Goal: Information Seeking & Learning: Learn about a topic

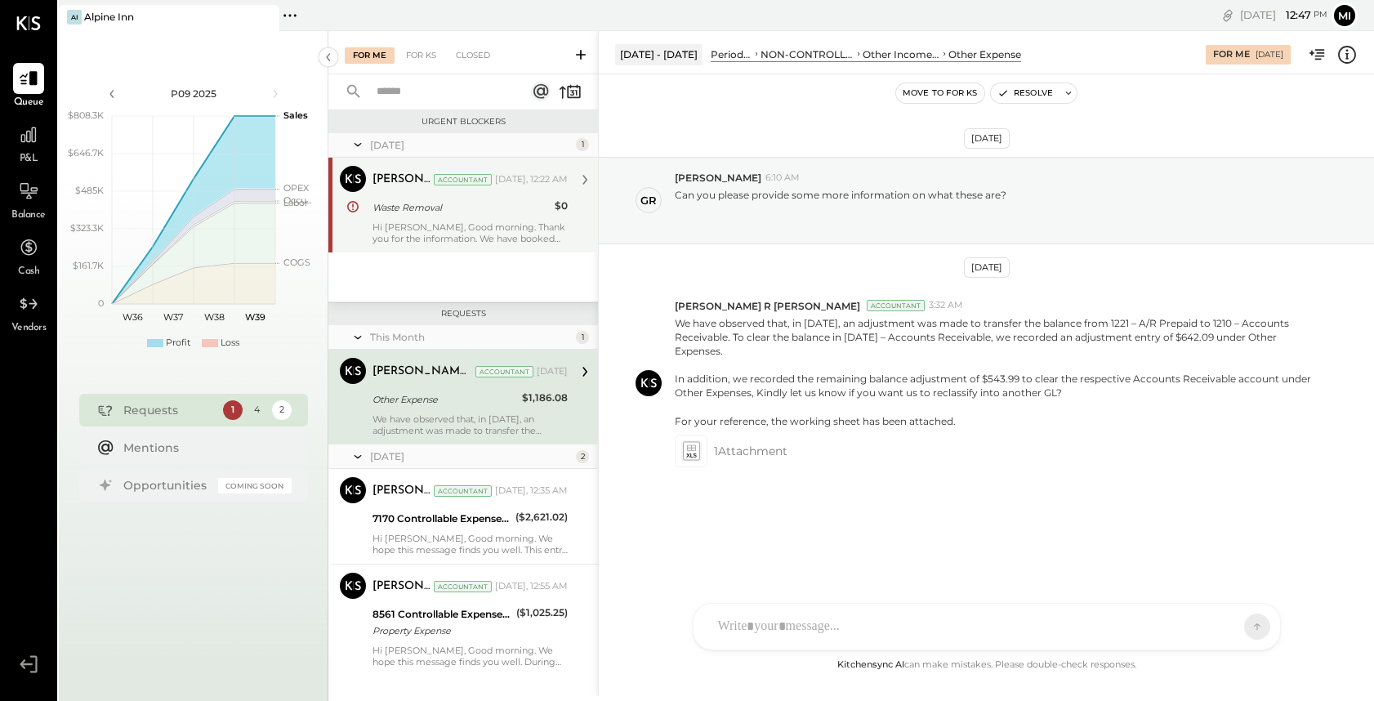
click at [533, 237] on div "Hi [PERSON_NAME], Good morning. Thank you for the information. We have booked t…" at bounding box center [470, 232] width 195 height 23
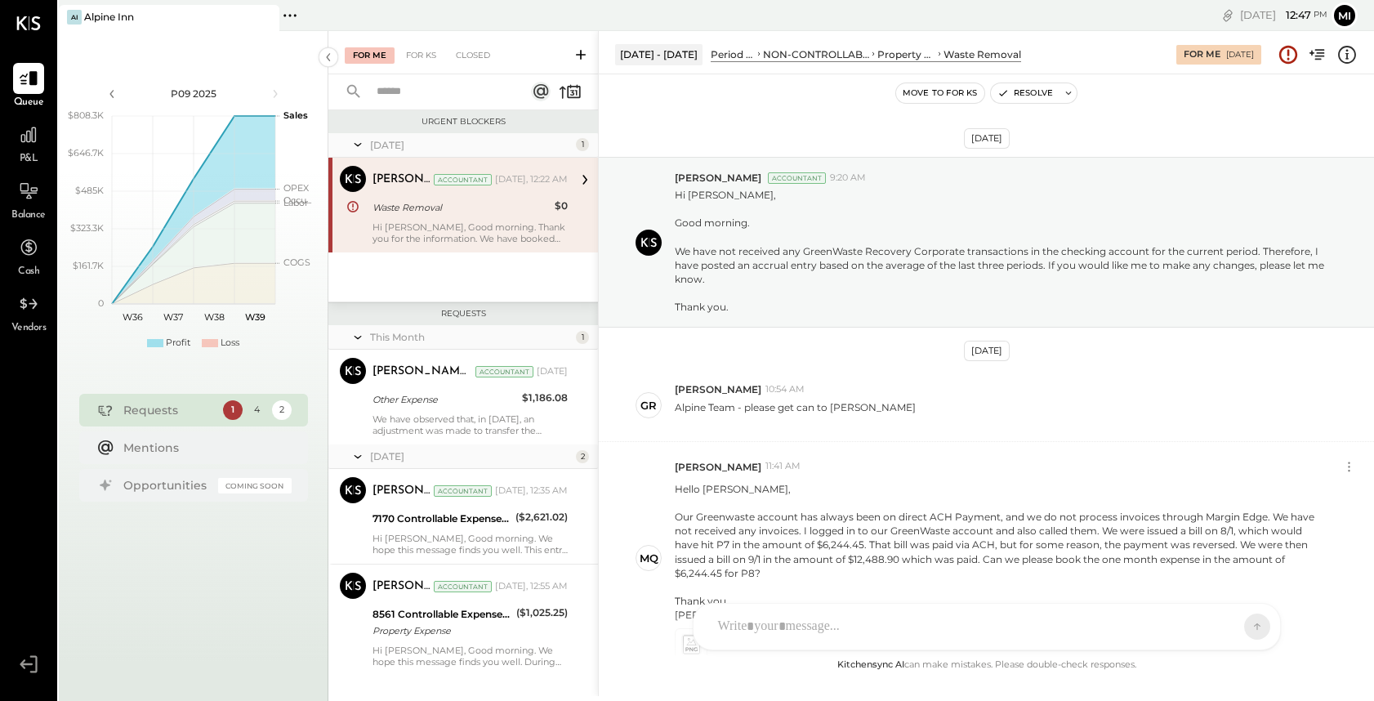
scroll to position [325, 0]
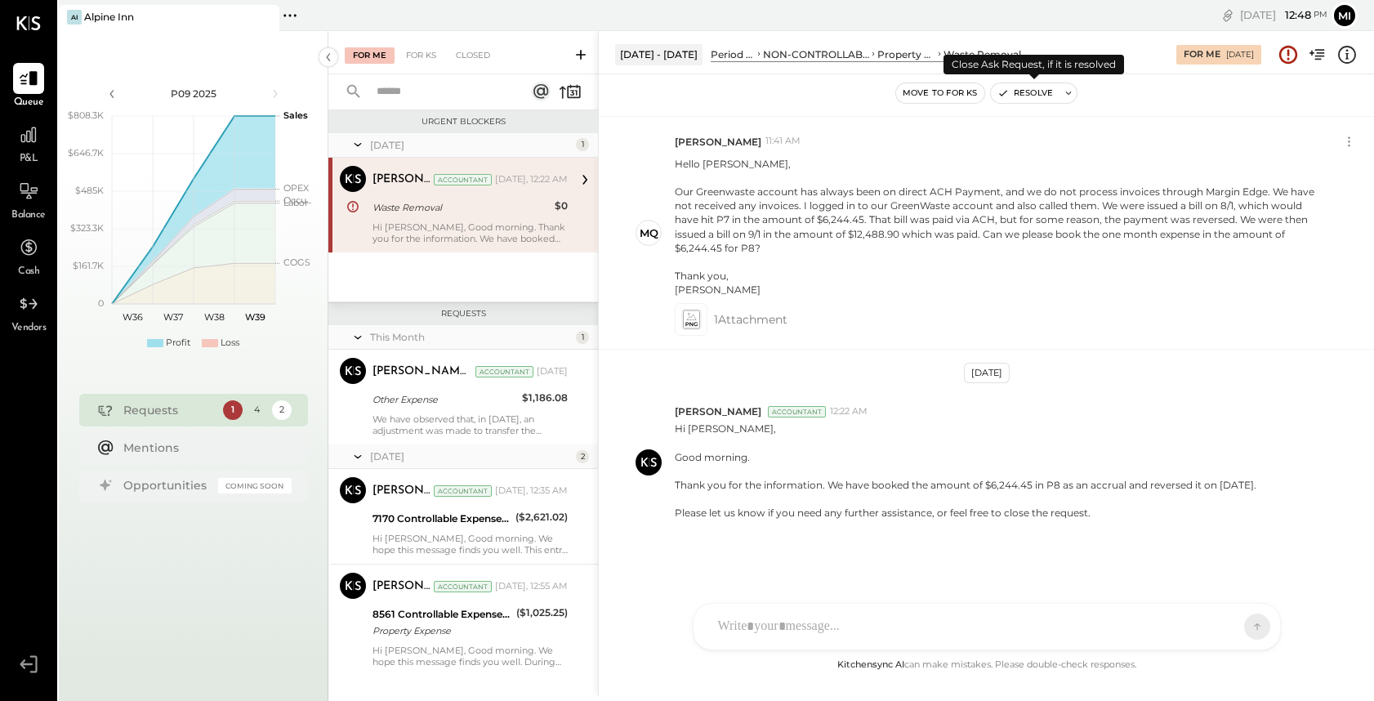
click at [1026, 94] on button "Resolve" at bounding box center [1025, 93] width 69 height 20
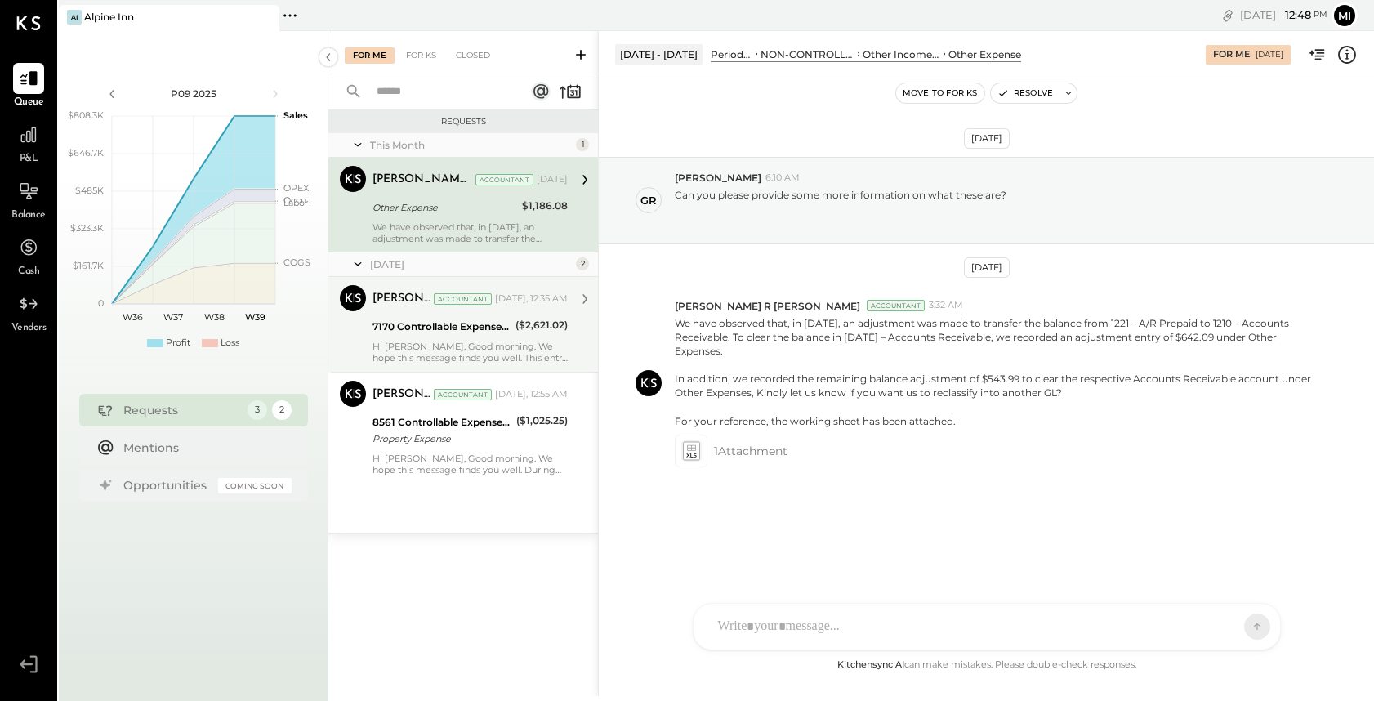
click at [429, 346] on div "Hi [PERSON_NAME], Good morning. We hope this message finds you well. This entry…" at bounding box center [470, 352] width 195 height 23
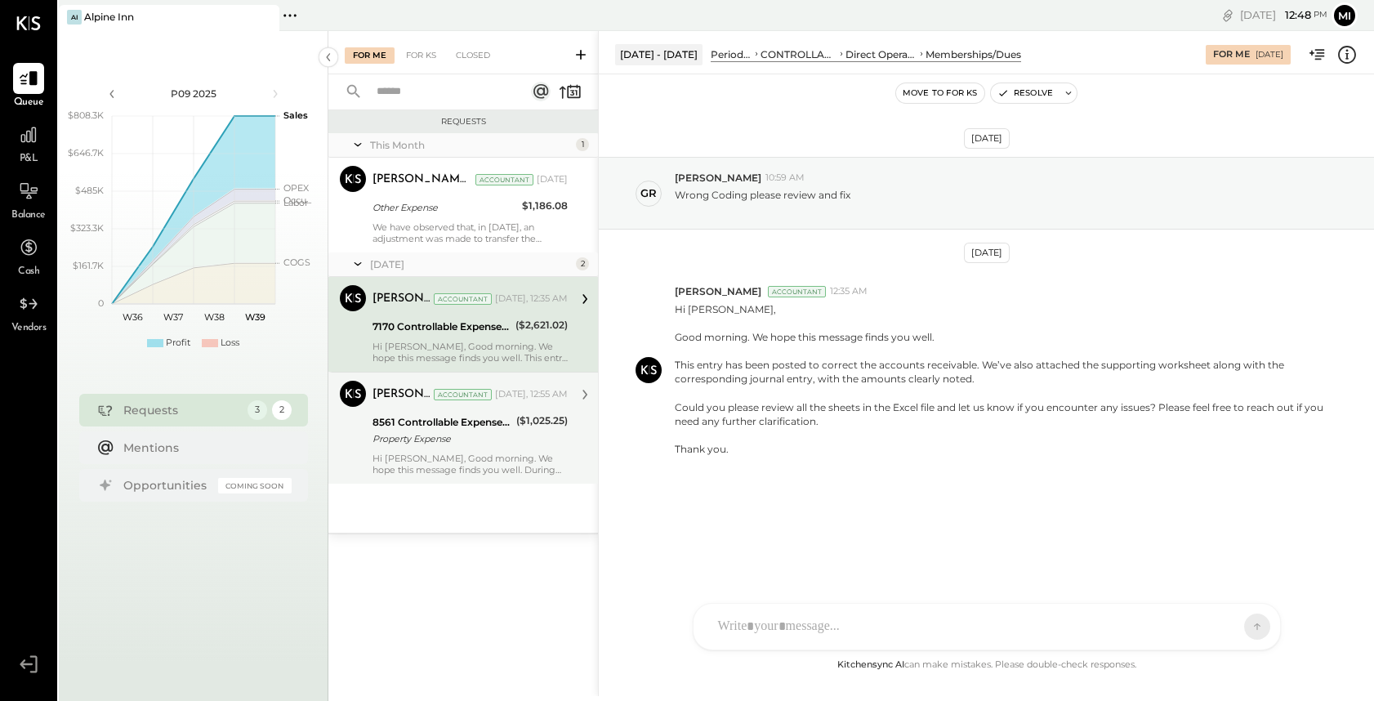
click at [494, 465] on div "Hi [PERSON_NAME], Good morning. We hope this message finds you well. During the…" at bounding box center [470, 464] width 195 height 23
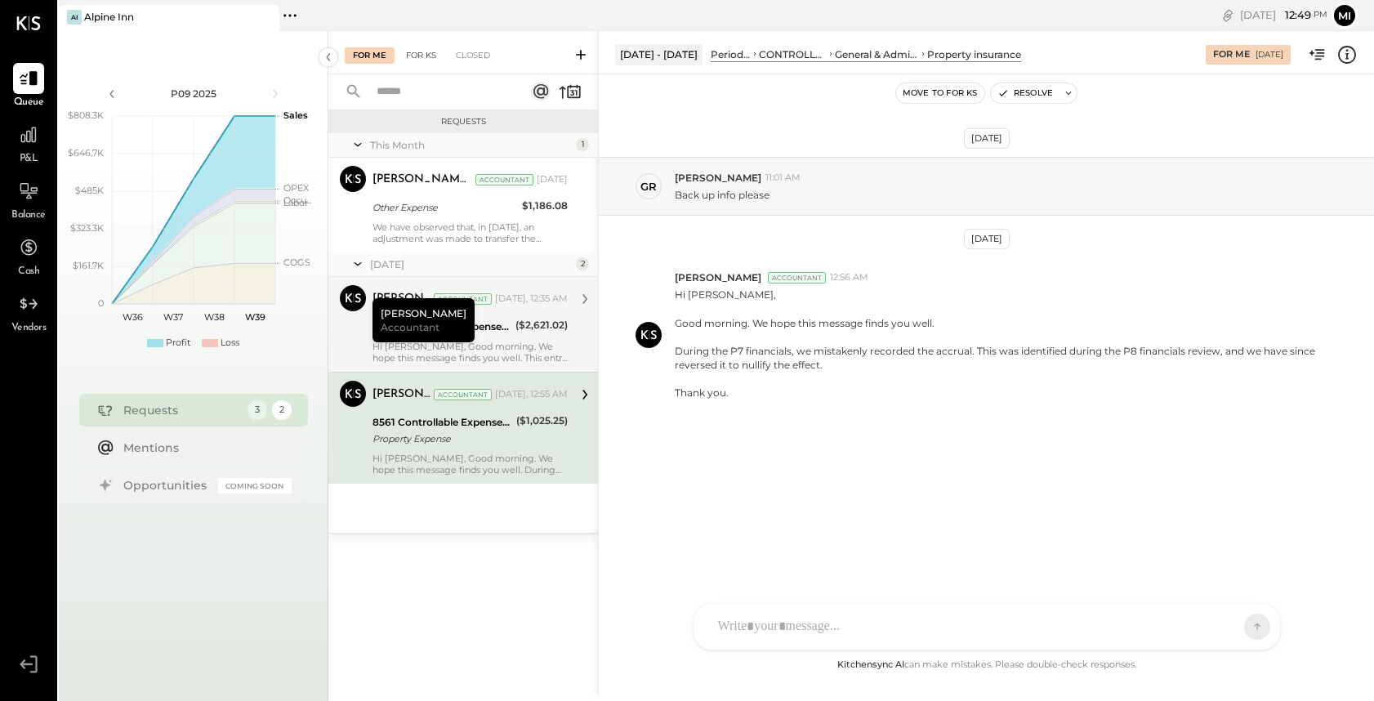
click at [430, 56] on div "For KS" at bounding box center [421, 55] width 47 height 16
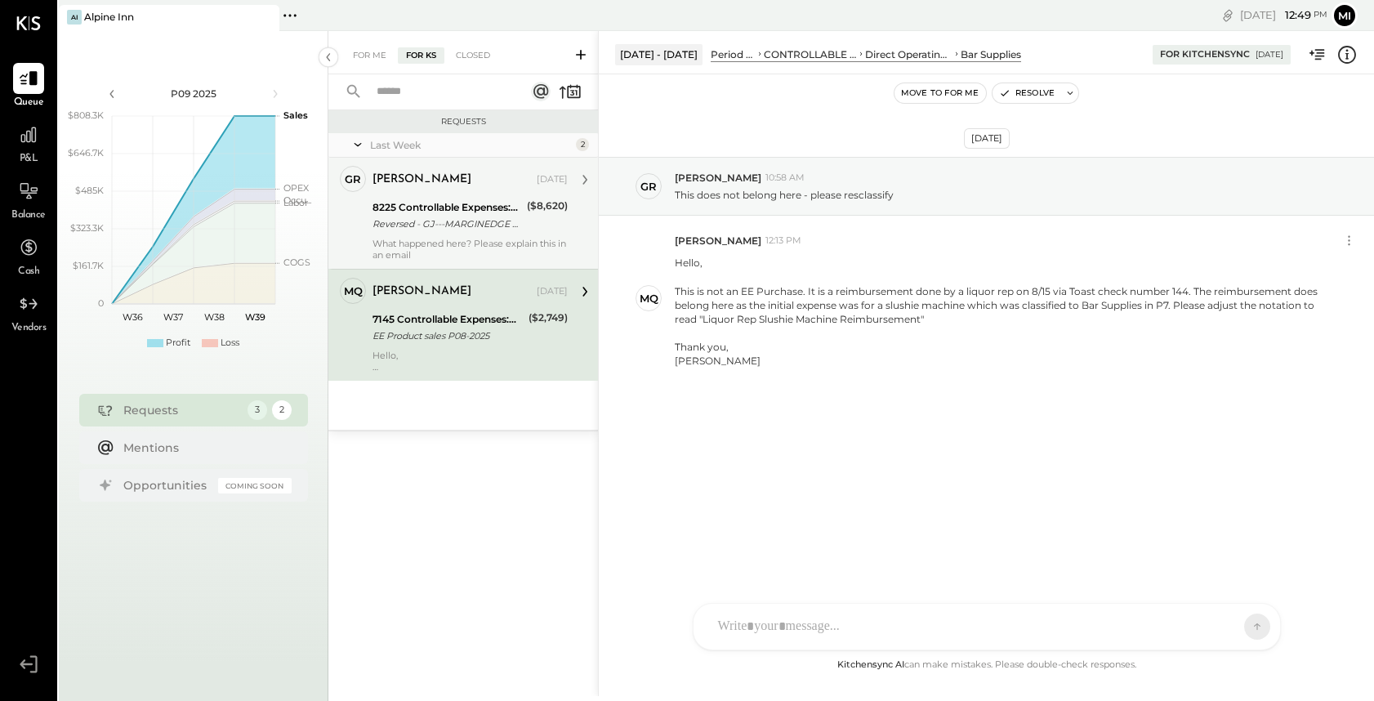
click at [452, 200] on div "8225 Controllable Expenses:General & Administrative Expenses:Accounting/Tax" at bounding box center [448, 207] width 150 height 16
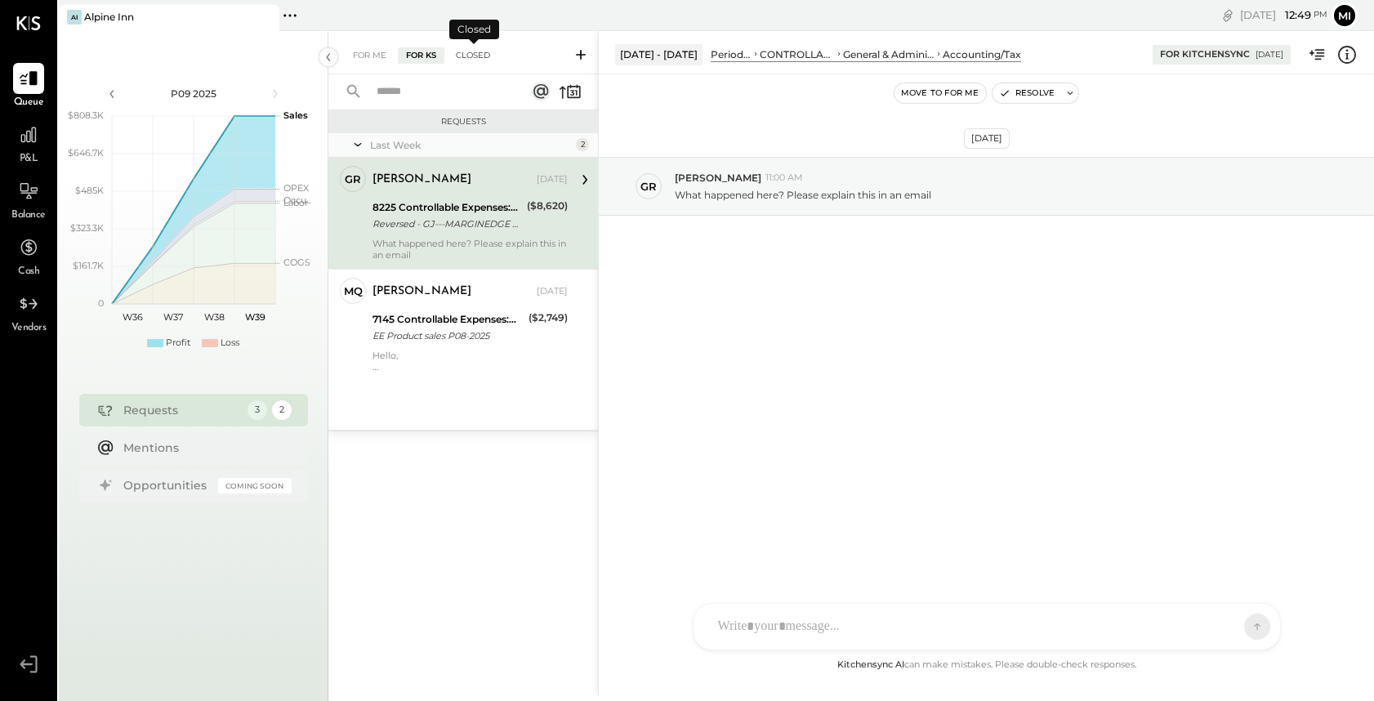
click at [475, 47] on div "Closed" at bounding box center [473, 55] width 51 height 16
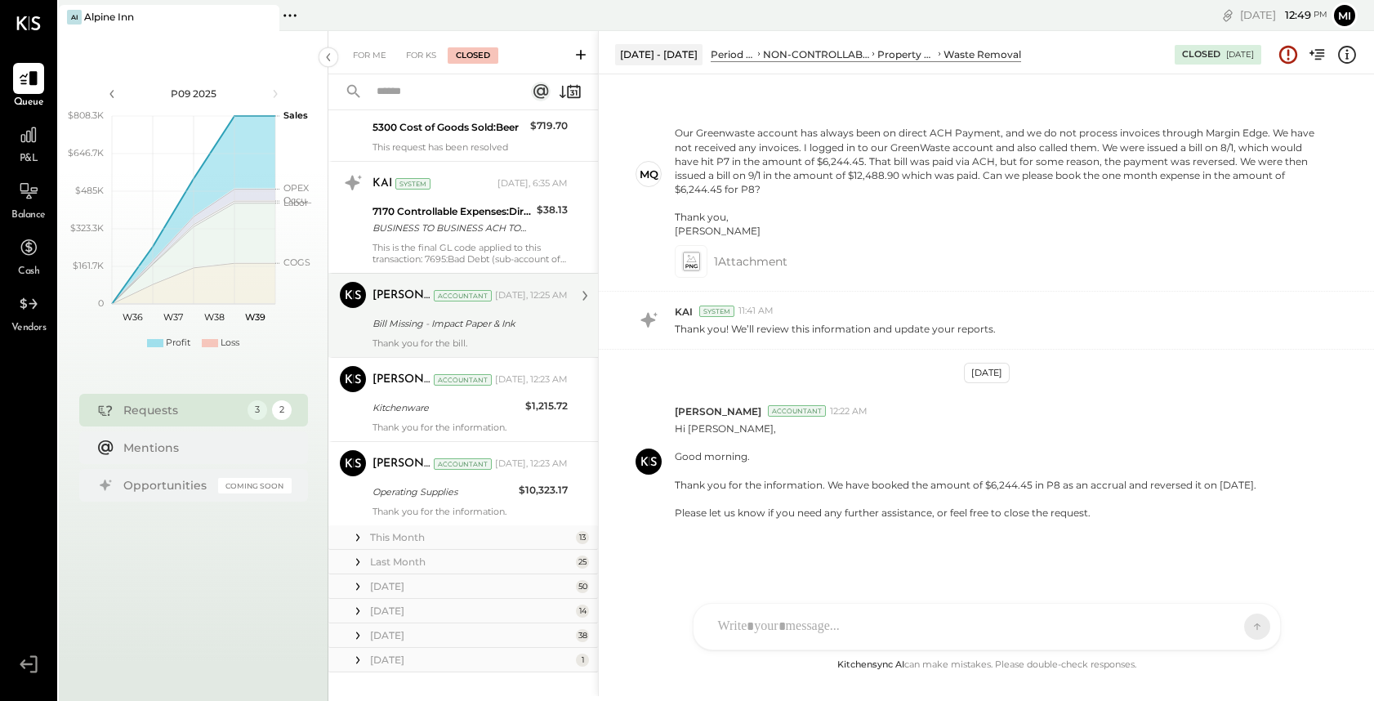
scroll to position [461, 0]
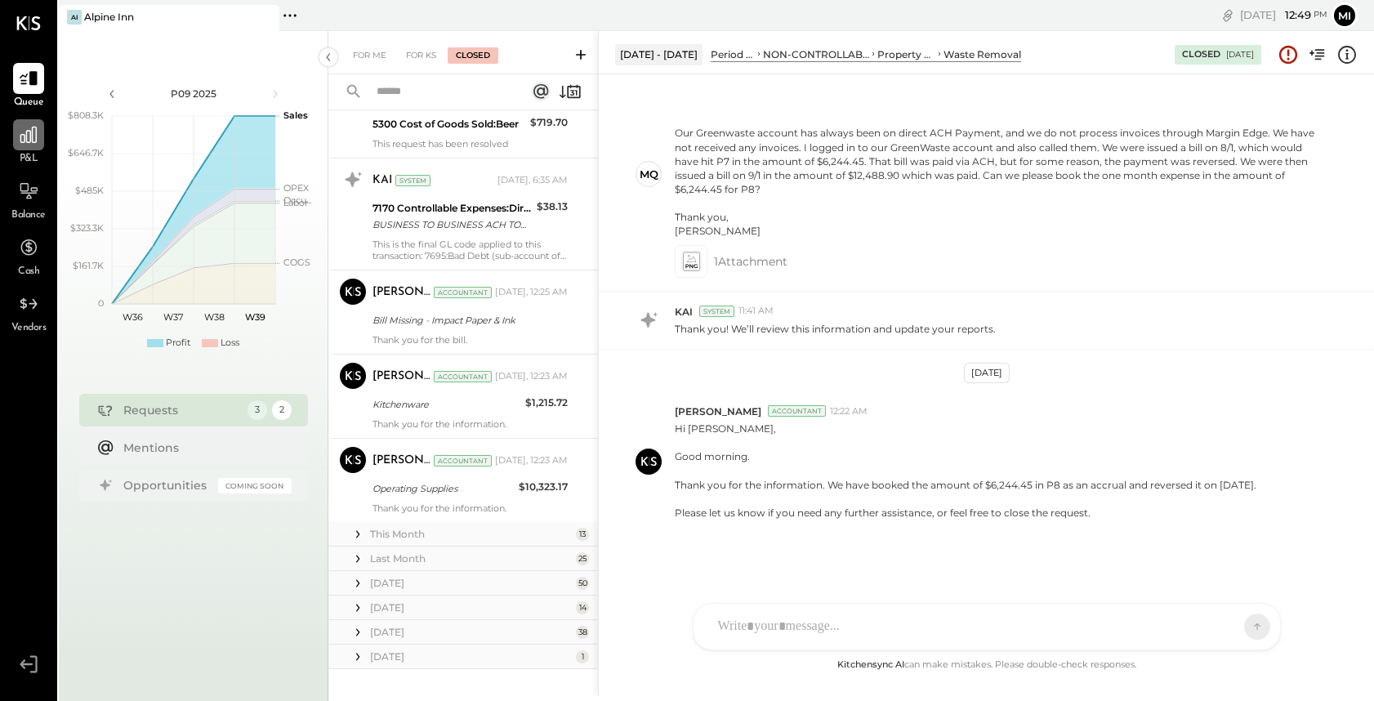
click at [26, 145] on icon at bounding box center [28, 134] width 21 height 21
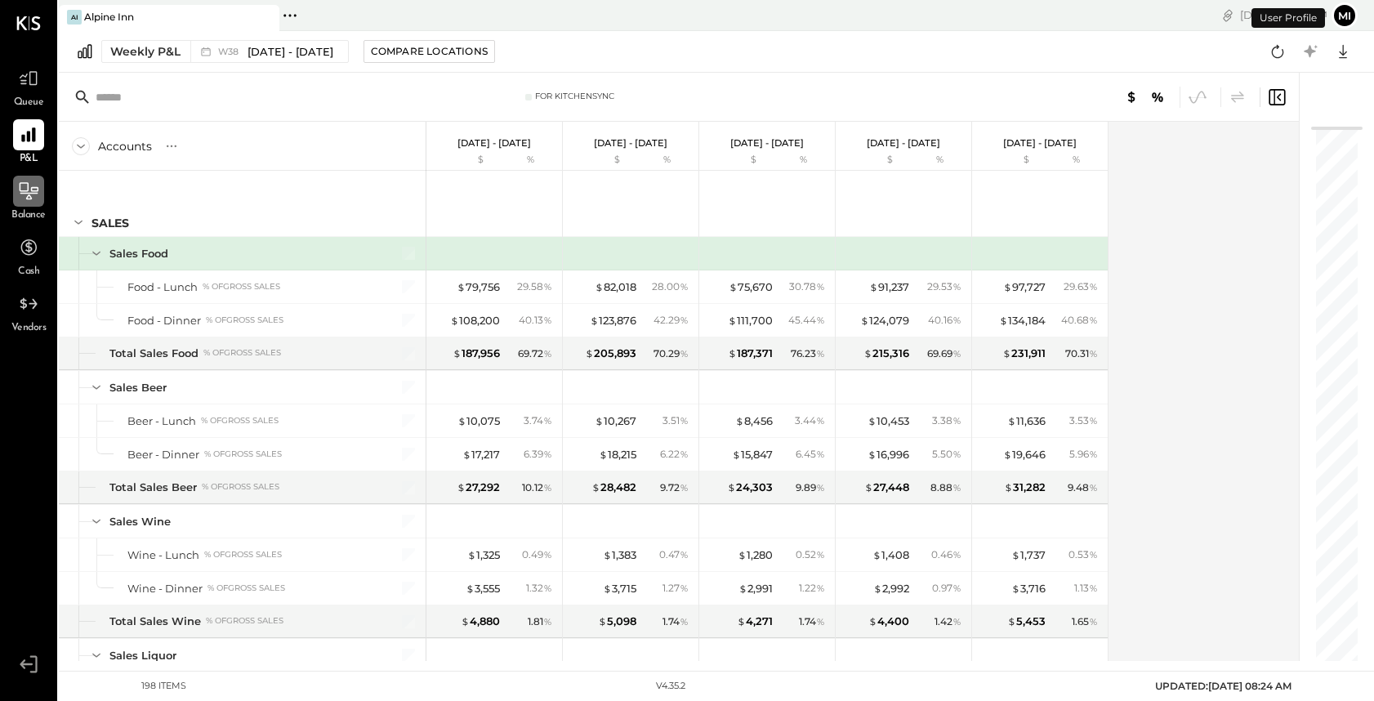
click at [29, 181] on icon at bounding box center [28, 191] width 21 height 21
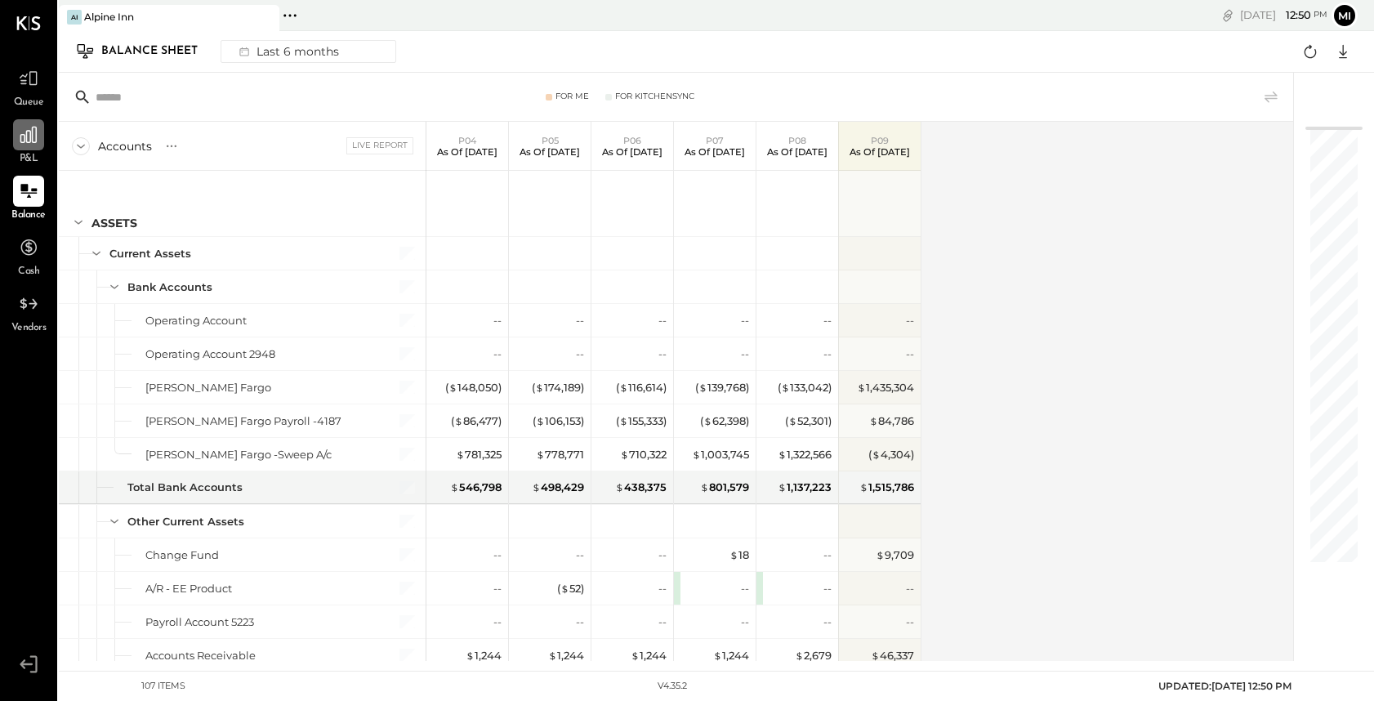
click at [28, 141] on icon at bounding box center [28, 134] width 21 height 21
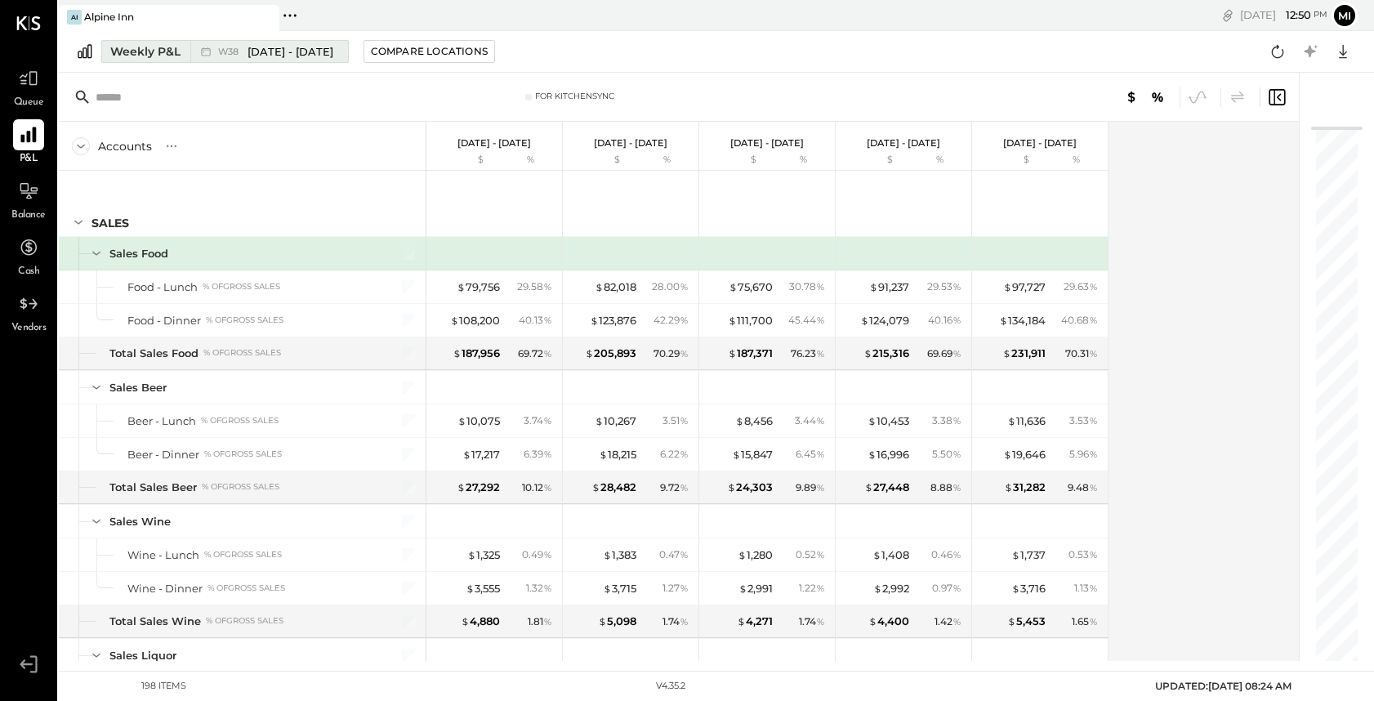
click at [131, 56] on div "Weekly P&L" at bounding box center [145, 51] width 70 height 16
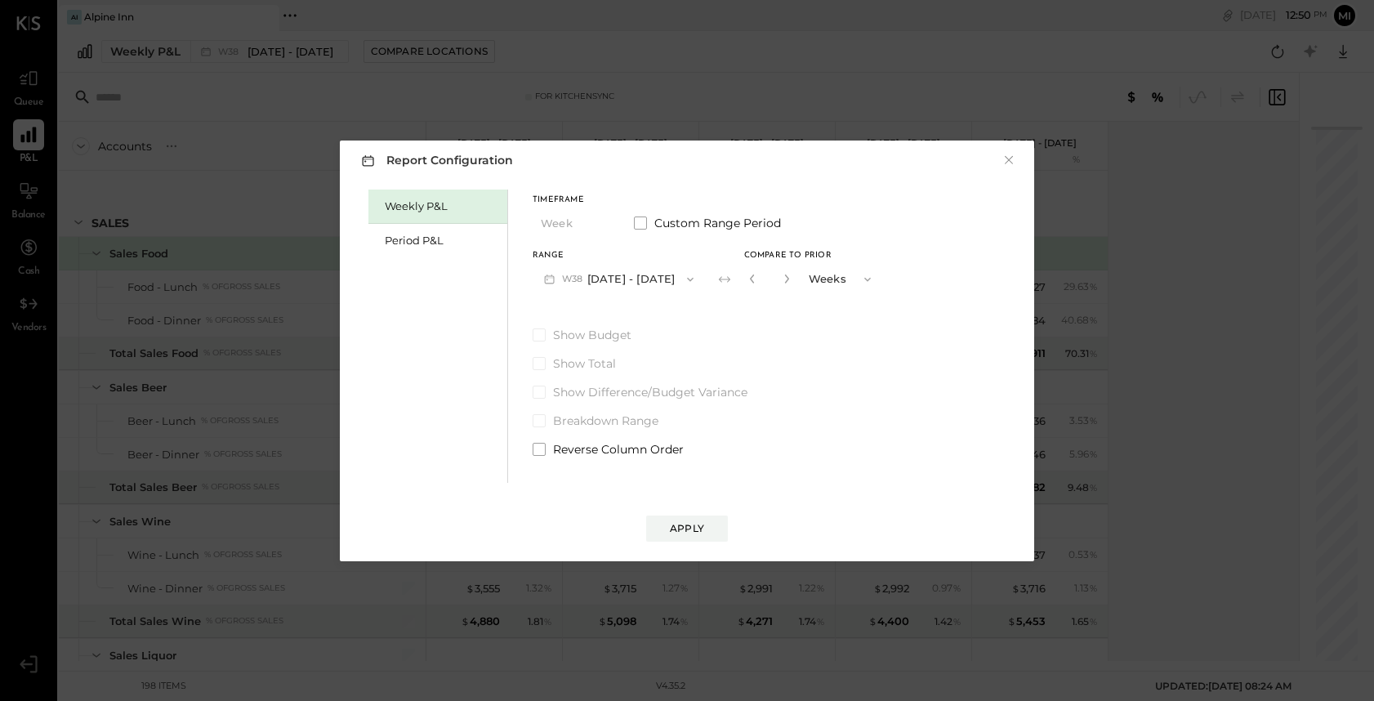
click at [651, 288] on button "W38 [DATE] - [DATE]" at bounding box center [619, 279] width 172 height 30
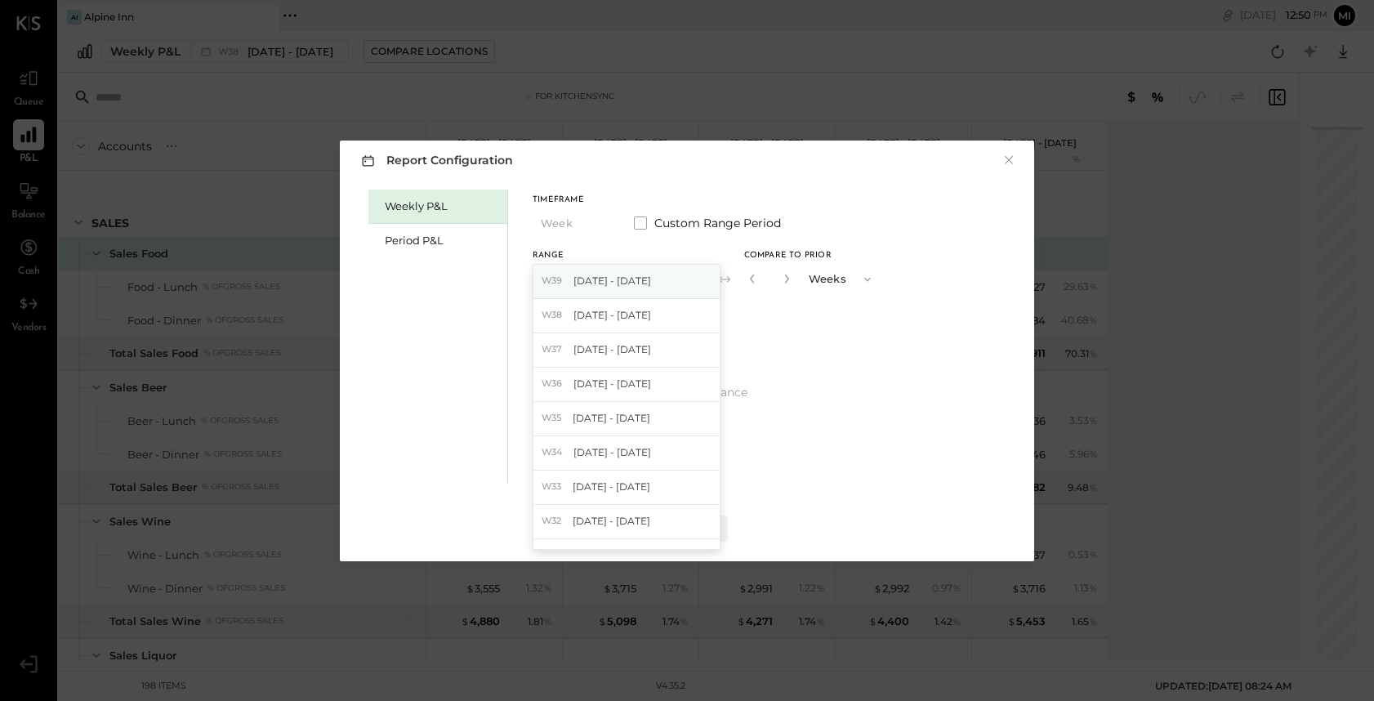
click at [614, 272] on div "W39 [DATE] - [DATE]" at bounding box center [626, 282] width 186 height 34
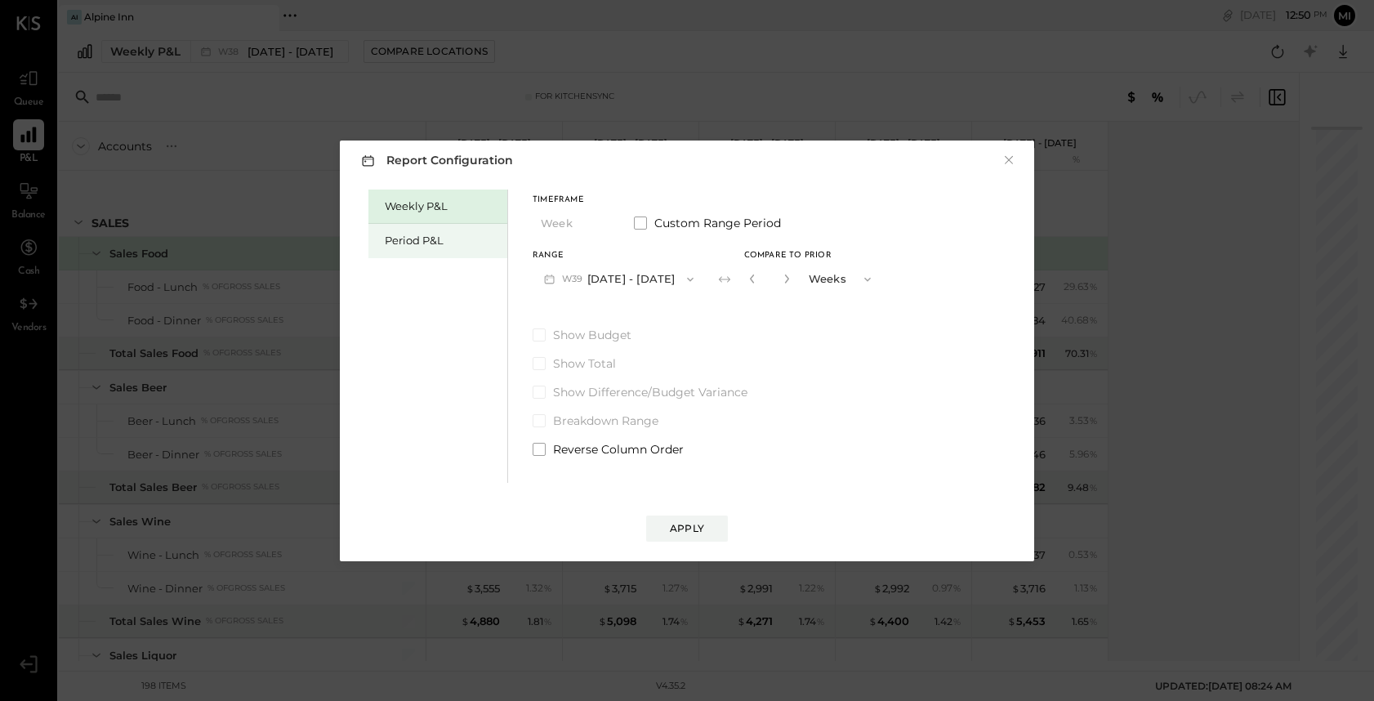
click at [444, 243] on div "Period P&L" at bounding box center [442, 241] width 114 height 16
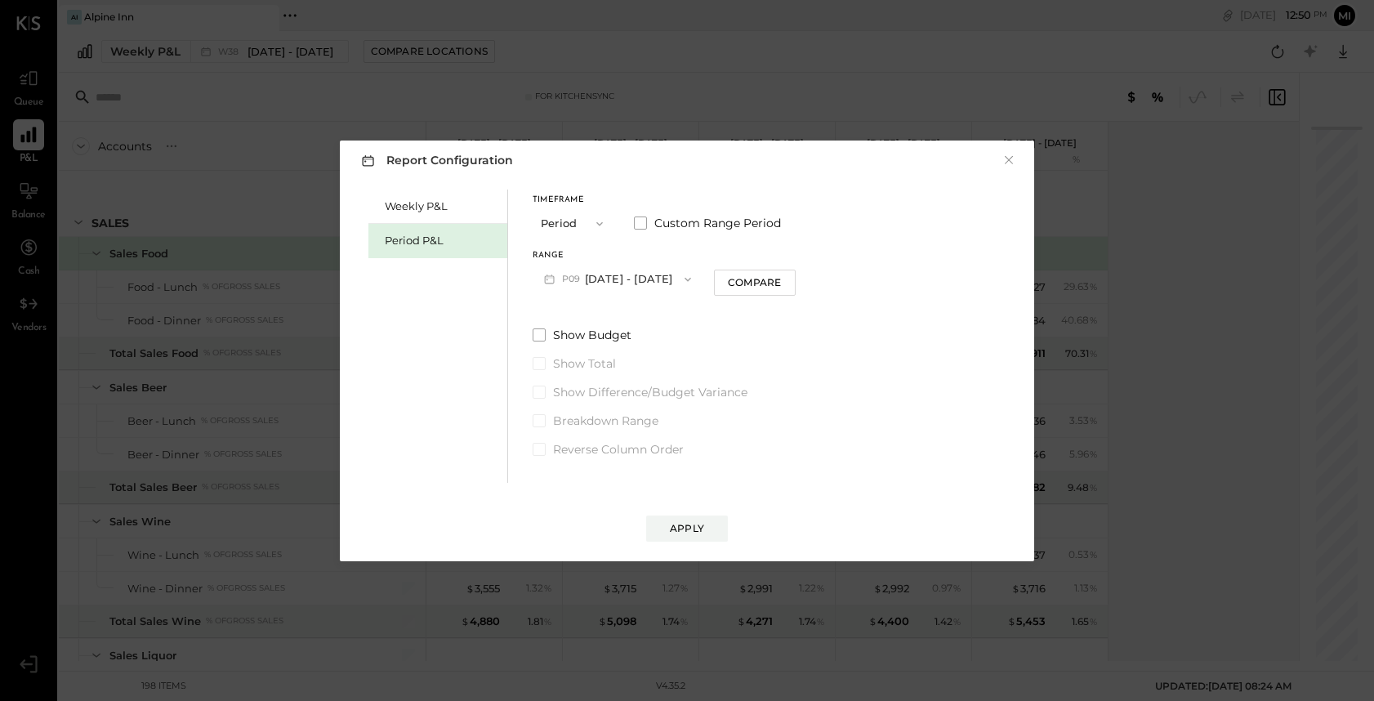
click at [600, 283] on button "P09 [DATE] - [DATE]" at bounding box center [618, 279] width 170 height 30
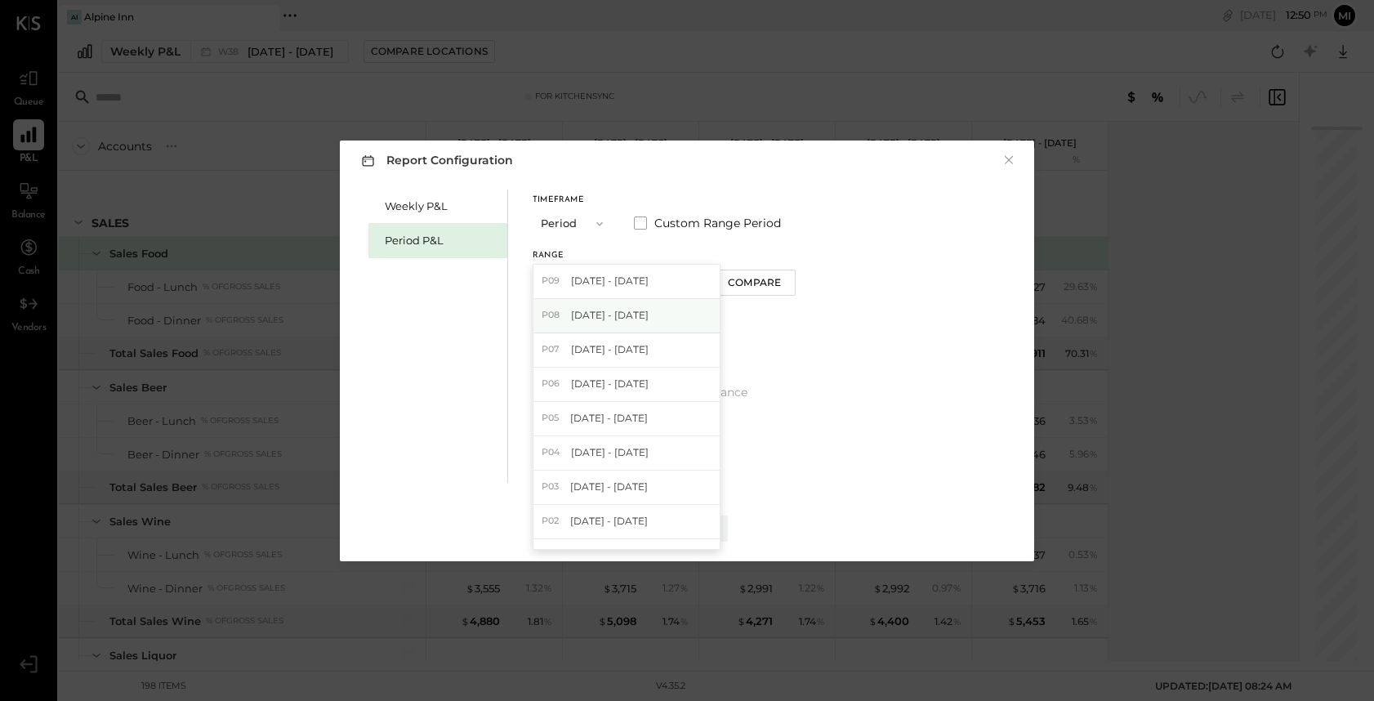
click at [594, 321] on span "[DATE] - [DATE]" at bounding box center [610, 315] width 78 height 14
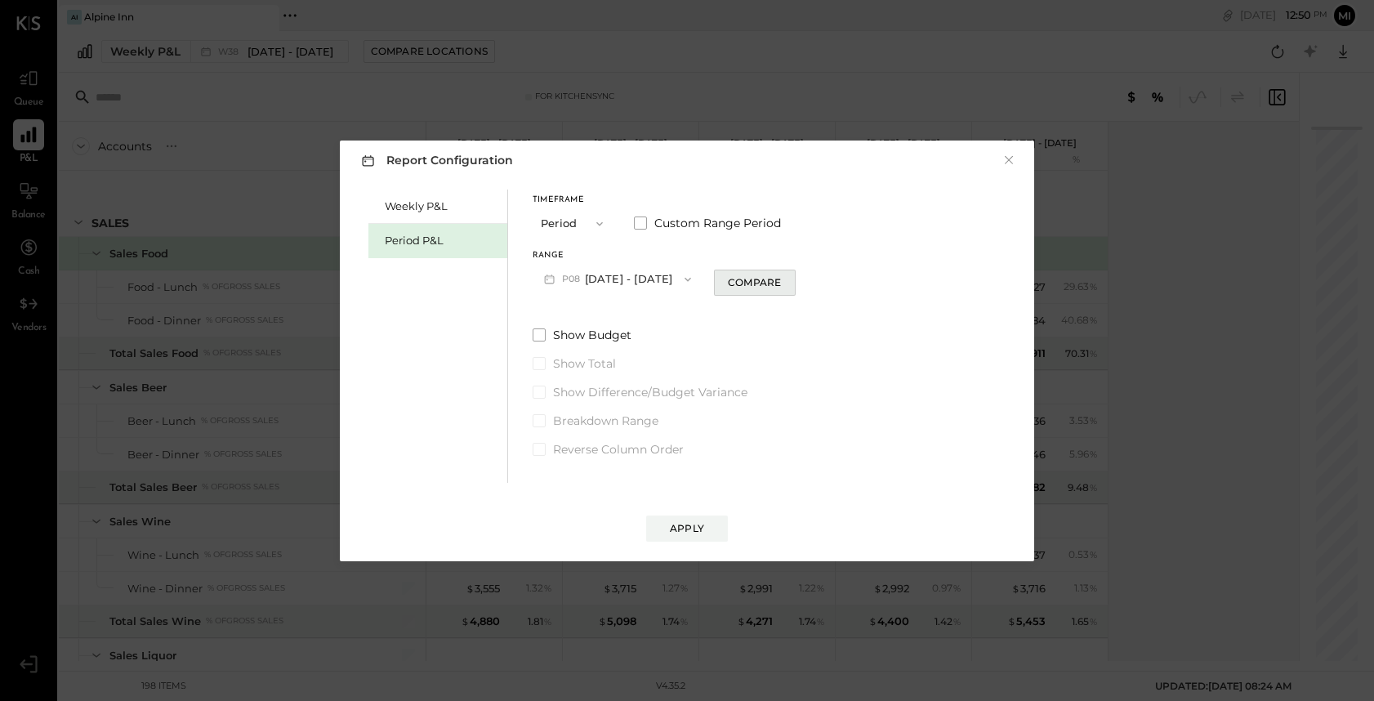
click at [760, 284] on div "Compare" at bounding box center [754, 282] width 53 height 14
click at [861, 275] on icon "button" at bounding box center [865, 279] width 13 height 13
click at [833, 276] on span "Periods" at bounding box center [830, 279] width 38 height 11
click at [783, 275] on icon "button" at bounding box center [784, 279] width 10 height 10
type input "*"
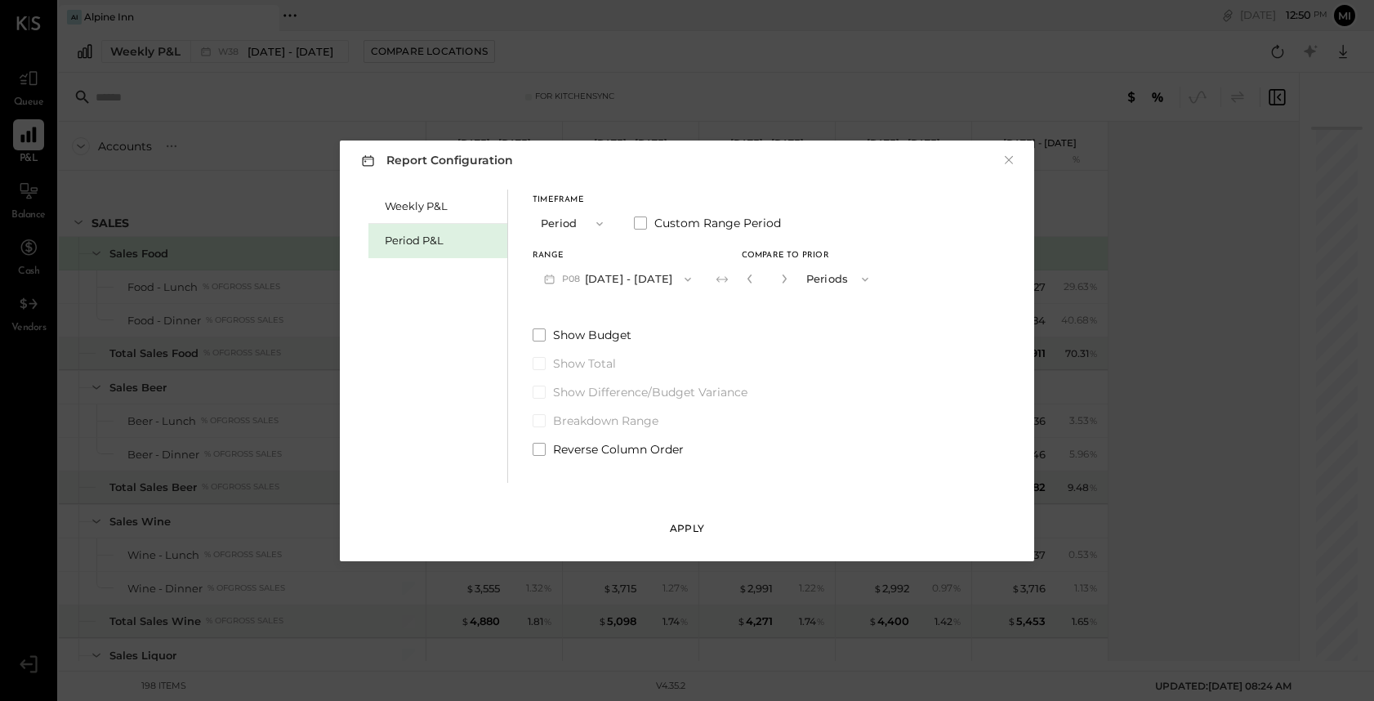
click at [665, 537] on button "Apply" at bounding box center [687, 529] width 82 height 26
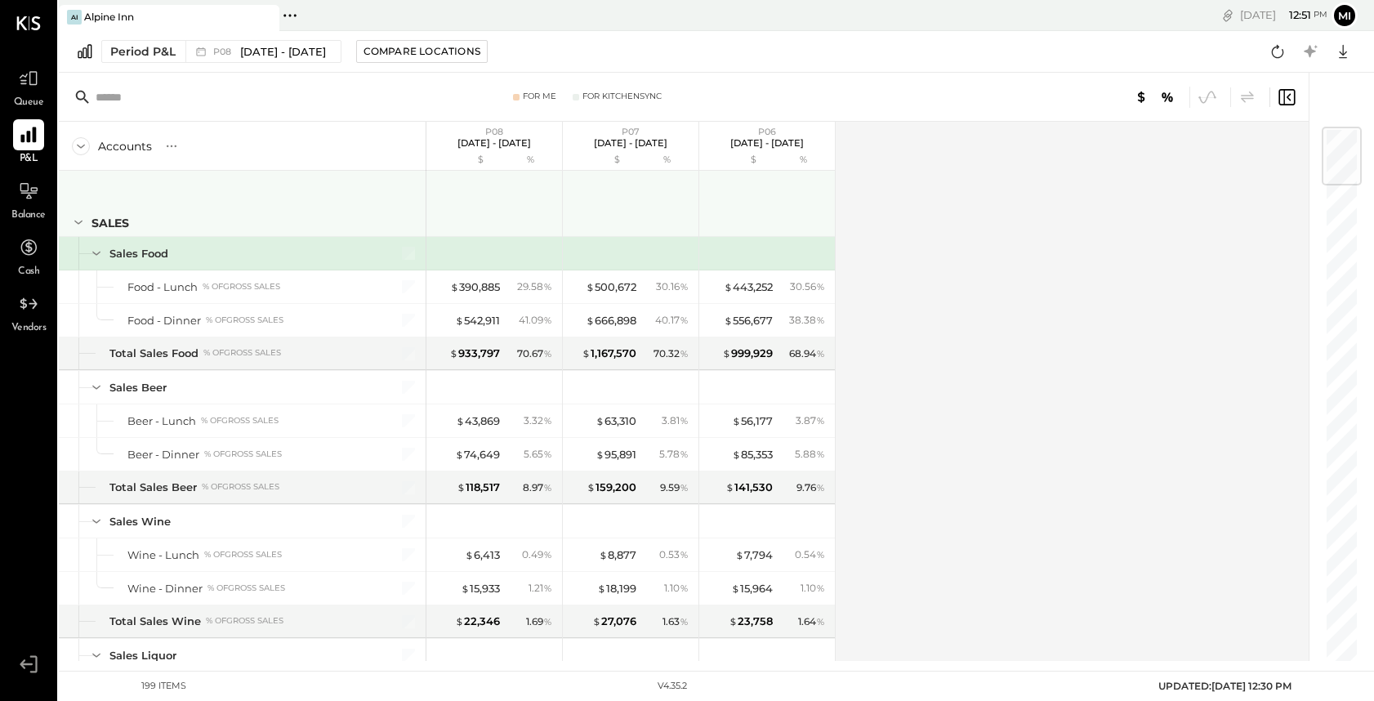
scroll to position [21, 0]
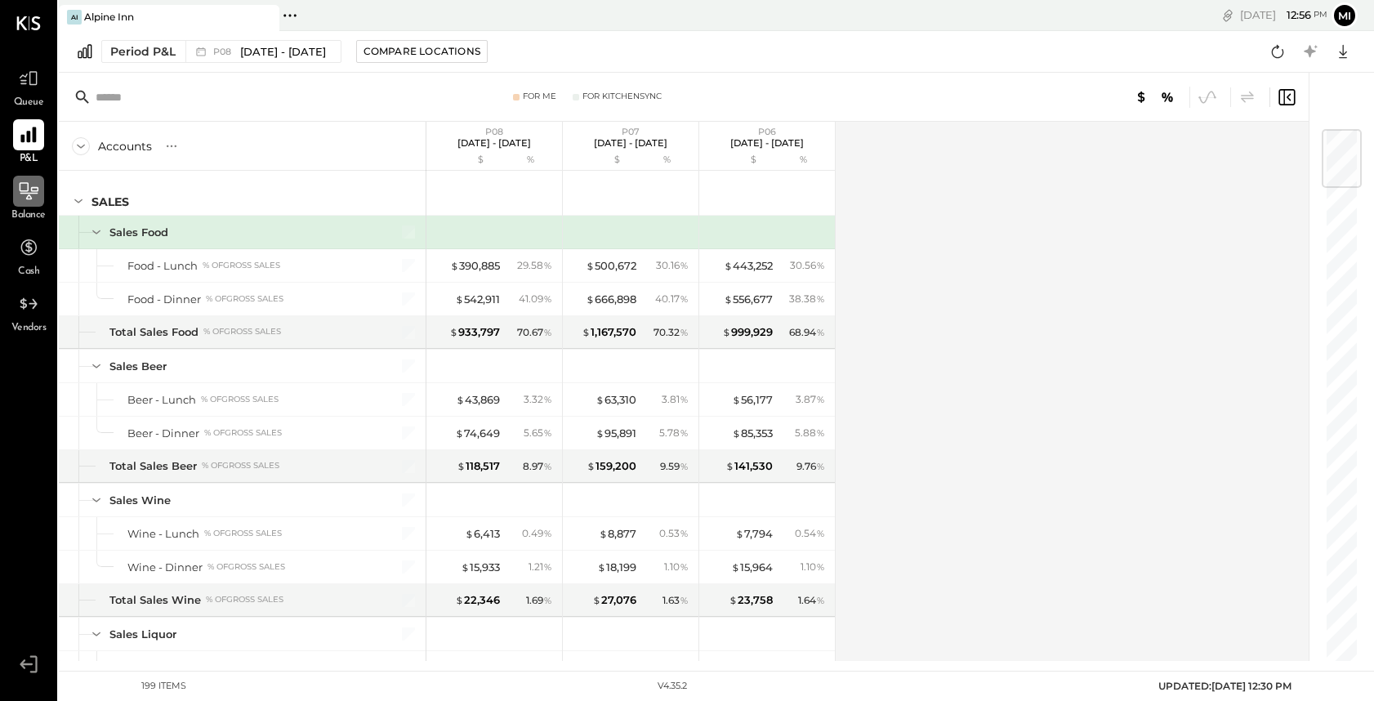
click at [28, 196] on icon at bounding box center [29, 190] width 19 height 17
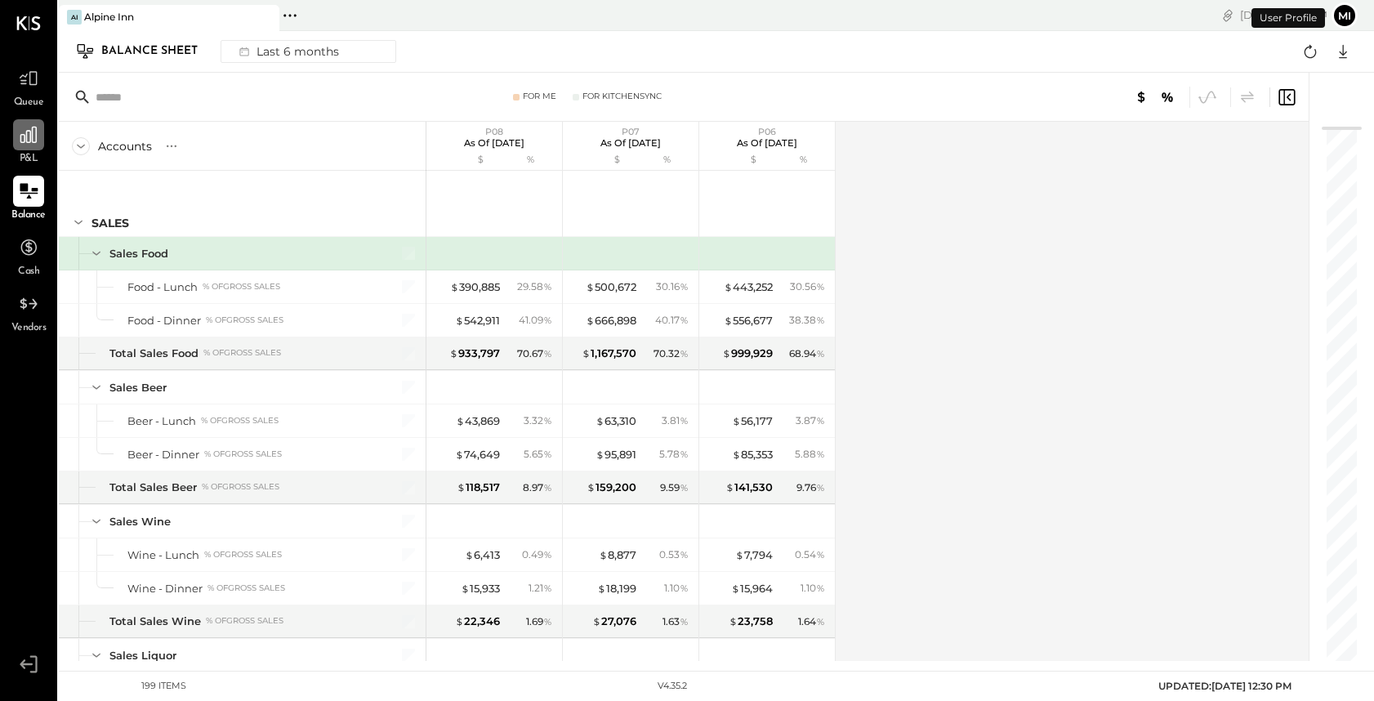
click at [32, 147] on div at bounding box center [28, 134] width 31 height 31
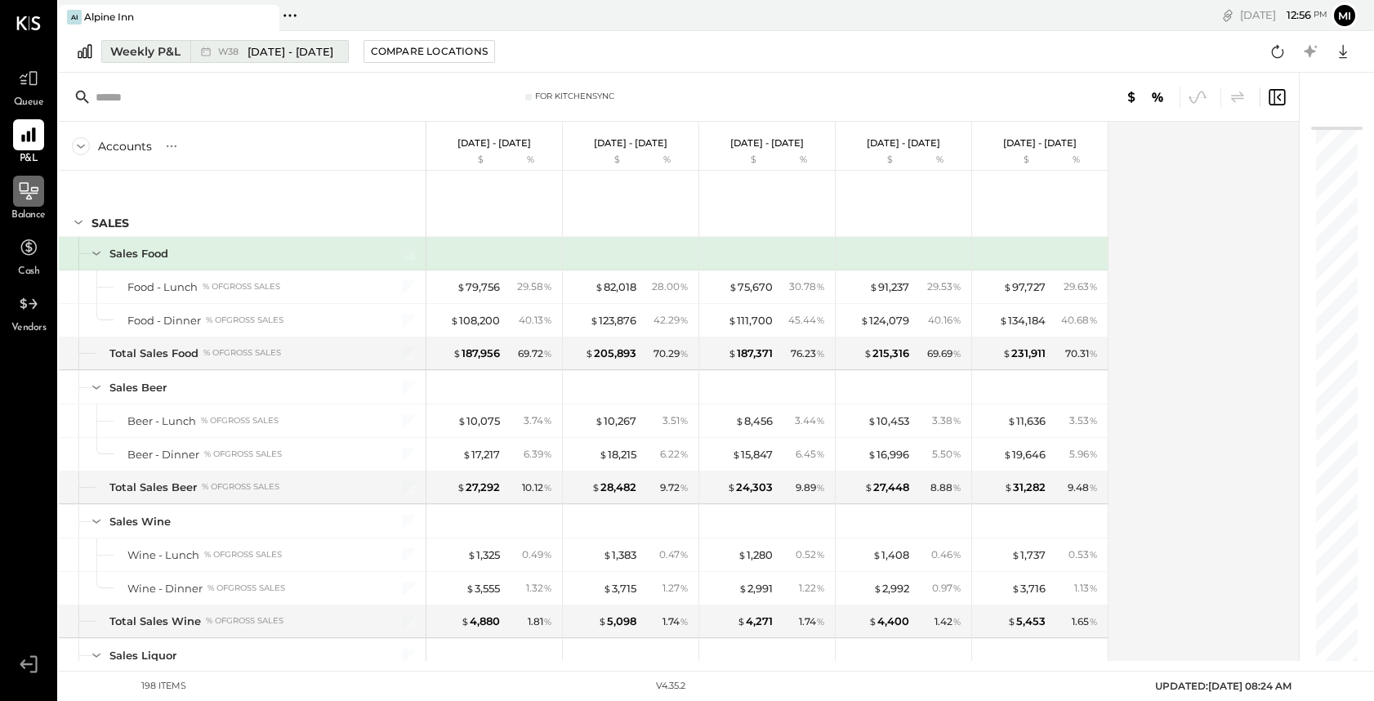
click at [145, 60] on button "Weekly P&L W38 [DATE] - [DATE]" at bounding box center [225, 51] width 248 height 23
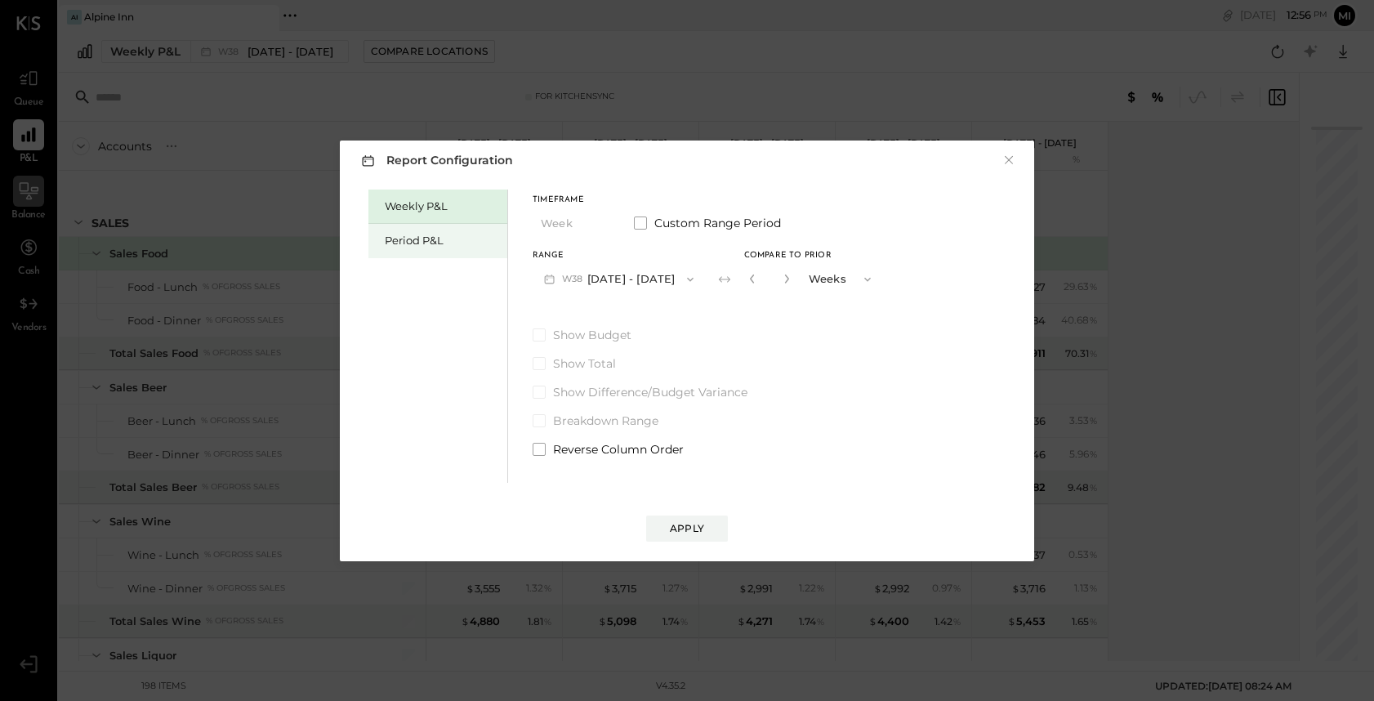
click at [422, 240] on div "Period P&L" at bounding box center [442, 241] width 114 height 16
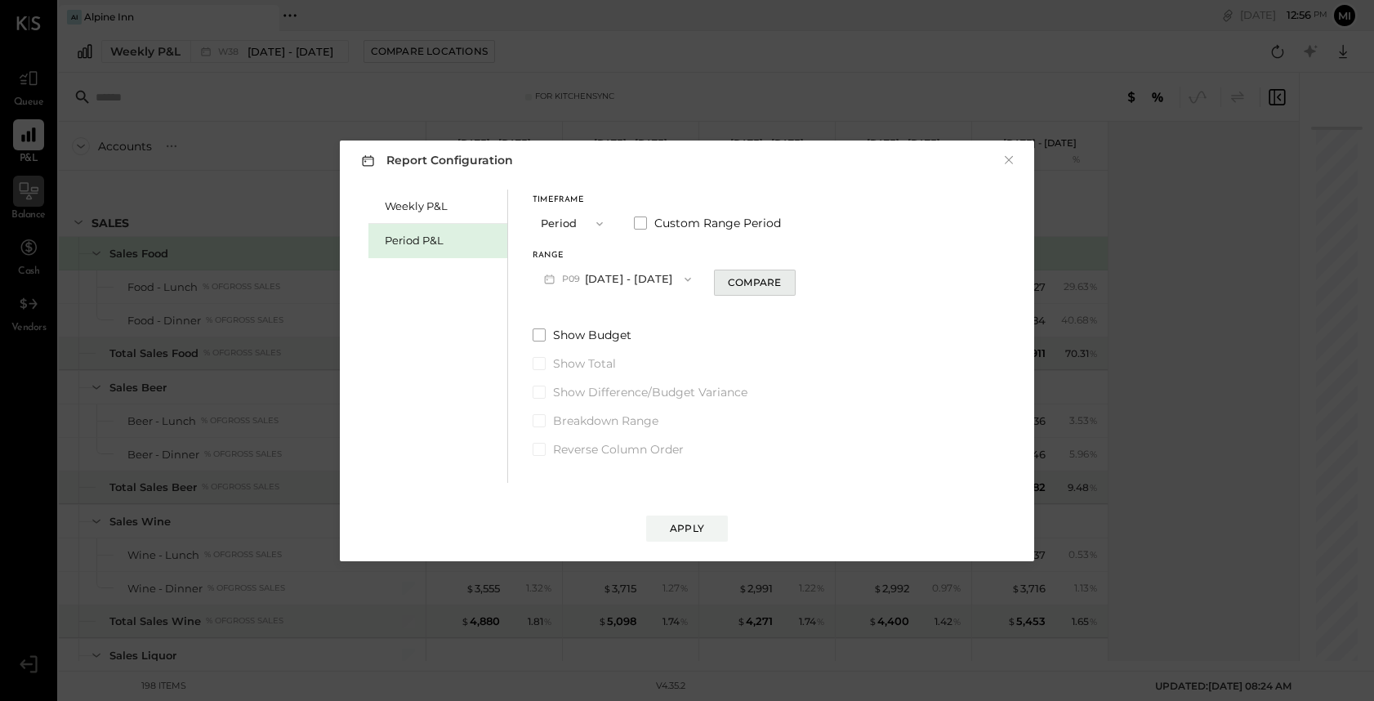
click at [737, 293] on button "Compare" at bounding box center [755, 283] width 82 height 26
click at [782, 282] on icon "button" at bounding box center [784, 279] width 4 height 9
type input "*"
click at [627, 286] on button "P09 [DATE] - [DATE]" at bounding box center [618, 279] width 170 height 30
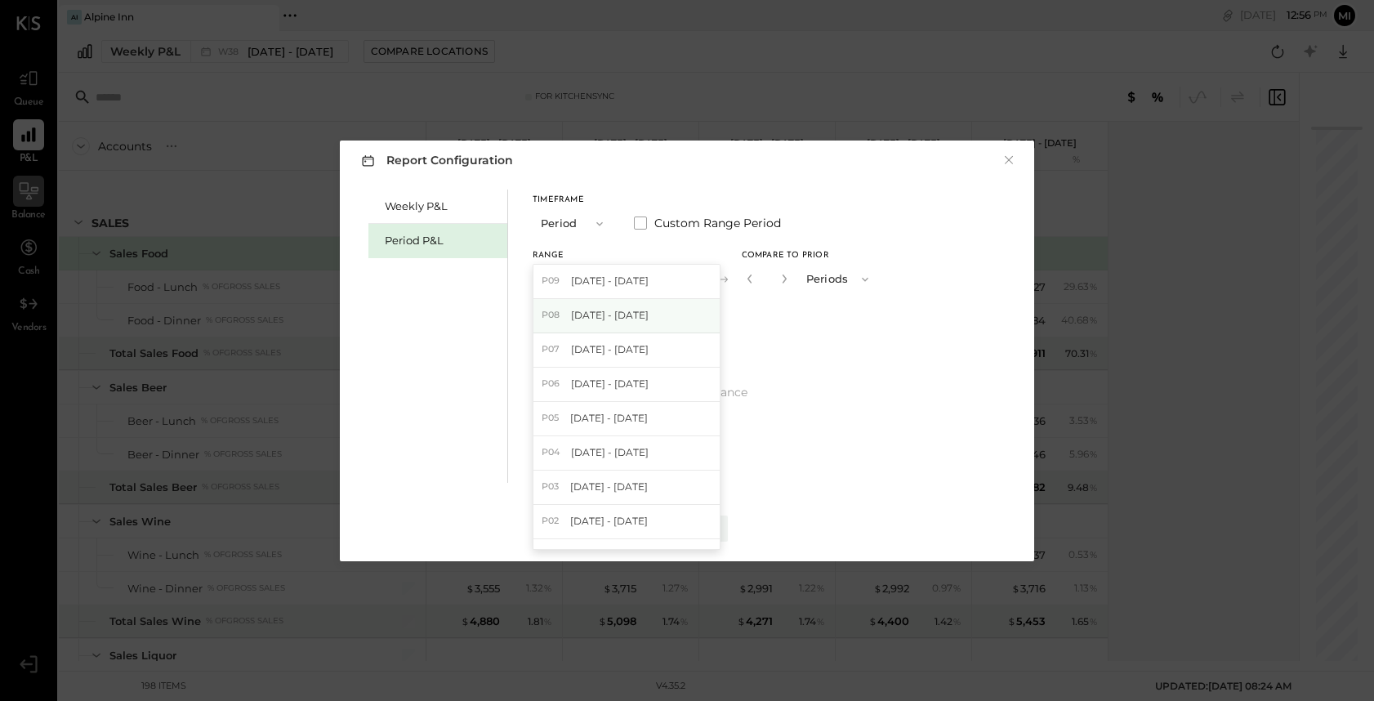
click at [627, 323] on div "P08 [DATE] - [DATE]" at bounding box center [626, 316] width 186 height 34
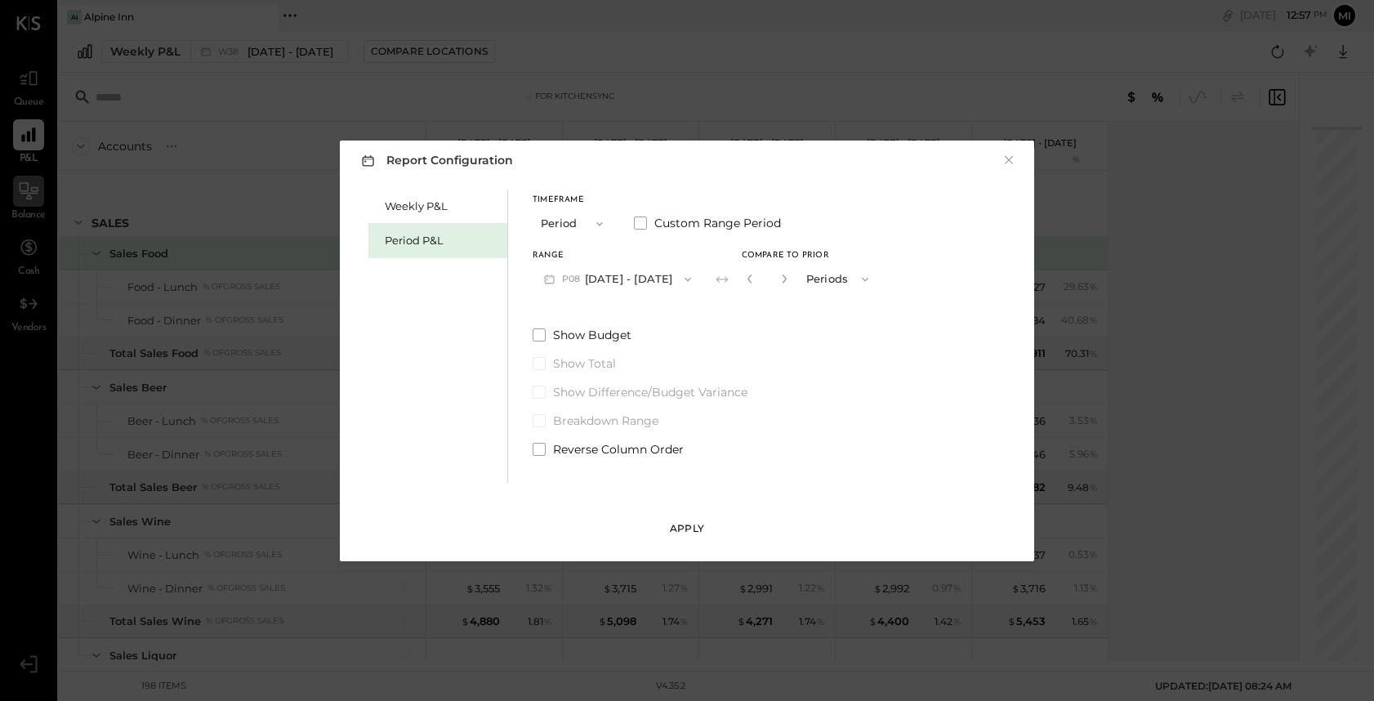
click at [688, 536] on button "Apply" at bounding box center [687, 529] width 82 height 26
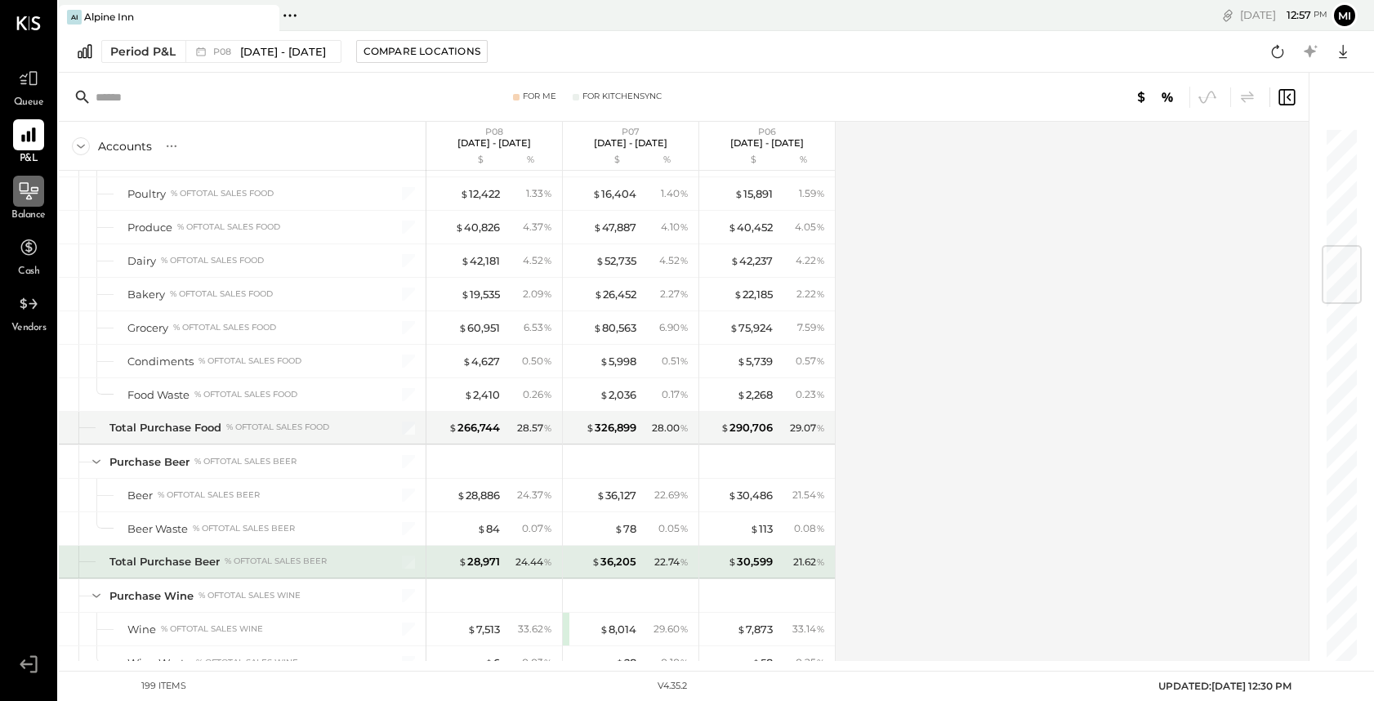
scroll to position [999, 0]
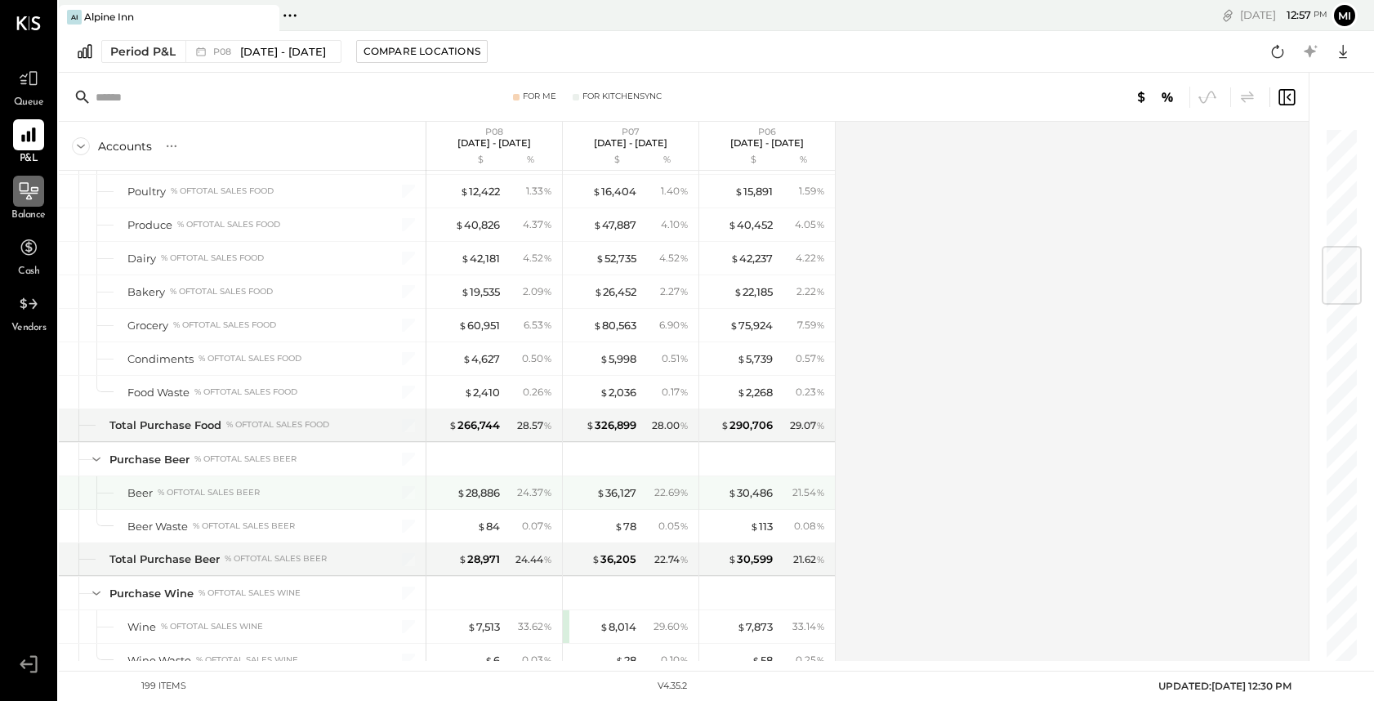
click at [511, 487] on div "24.37 %" at bounding box center [530, 492] width 53 height 15
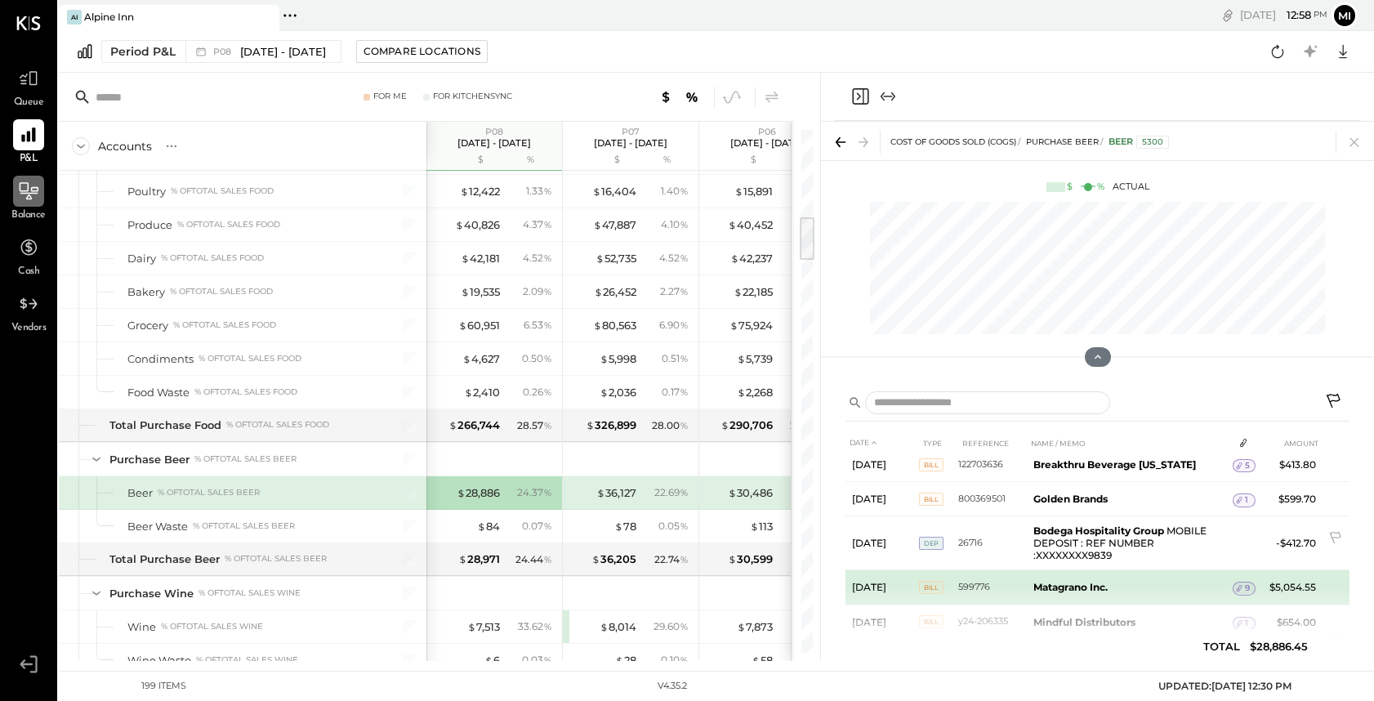
scroll to position [49, 0]
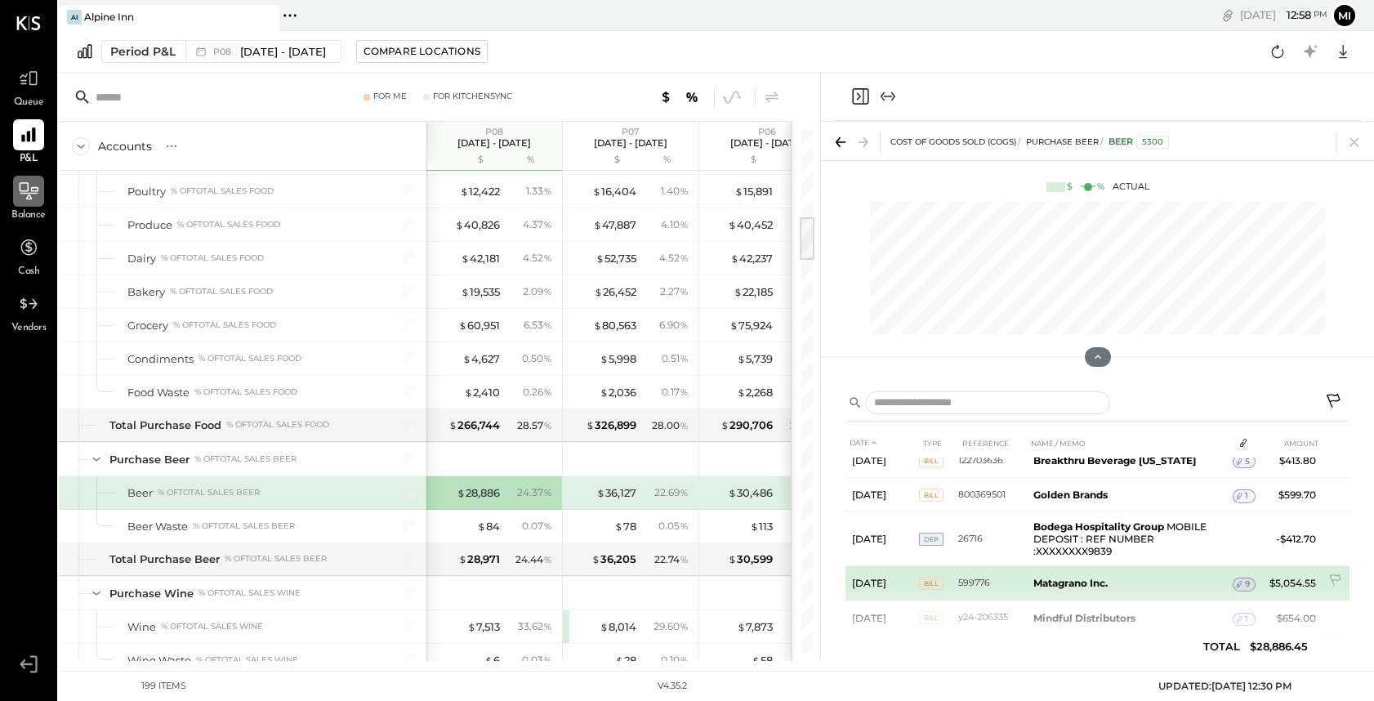
click at [1237, 583] on icon at bounding box center [1240, 584] width 6 height 7
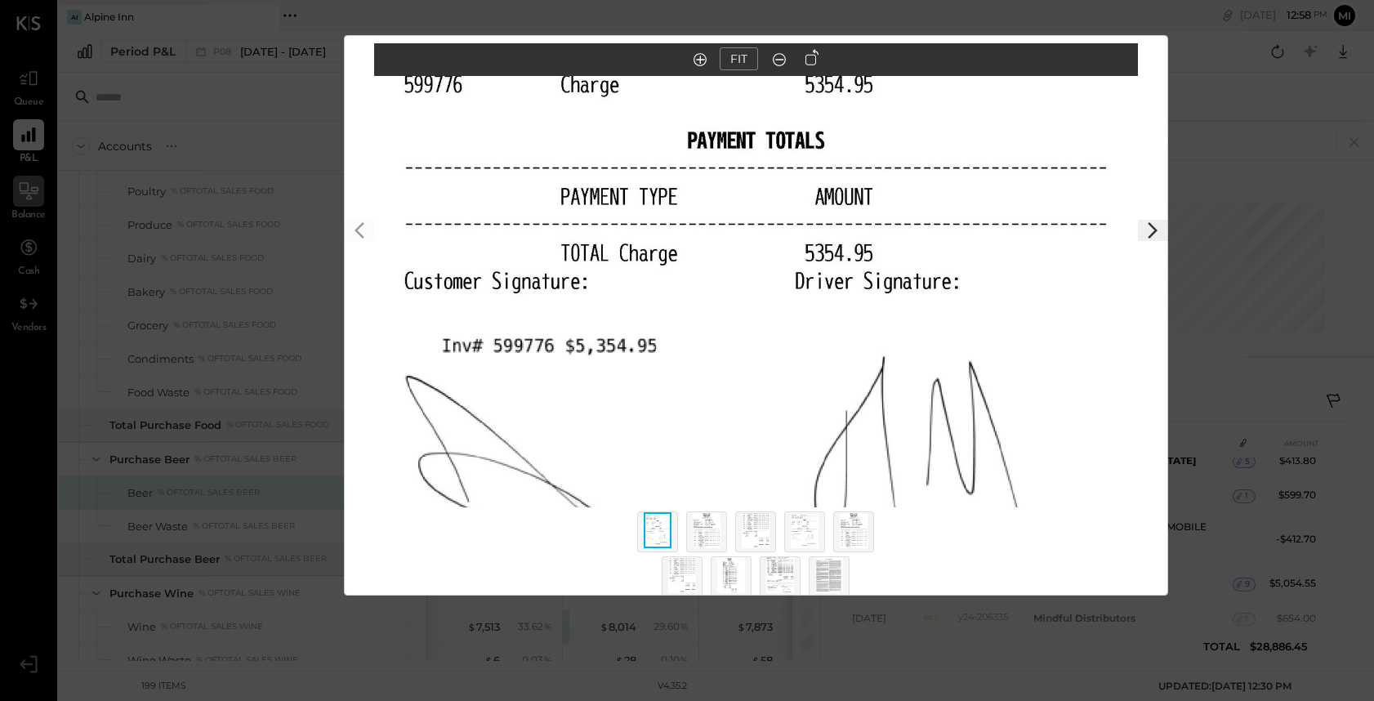
scroll to position [69, 0]
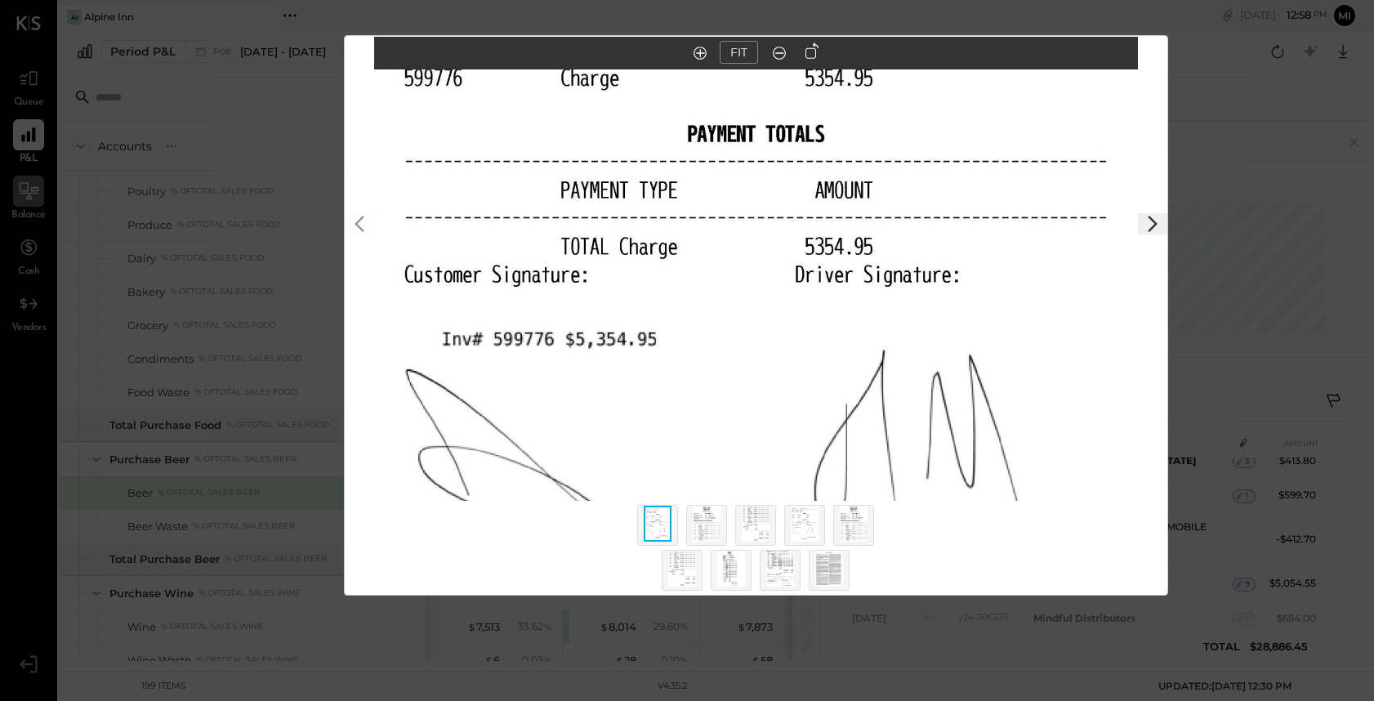
click at [710, 525] on img at bounding box center [707, 524] width 28 height 36
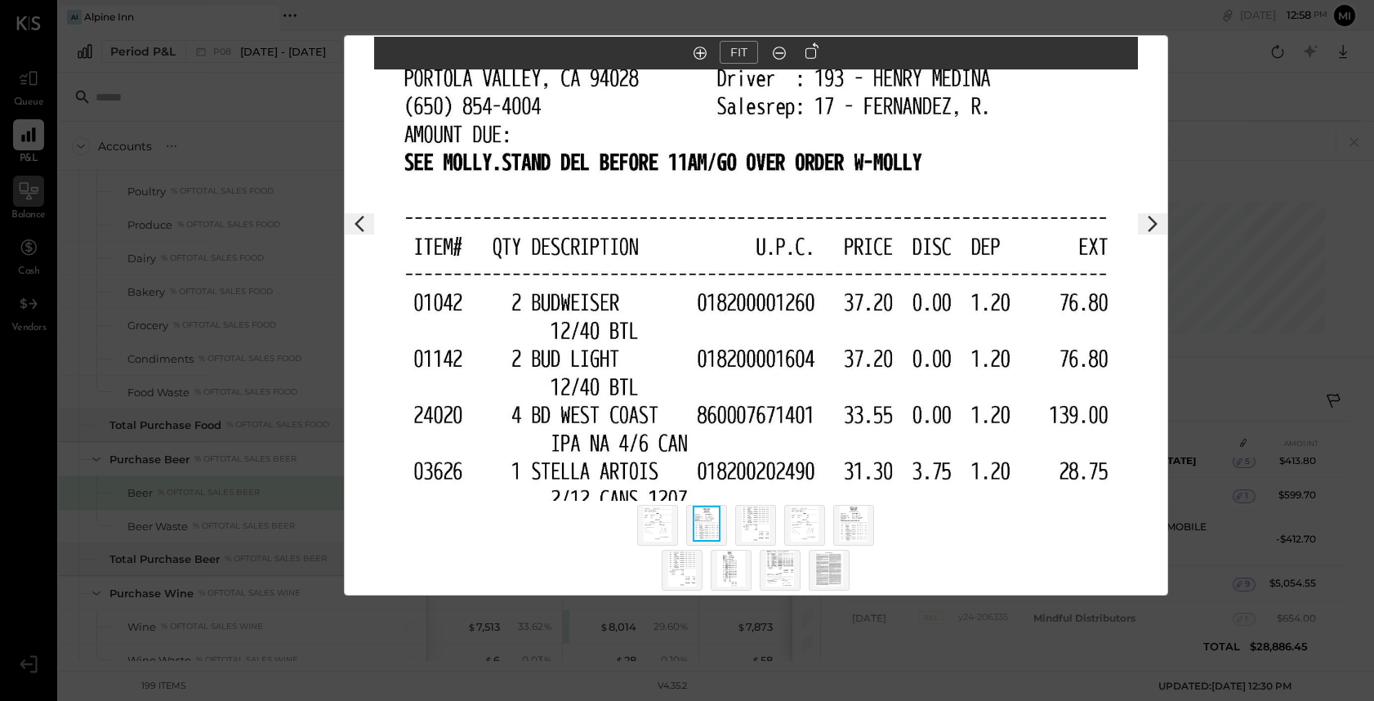
click at [760, 518] on img at bounding box center [756, 524] width 28 height 36
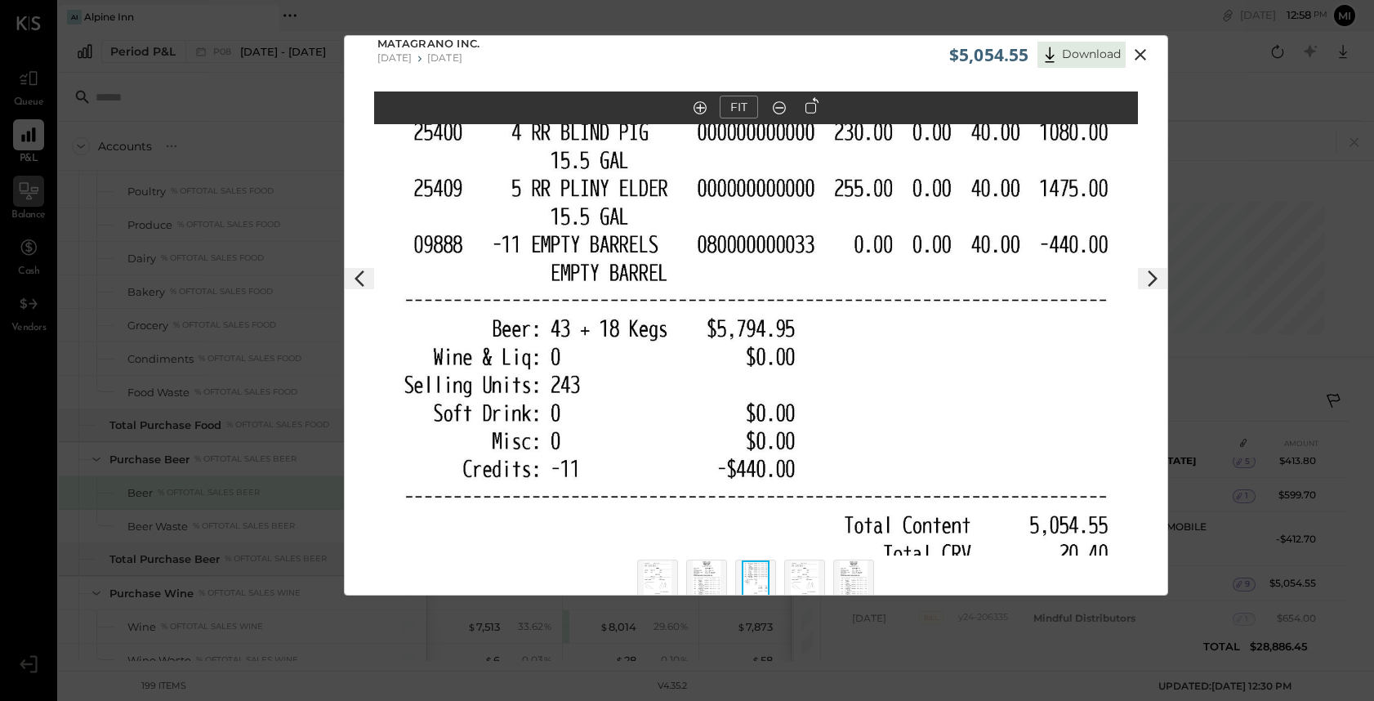
scroll to position [0, 0]
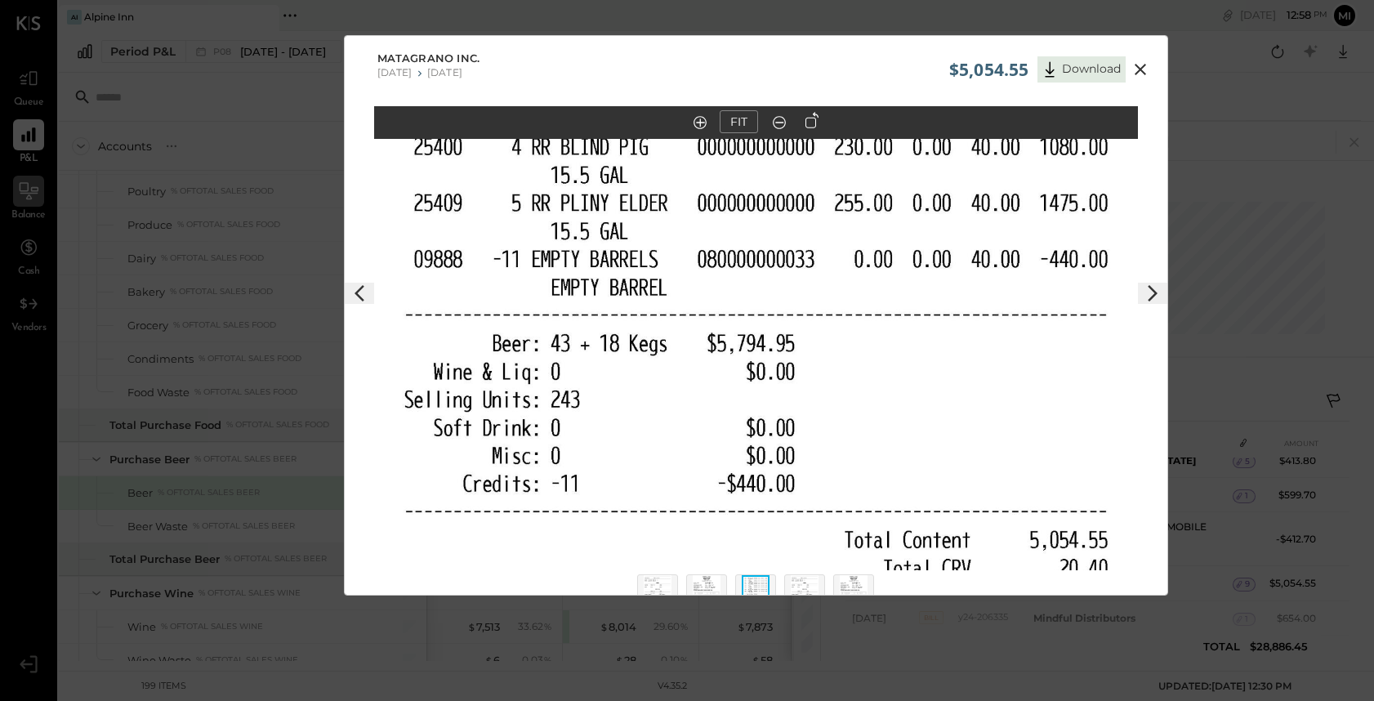
click at [793, 583] on img at bounding box center [805, 593] width 28 height 36
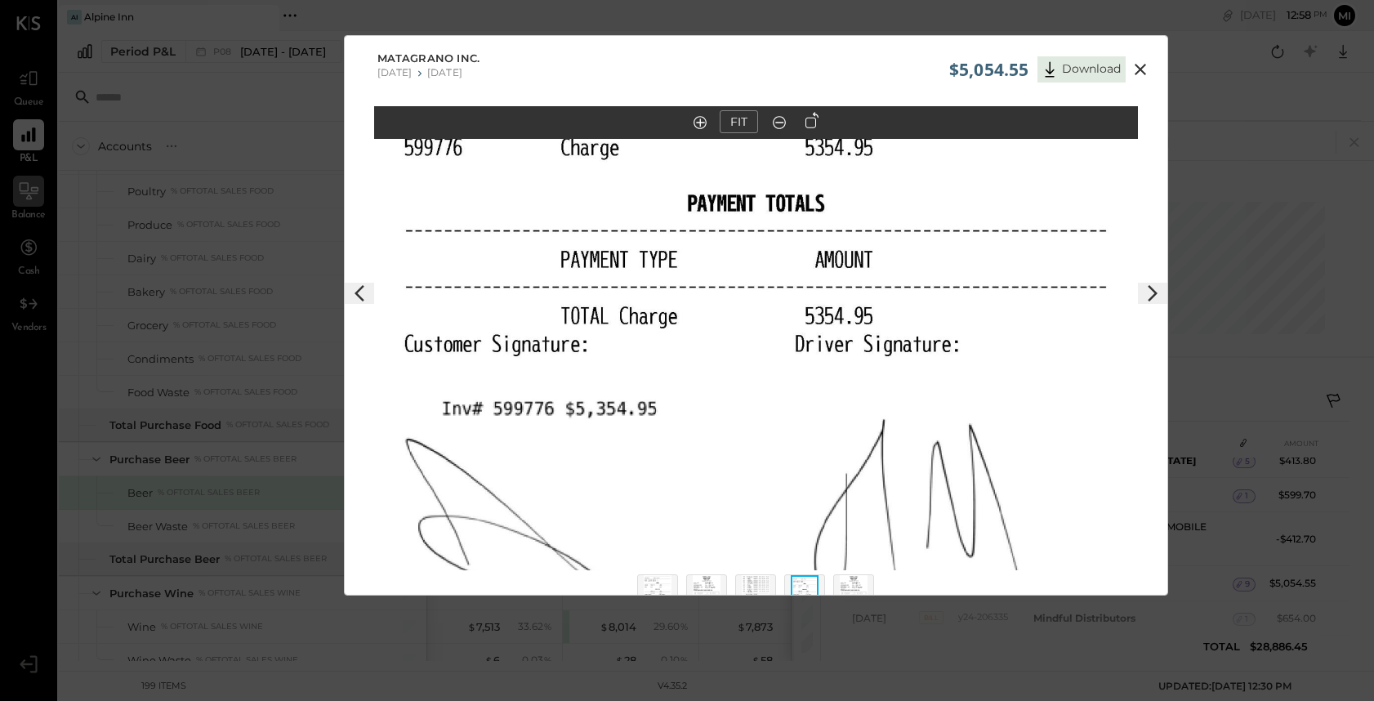
click at [847, 584] on img at bounding box center [854, 593] width 28 height 36
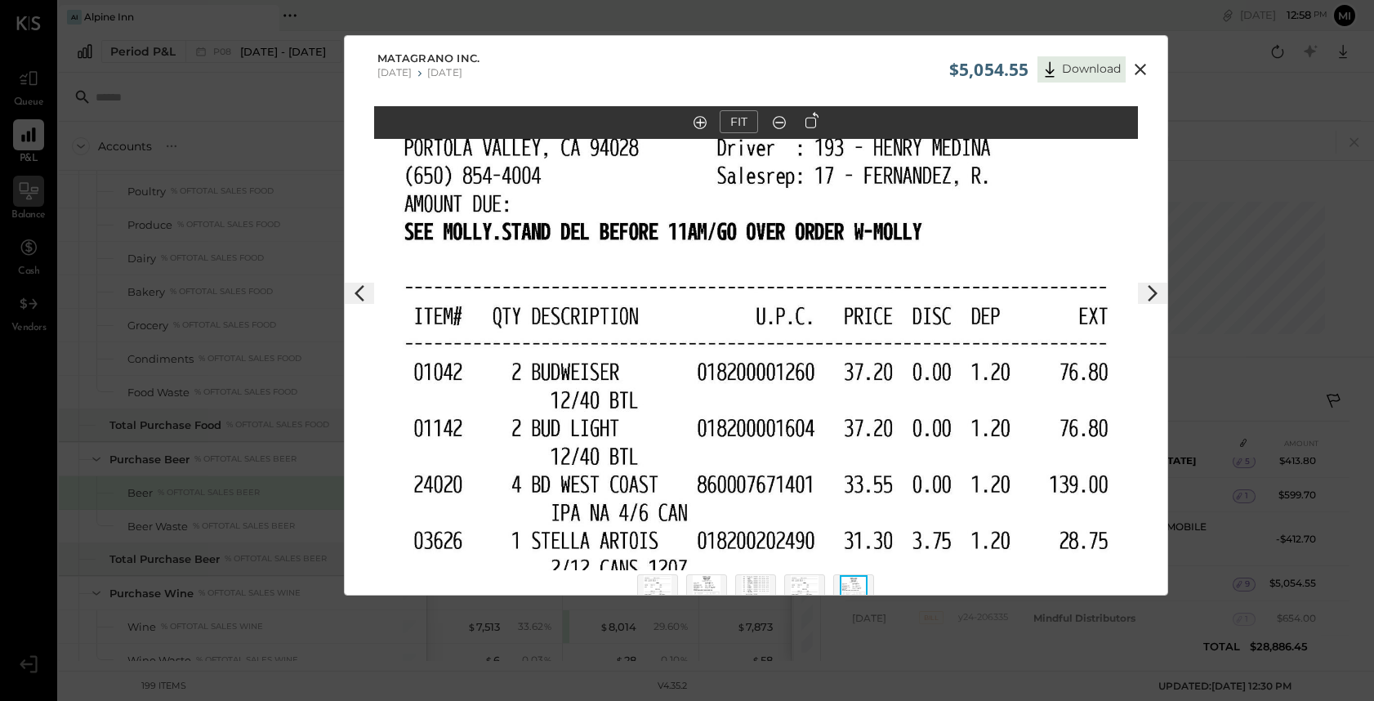
click at [1148, 298] on polygon at bounding box center [1153, 293] width 10 height 16
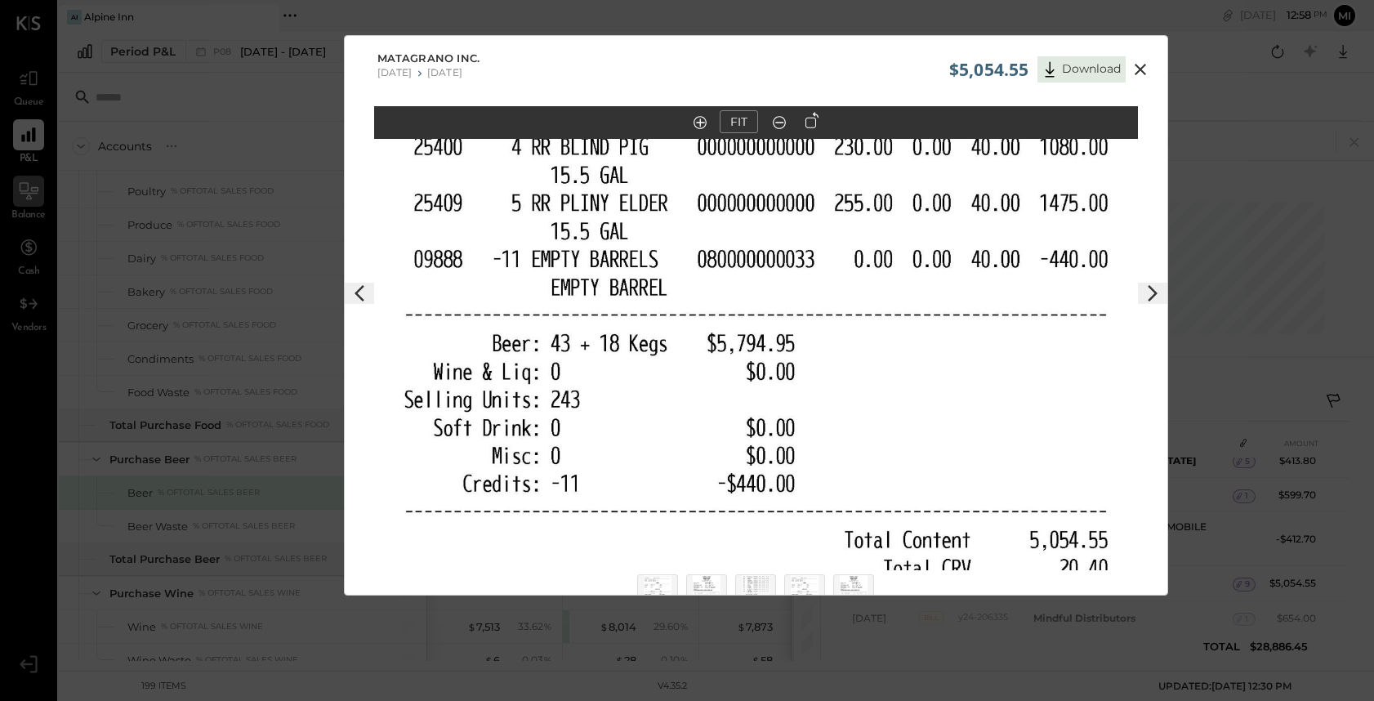
click at [1148, 298] on polygon at bounding box center [1153, 293] width 10 height 16
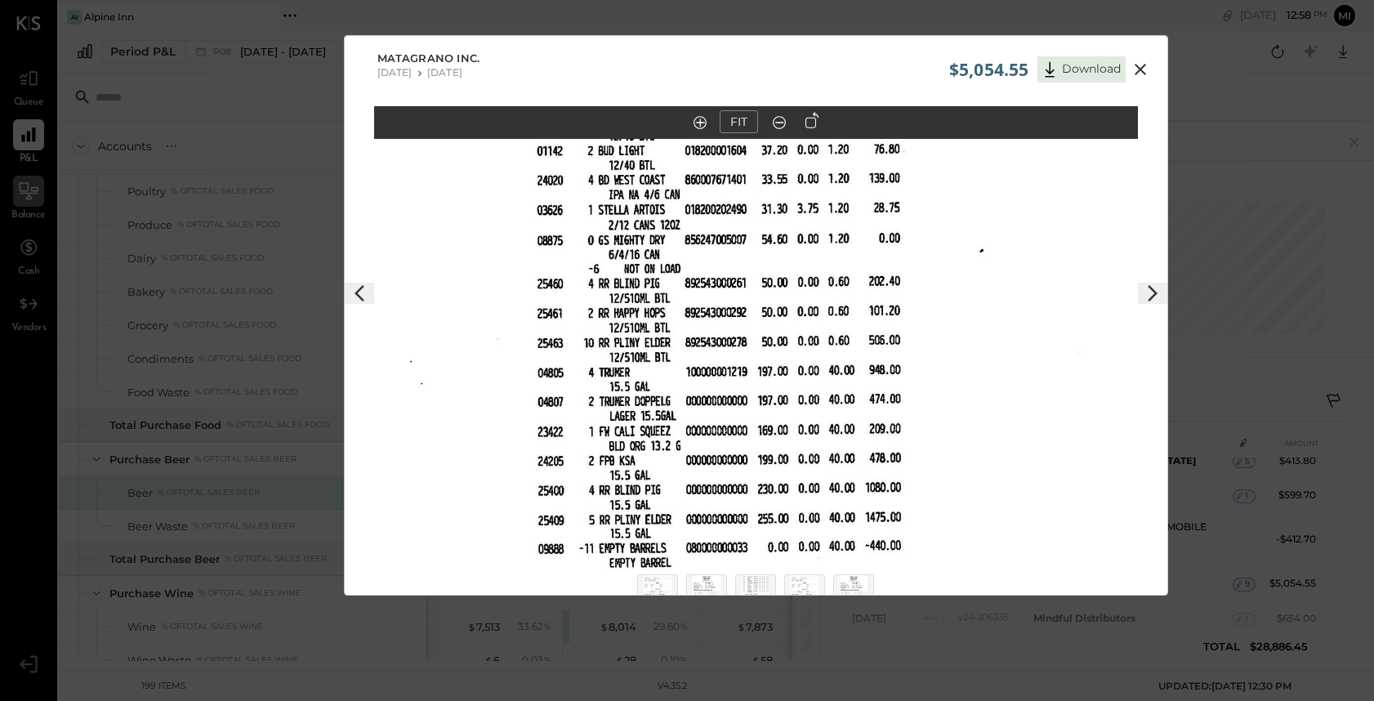
click at [1141, 64] on icon at bounding box center [1141, 70] width 20 height 20
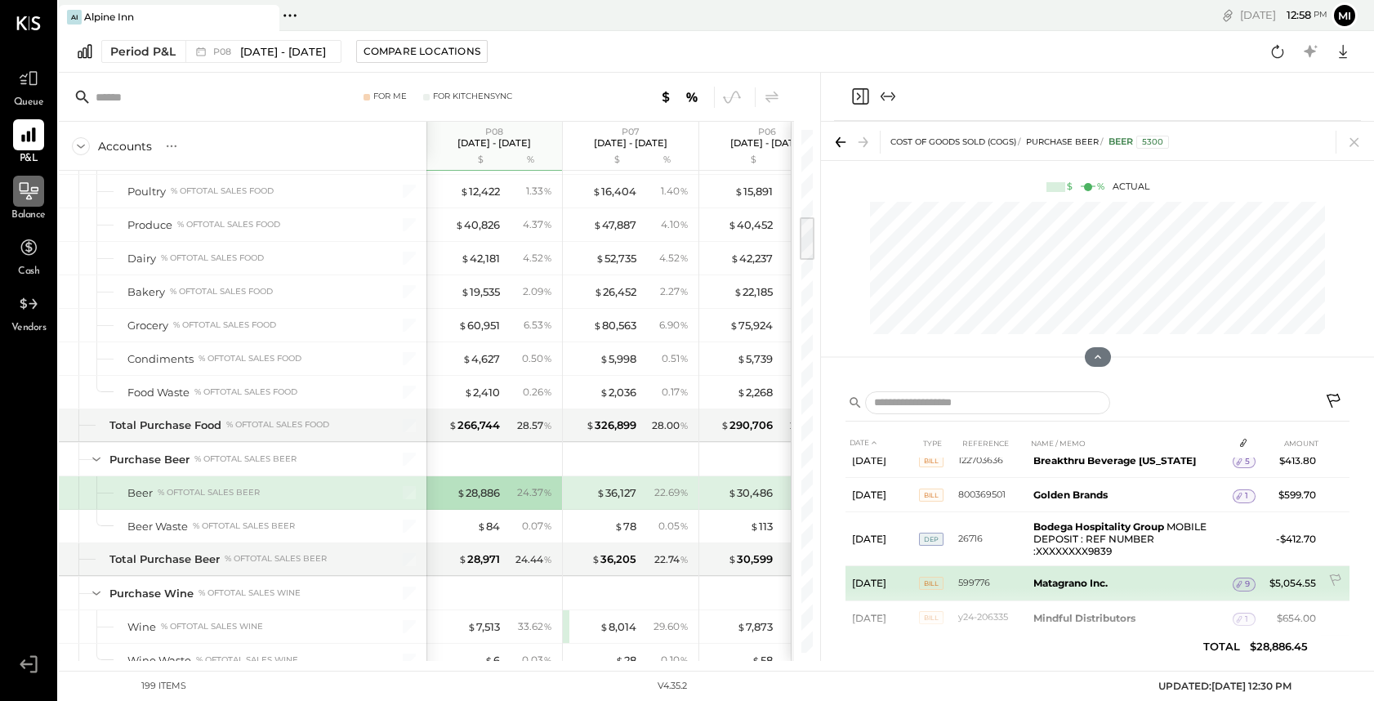
click at [1096, 586] on b "Matagrano Inc." at bounding box center [1070, 583] width 74 height 12
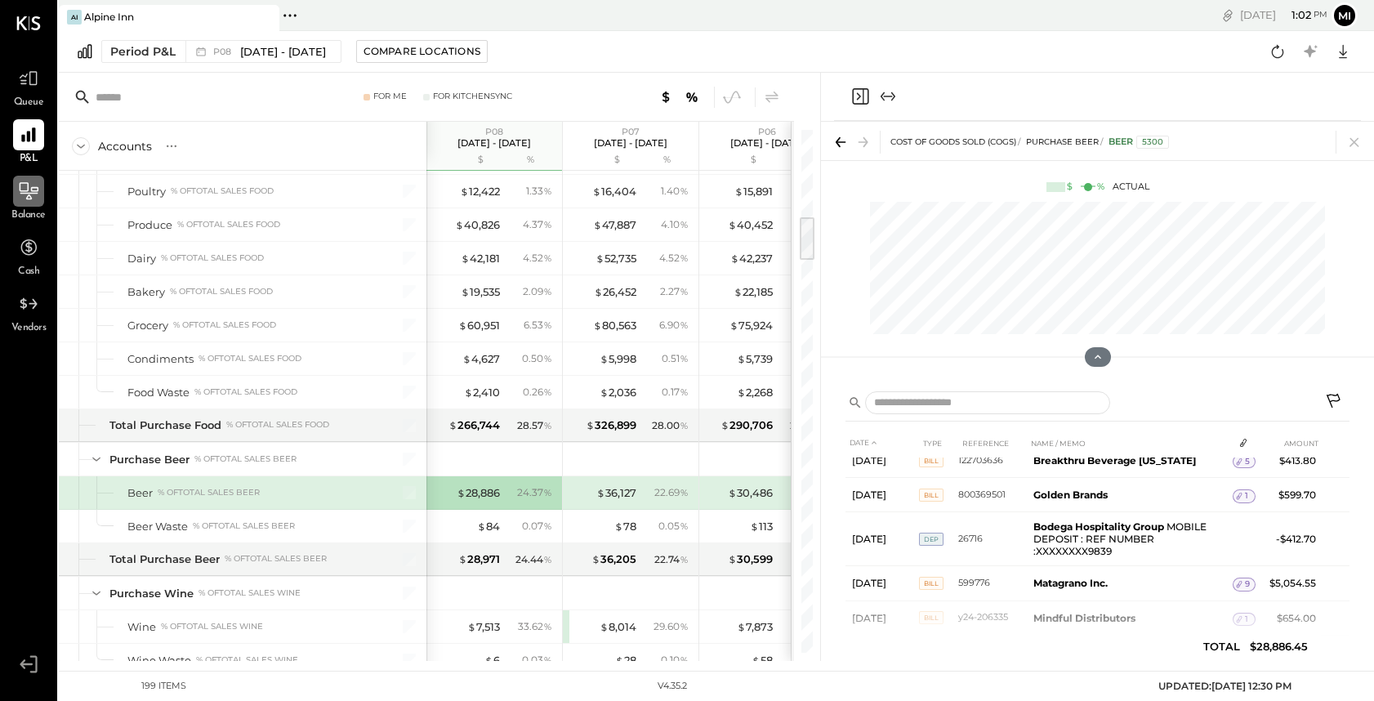
click at [882, 99] on icon "Expand panel (e)" at bounding box center [888, 97] width 20 height 20
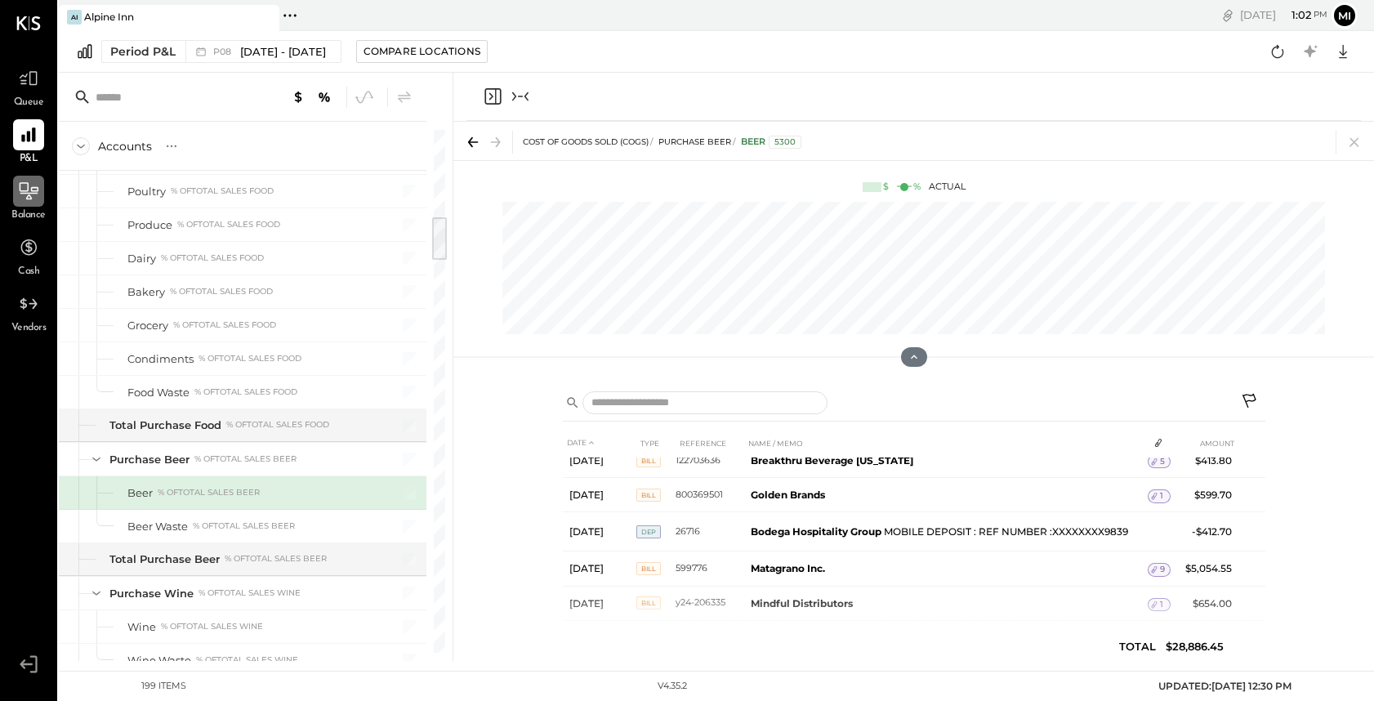
click at [521, 96] on icon "Collapse panel (e)" at bounding box center [521, 97] width 20 height 20
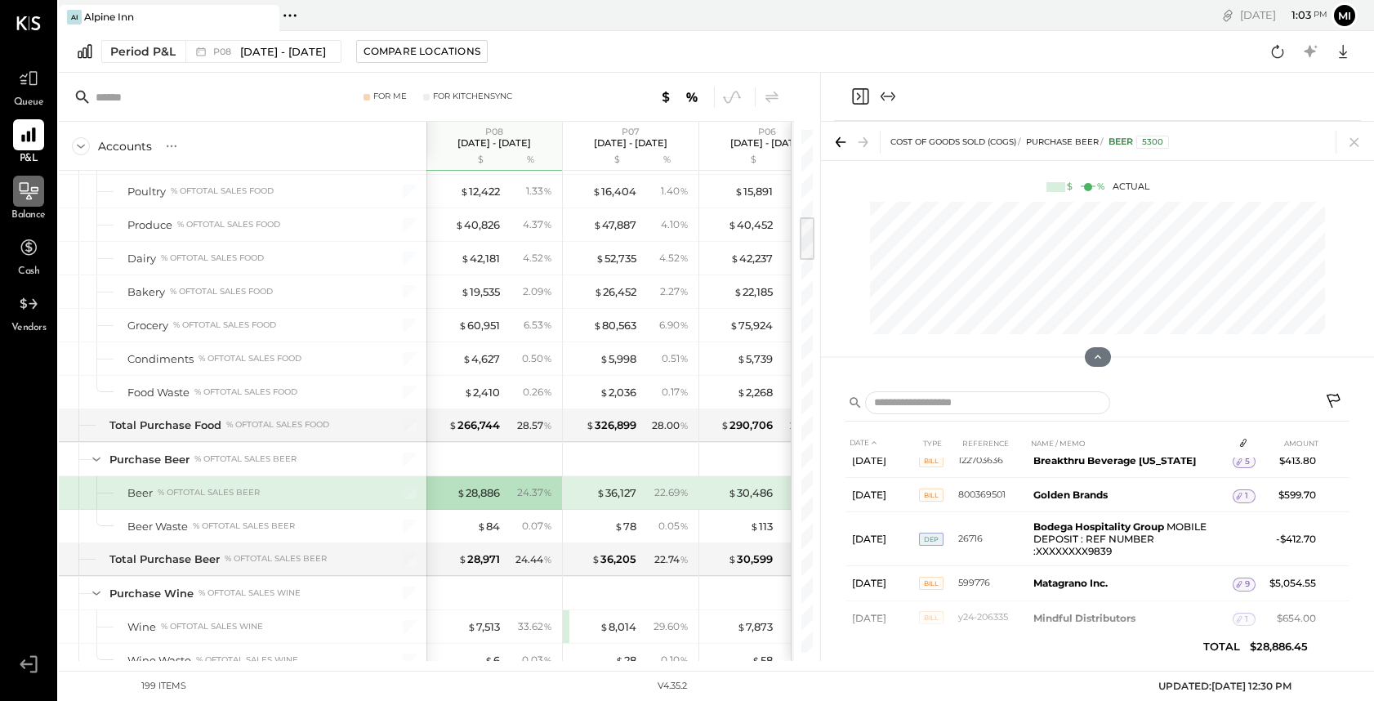
click at [861, 97] on icon "Close panel" at bounding box center [860, 97] width 20 height 20
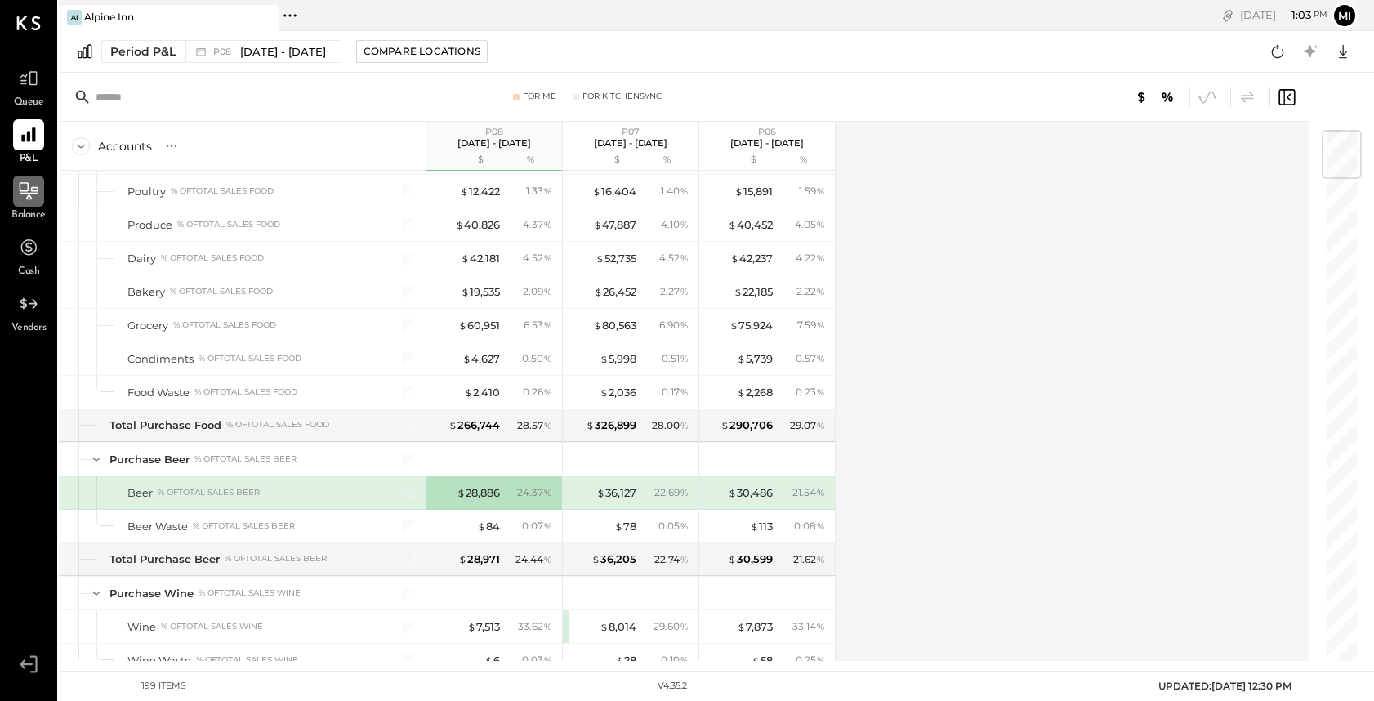
click at [538, 490] on div "24.37 %" at bounding box center [534, 492] width 35 height 15
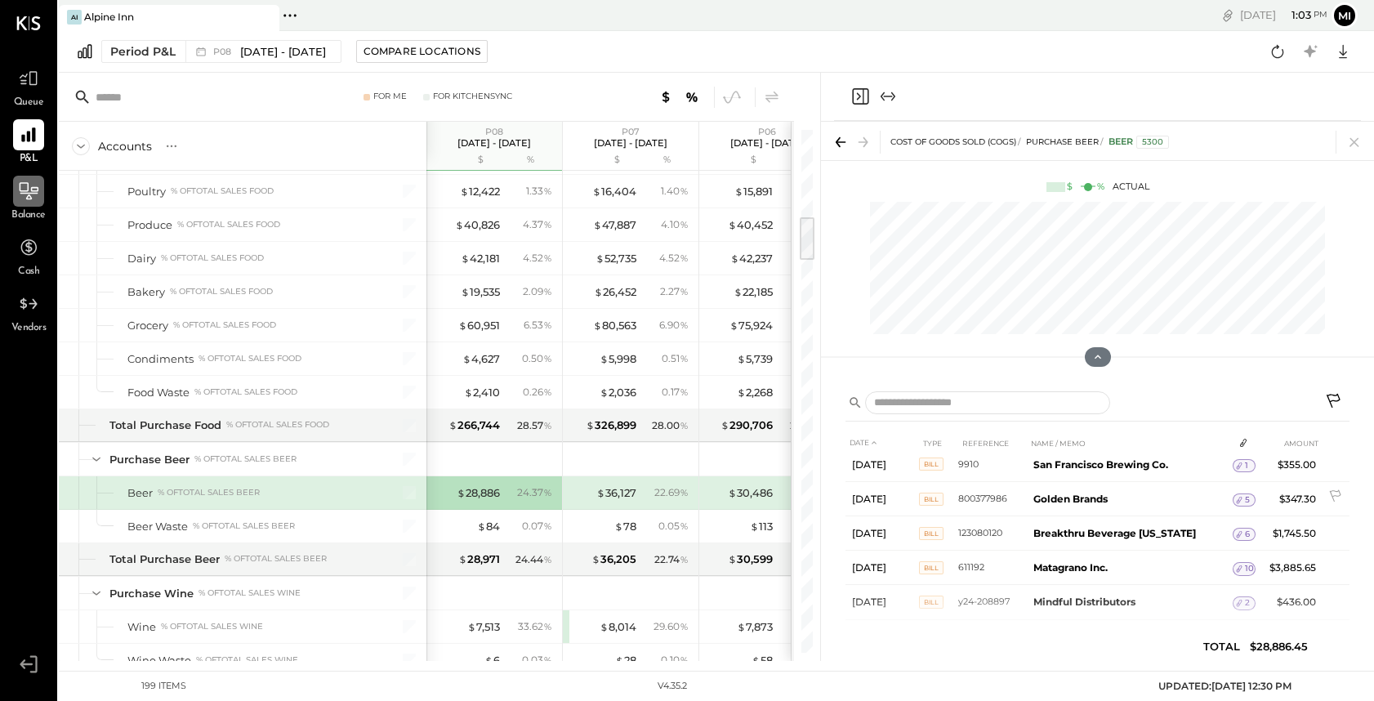
scroll to position [754, 0]
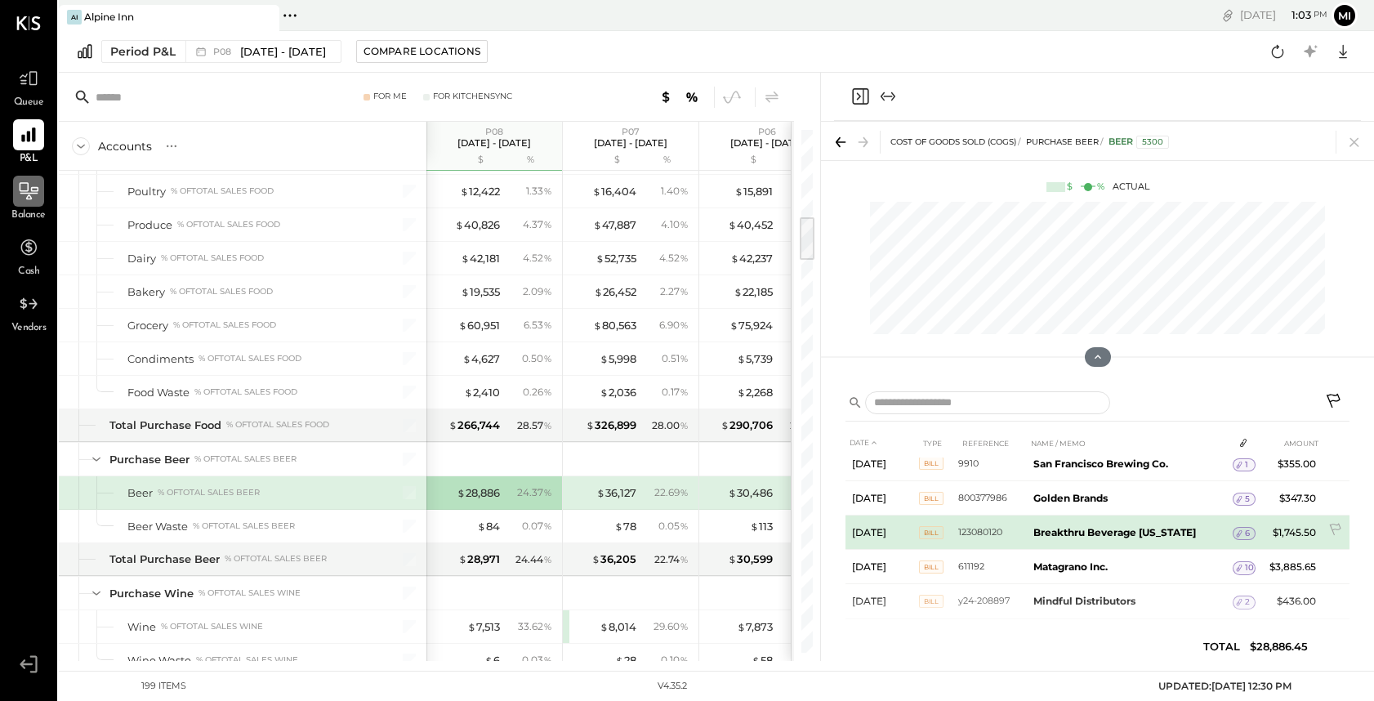
click at [1068, 526] on b "Breakthru Beverage [US_STATE]" at bounding box center [1114, 532] width 163 height 12
click at [1245, 532] on span "6" at bounding box center [1247, 533] width 5 height 11
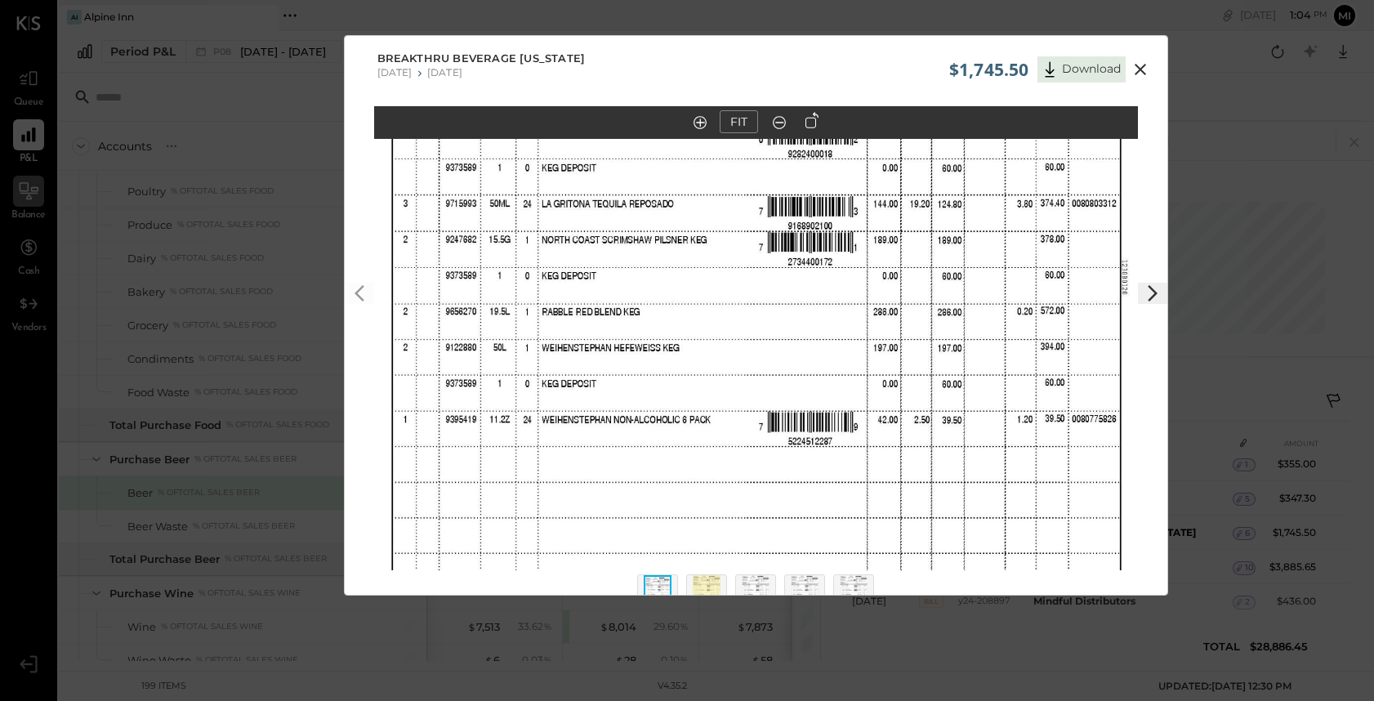
scroll to position [69, 0]
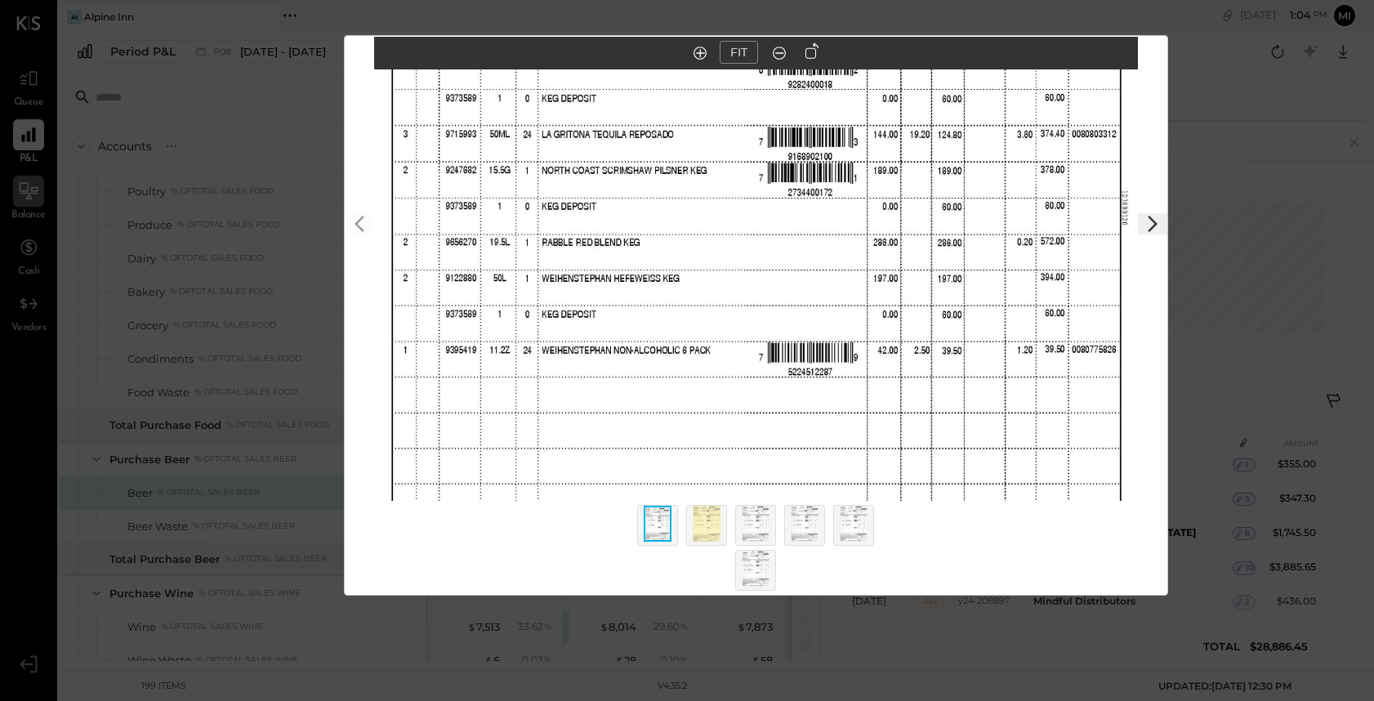
click at [704, 522] on img at bounding box center [707, 524] width 28 height 36
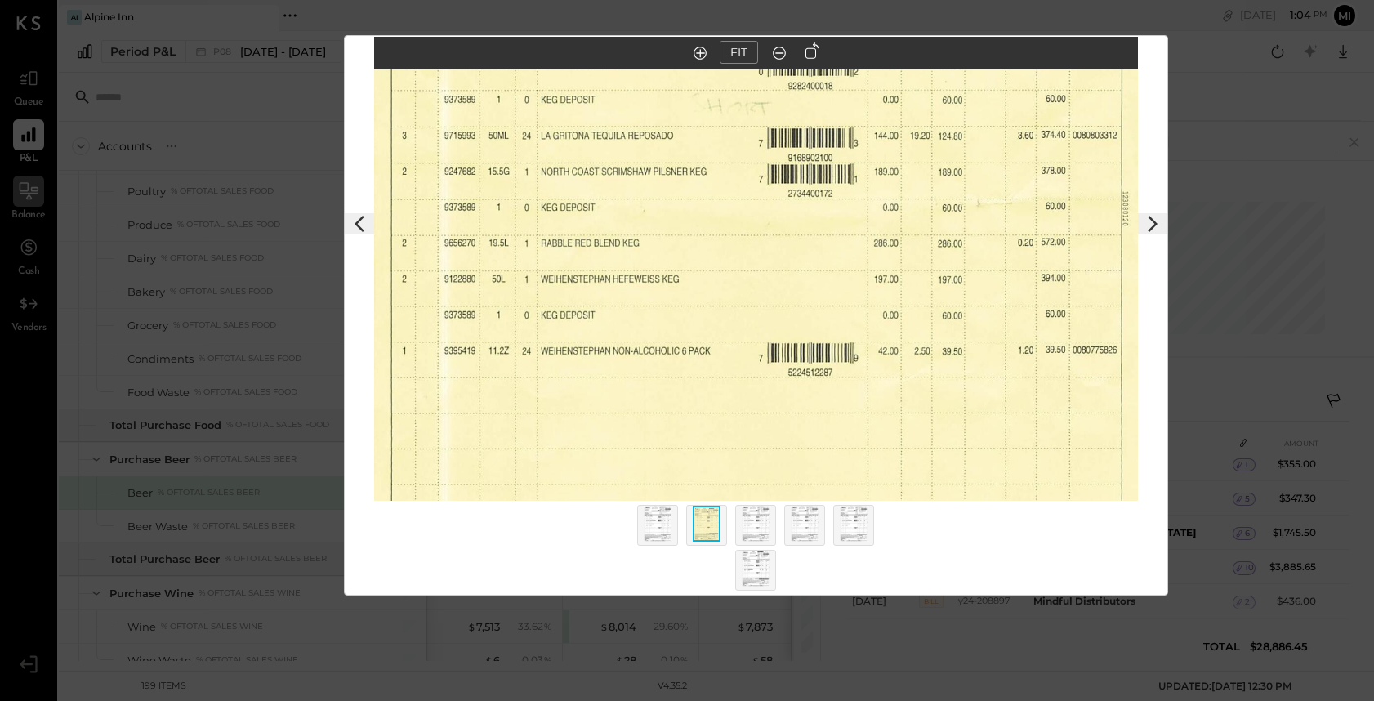
click at [770, 520] on div at bounding box center [755, 525] width 41 height 41
click at [759, 520] on img at bounding box center [756, 524] width 28 height 36
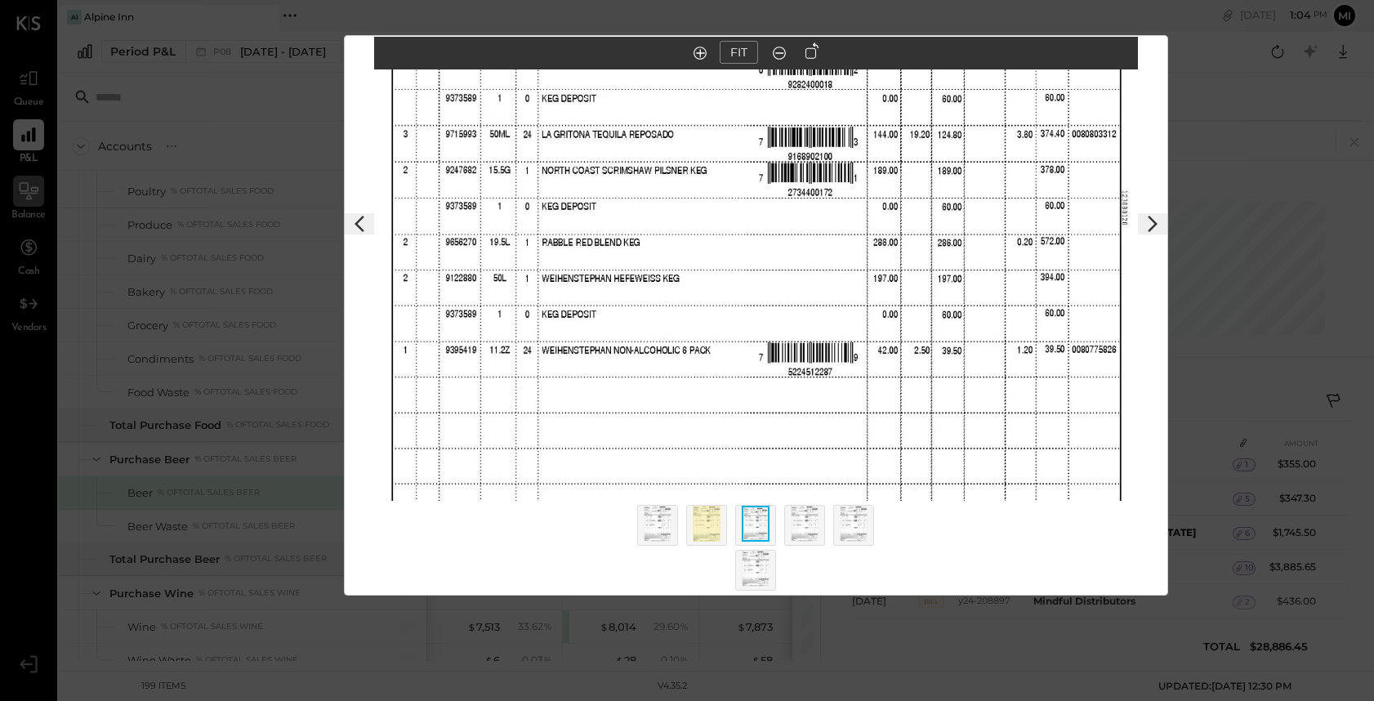
click at [810, 525] on img at bounding box center [805, 524] width 28 height 36
click at [865, 529] on img at bounding box center [854, 524] width 28 height 36
click at [757, 564] on img at bounding box center [756, 569] width 28 height 36
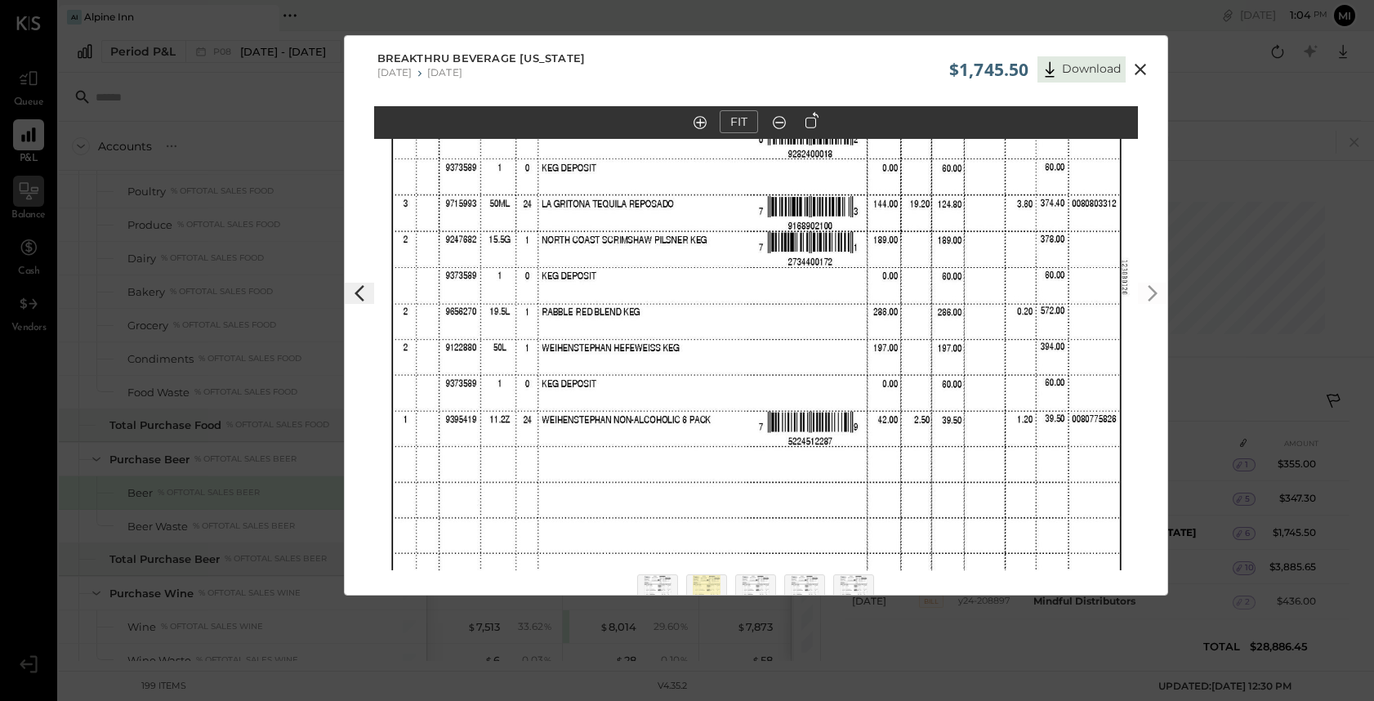
click at [1131, 63] on icon at bounding box center [1141, 70] width 20 height 20
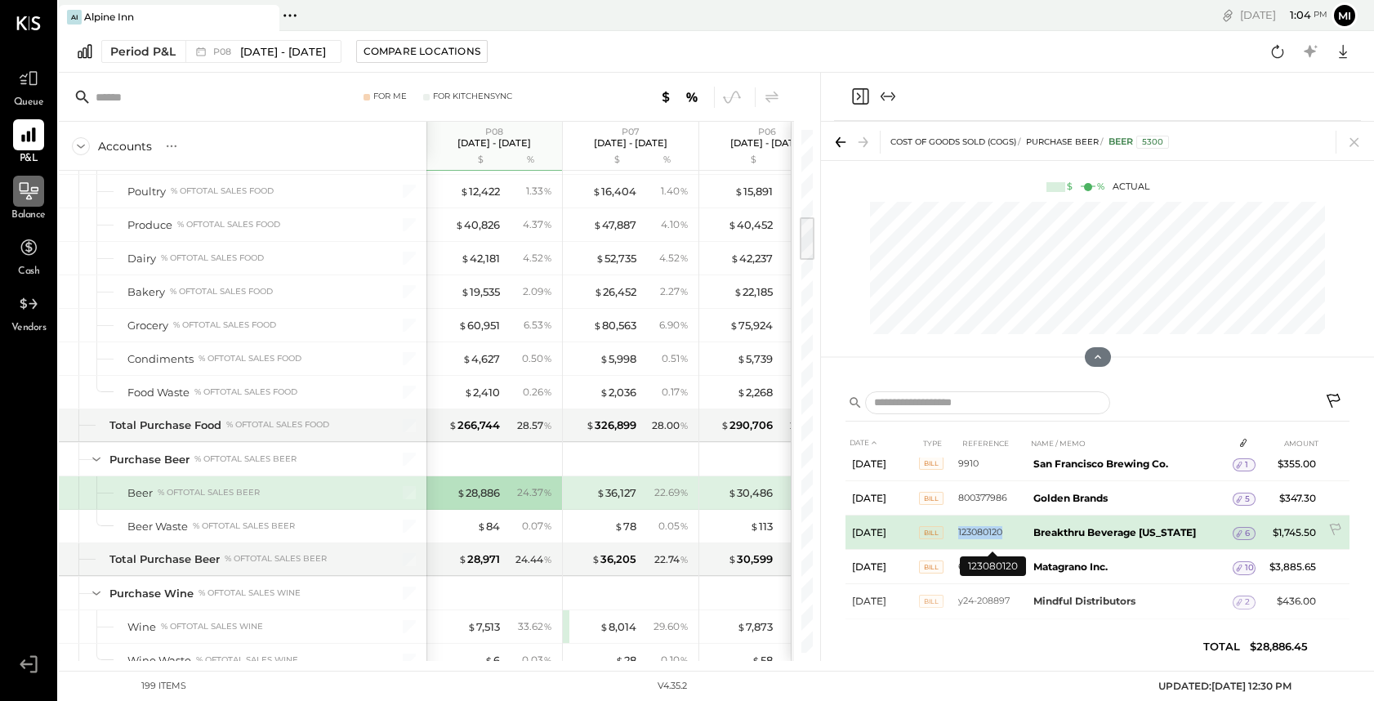
drag, startPoint x: 1008, startPoint y: 523, endPoint x: 1009, endPoint y: 532, distance: 9.0
click at [1009, 532] on td "123080120" at bounding box center [992, 533] width 69 height 34
copy td "123080120"
click at [1339, 529] on icon at bounding box center [1336, 531] width 16 height 16
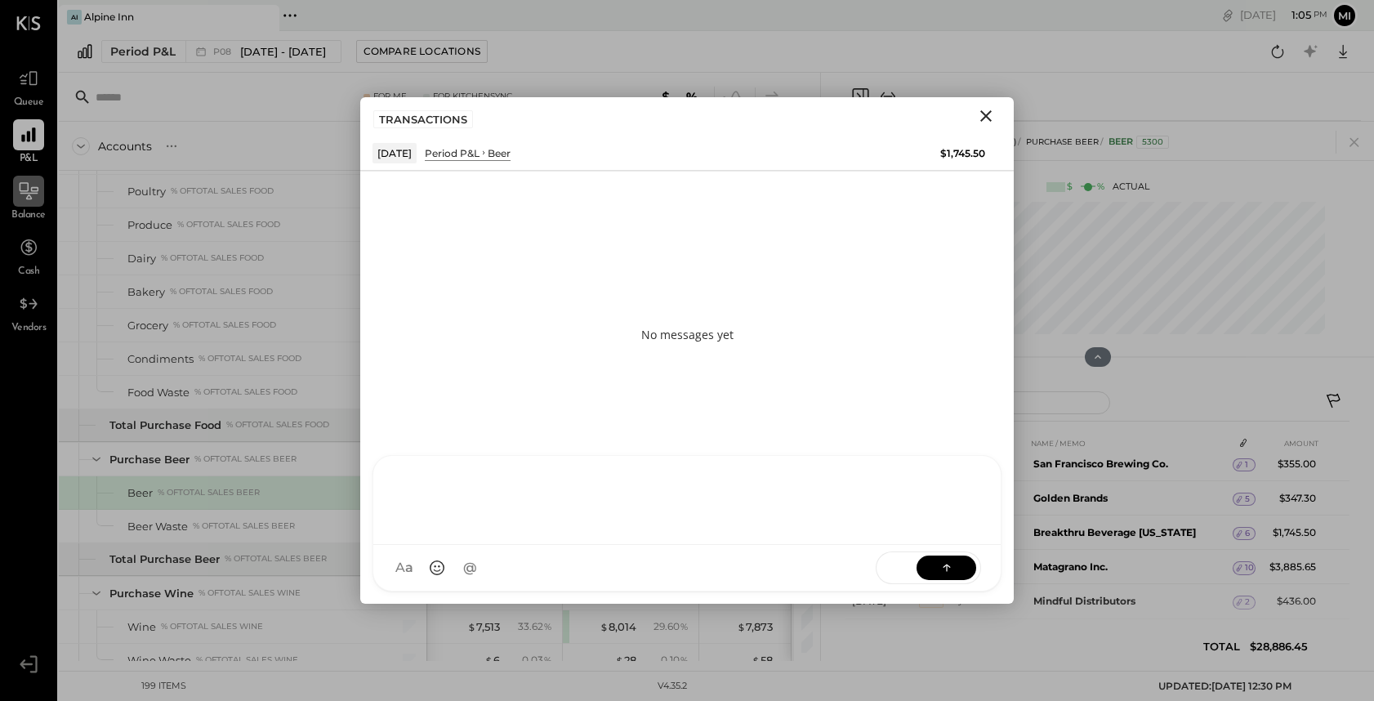
click at [473, 563] on div "NS [PERSON_NAME] B [PERSON_NAME] D [PERSON_NAME] CR [PERSON_NAME] R [PERSON_NAM…" at bounding box center [687, 523] width 629 height 136
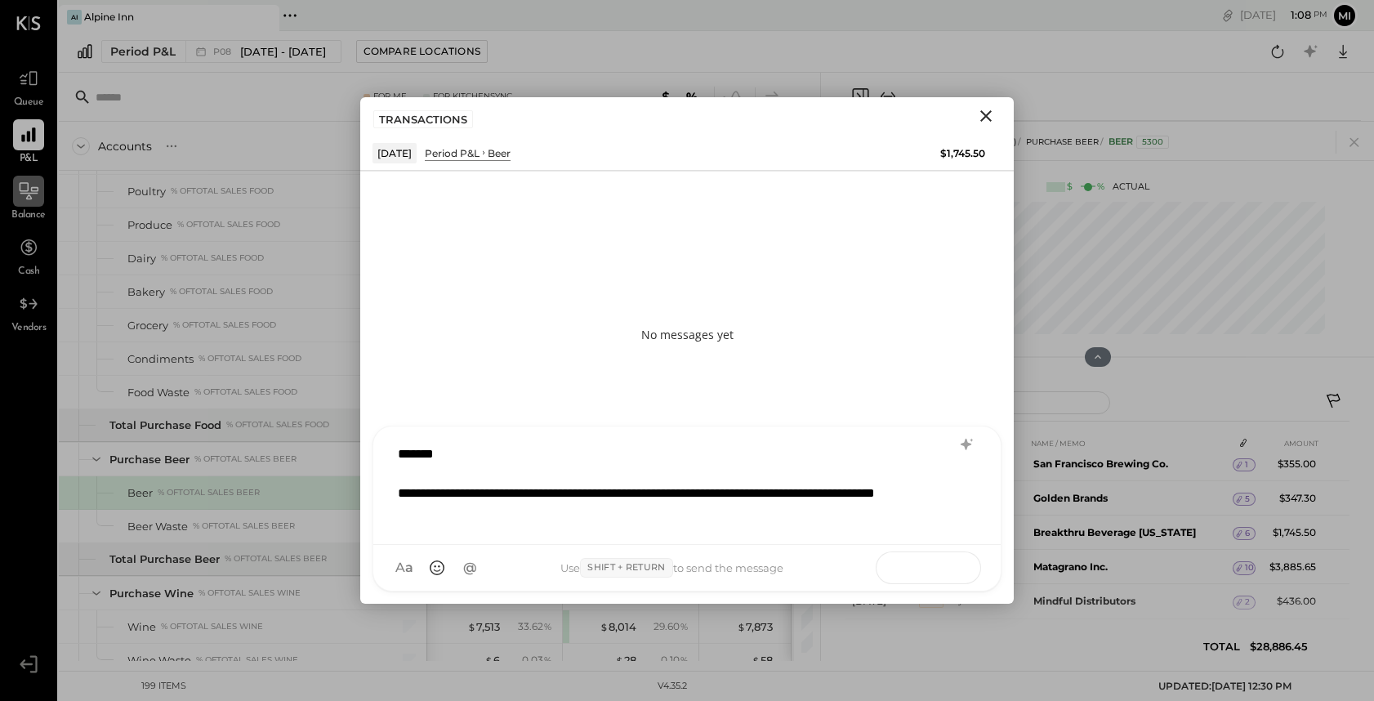
click at [939, 573] on icon at bounding box center [947, 567] width 16 height 16
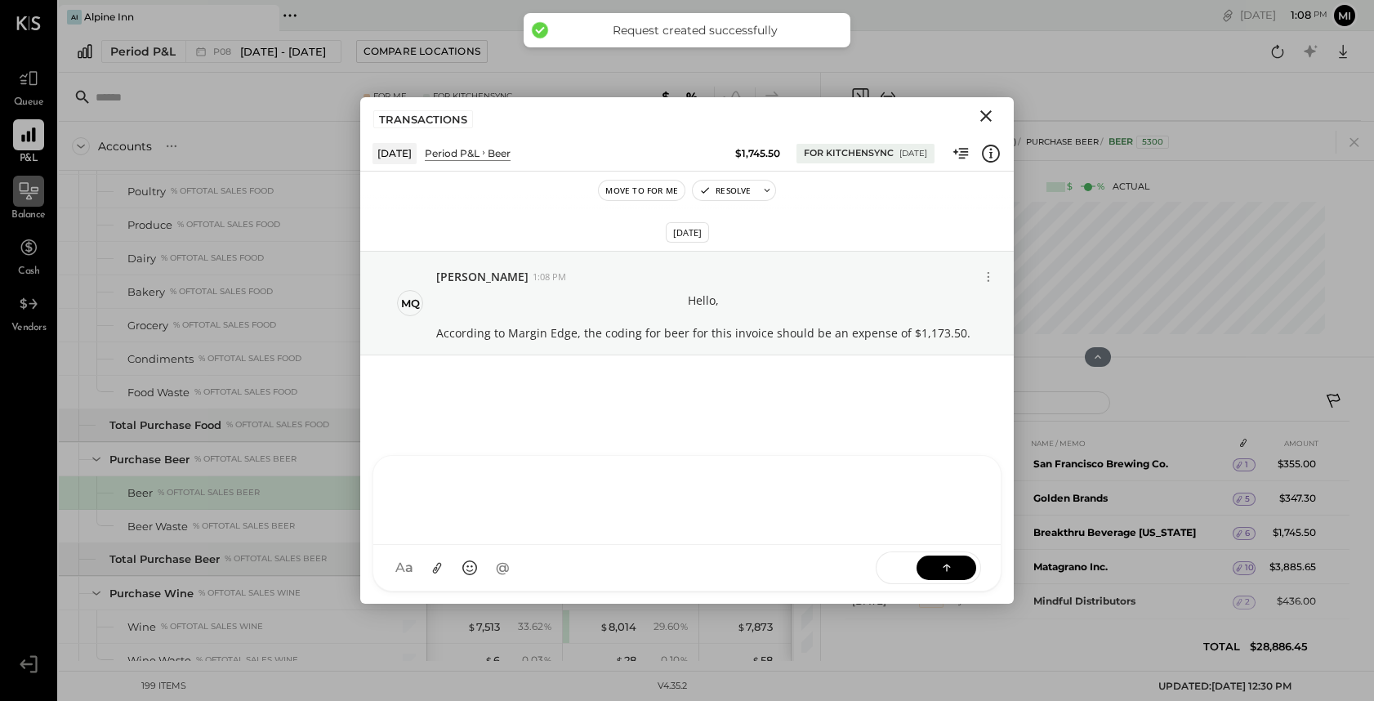
scroll to position [761, 0]
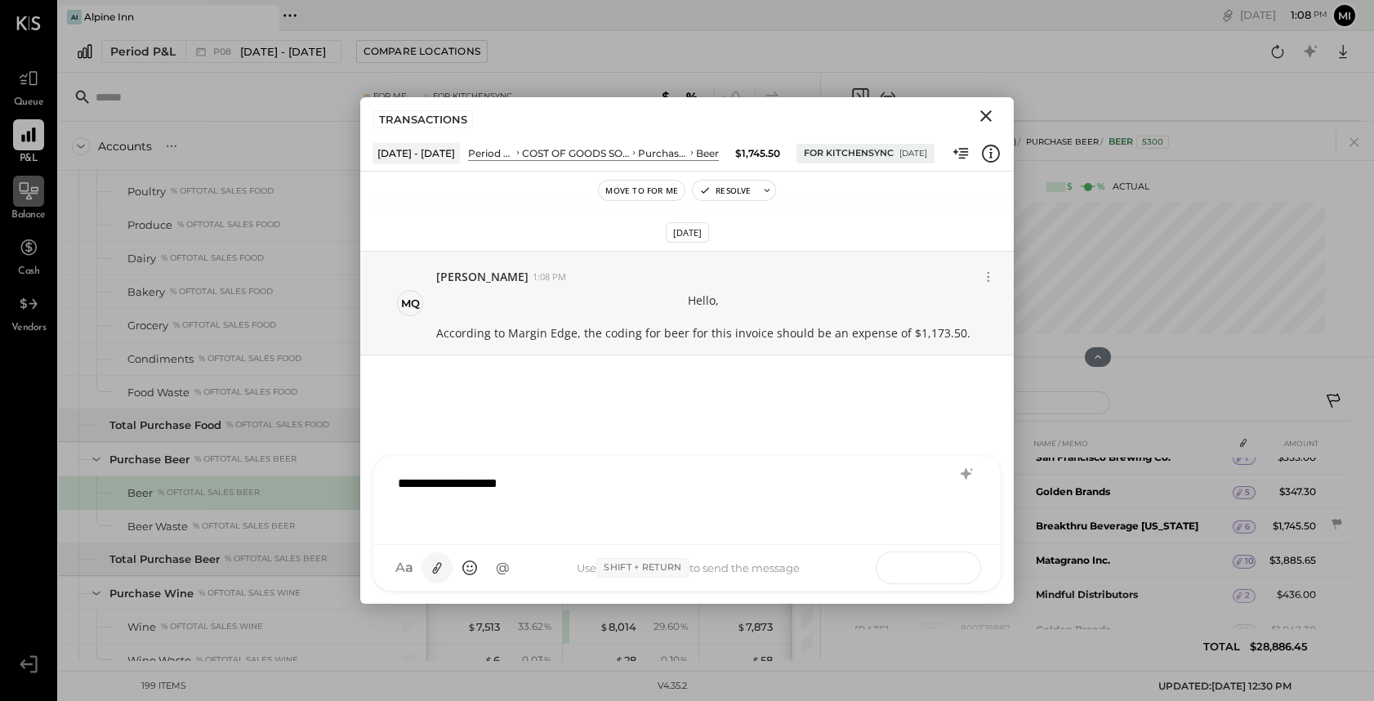
click at [437, 568] on icon at bounding box center [437, 568] width 17 height 17
click at [947, 566] on icon at bounding box center [946, 567] width 1 height 7
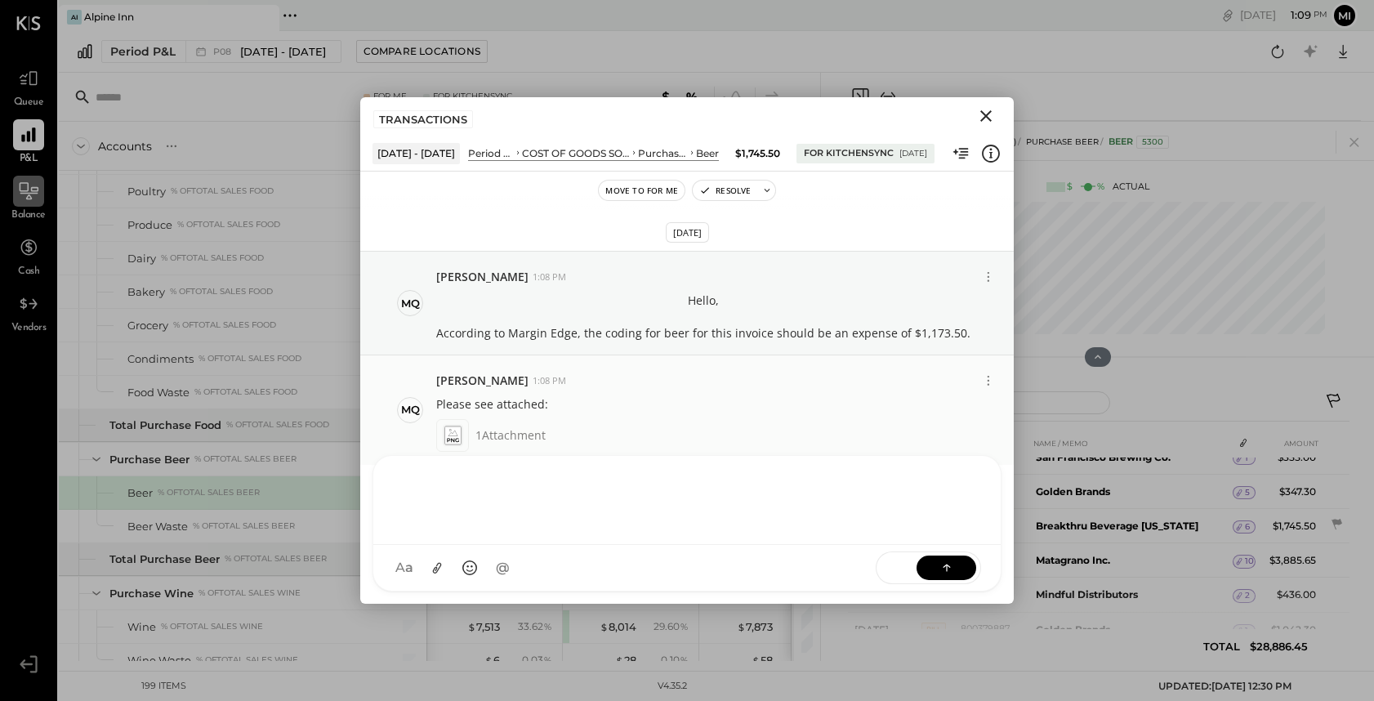
click at [454, 440] on icon at bounding box center [452, 435] width 17 height 19
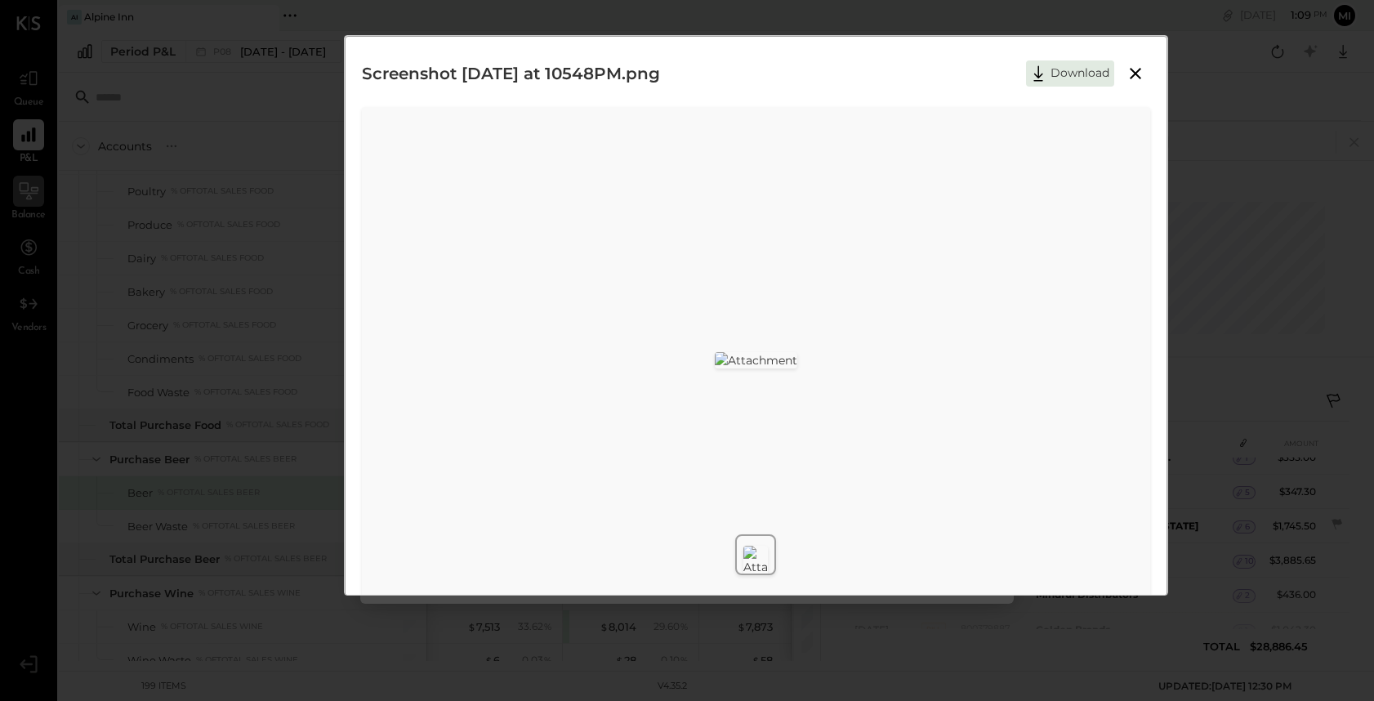
click at [1134, 69] on icon at bounding box center [1136, 74] width 20 height 20
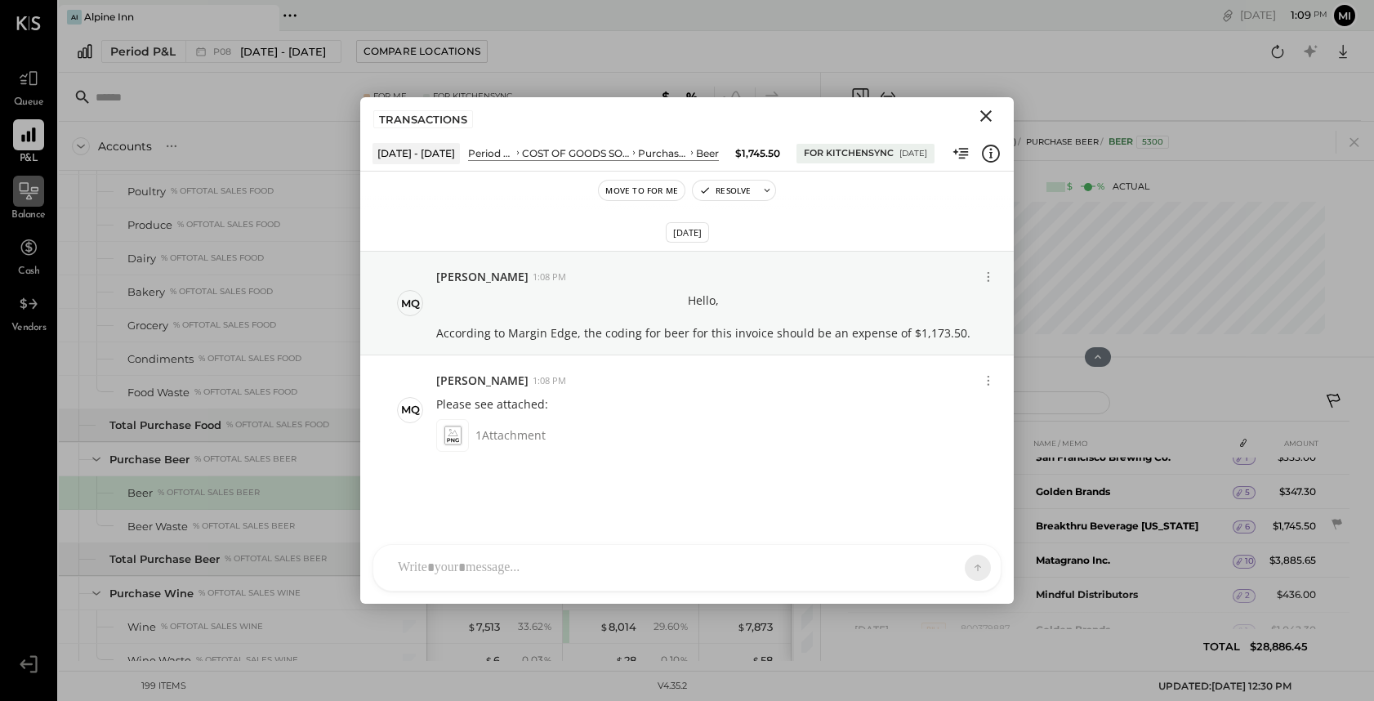
click at [983, 119] on icon "Close" at bounding box center [985, 115] width 11 height 11
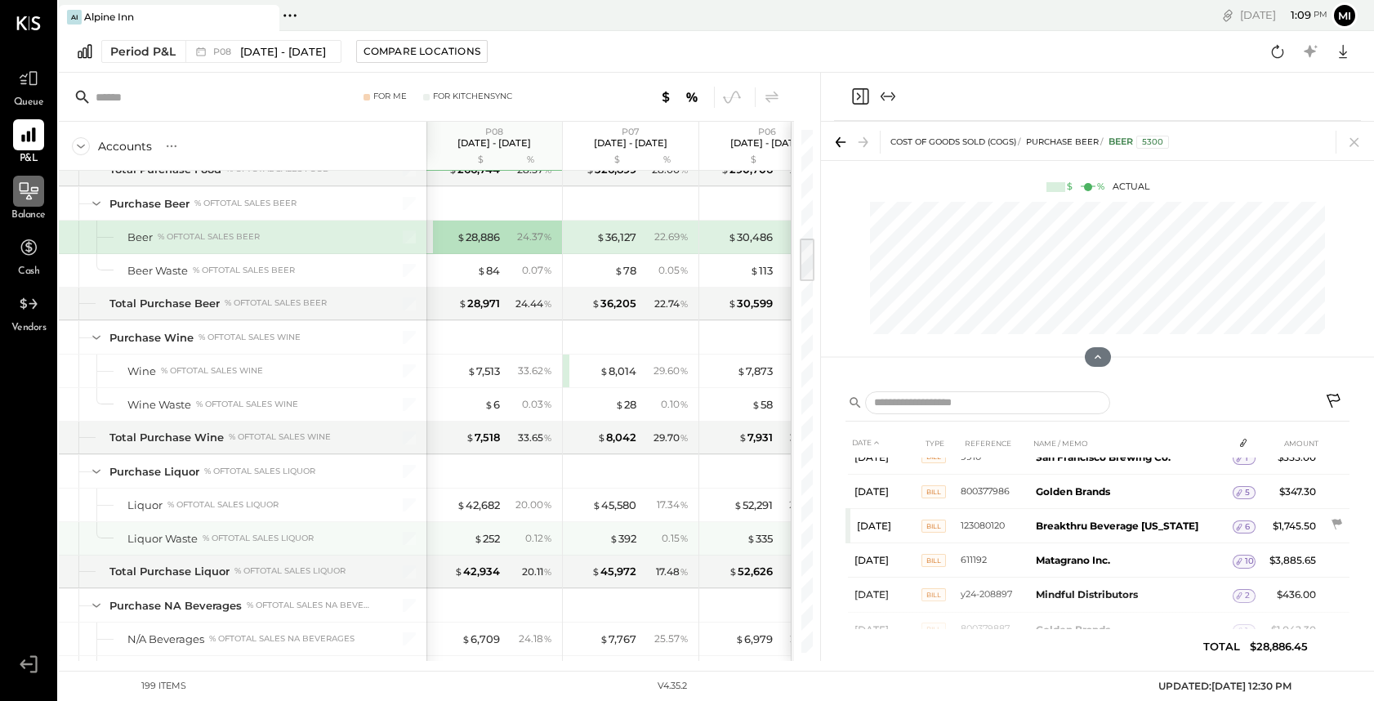
scroll to position [1277, 0]
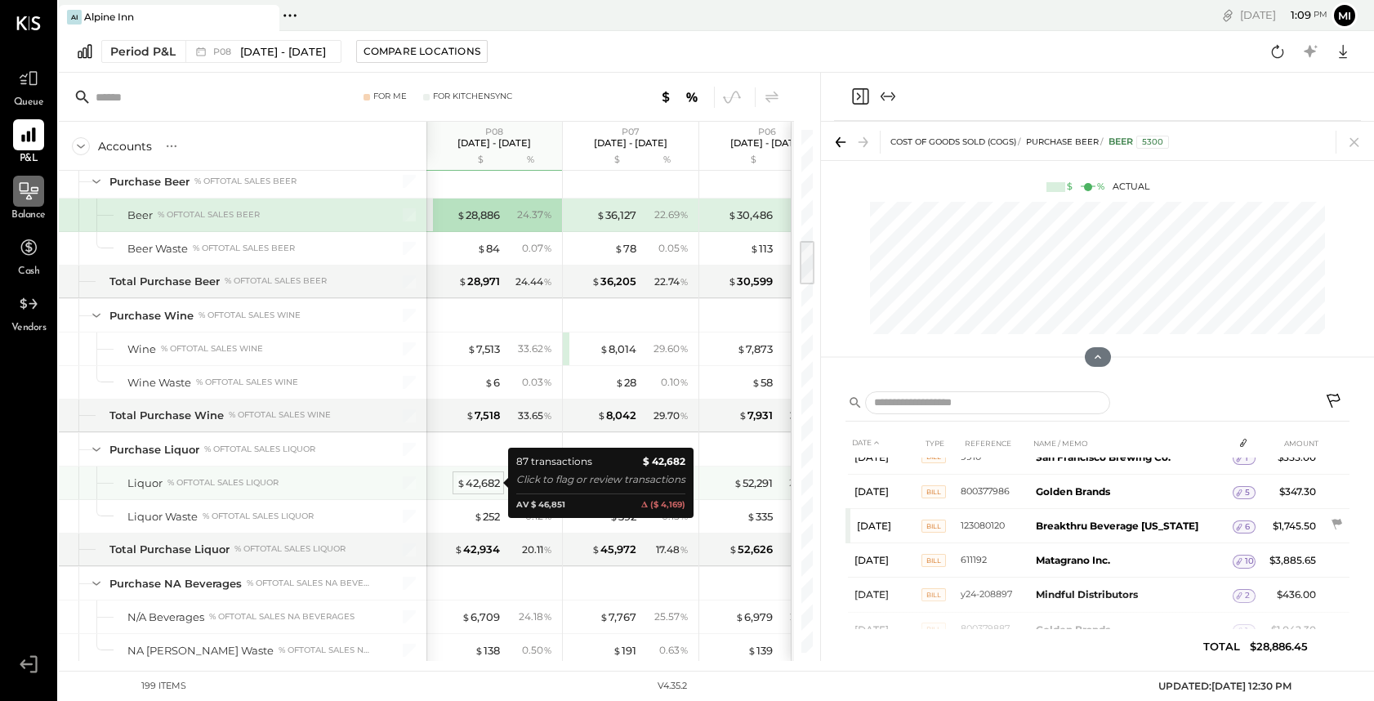
click at [480, 480] on div "$ 42,682" at bounding box center [478, 483] width 43 height 16
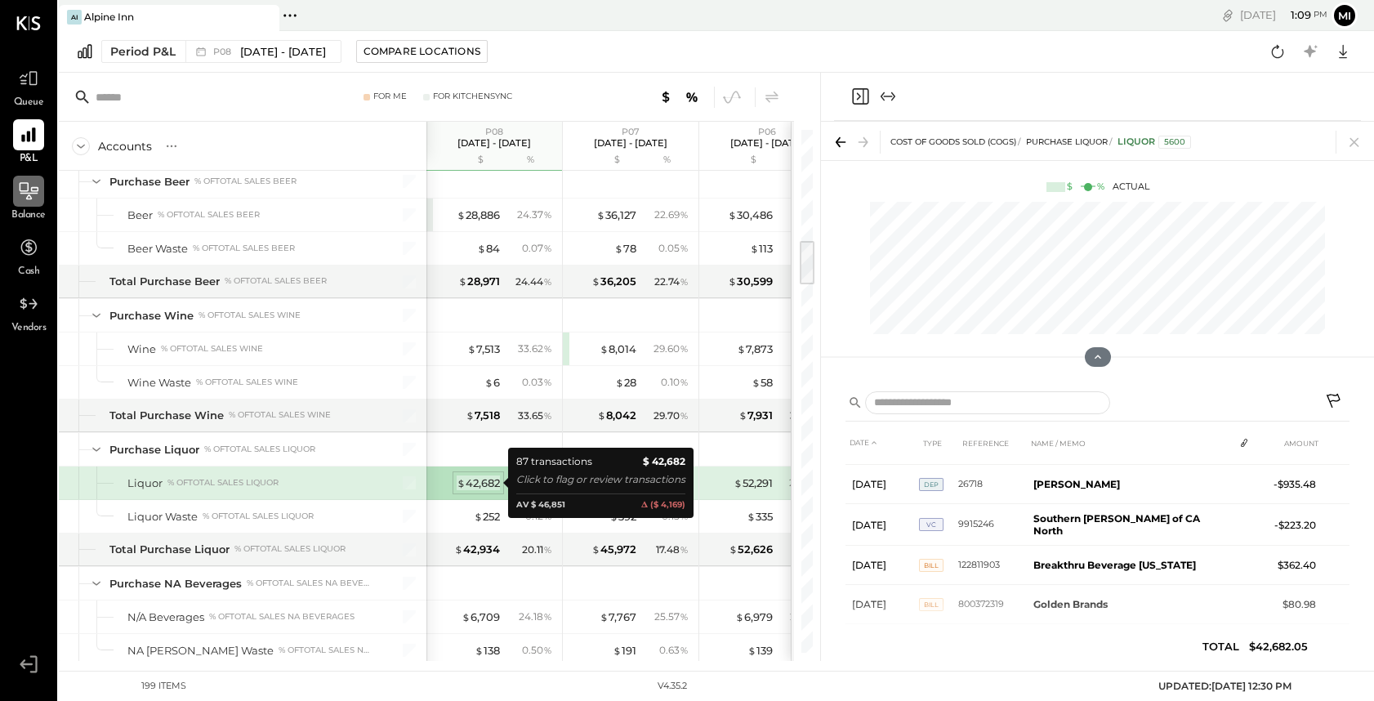
scroll to position [850, 0]
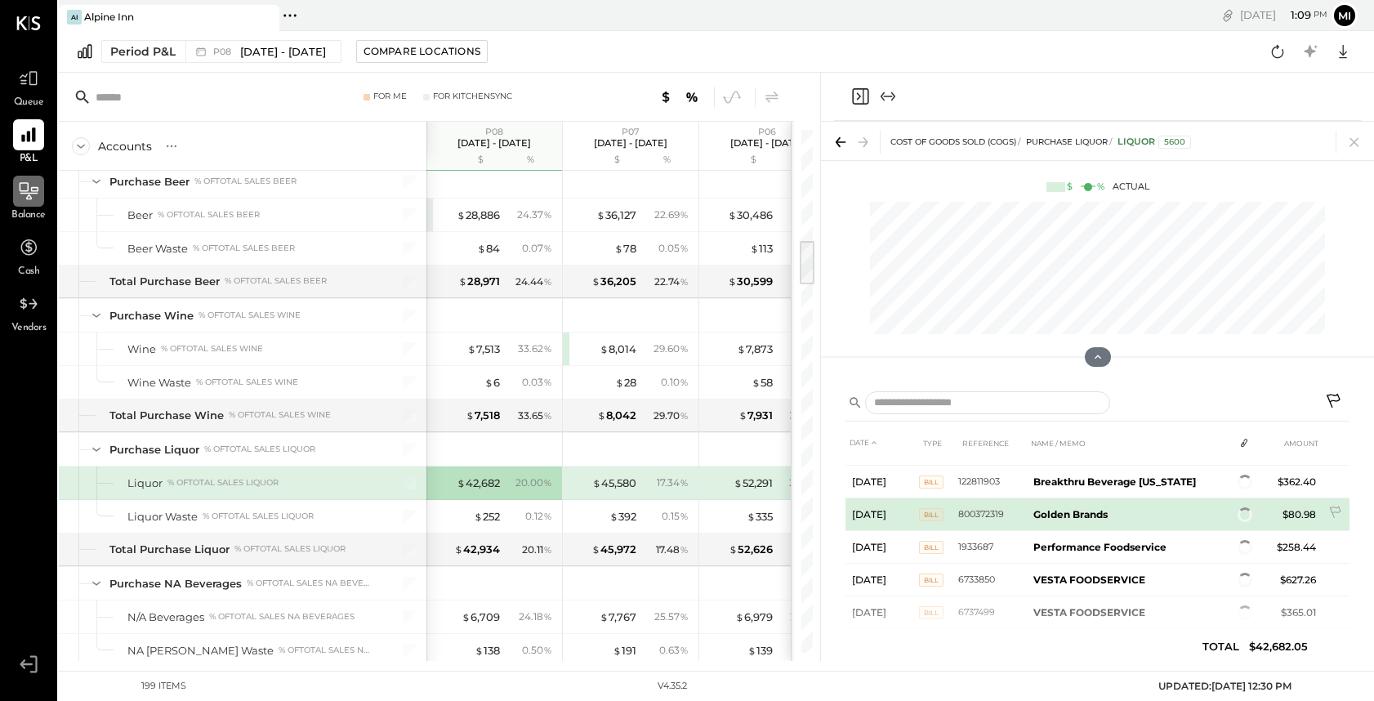
scroll to position [774, 0]
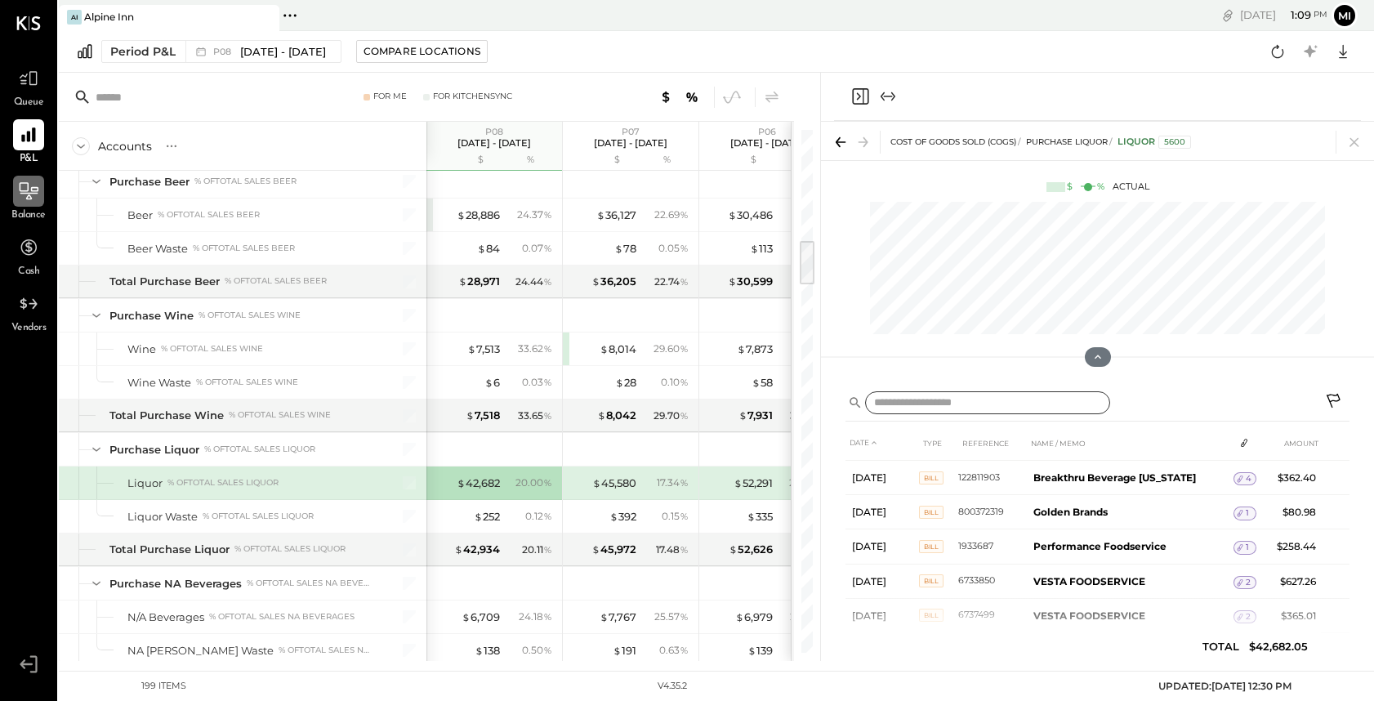
click at [1017, 402] on input "text" at bounding box center [987, 403] width 245 height 24
paste input "*********"
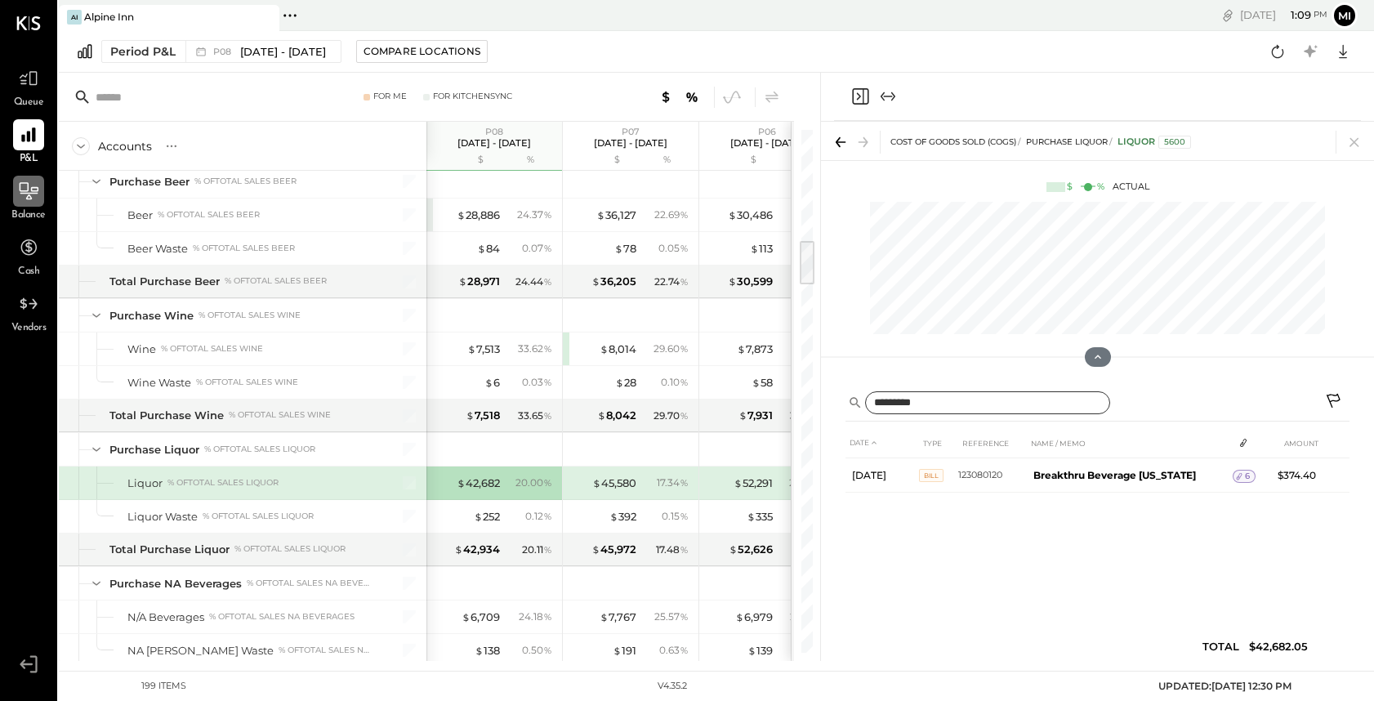
scroll to position [0, 0]
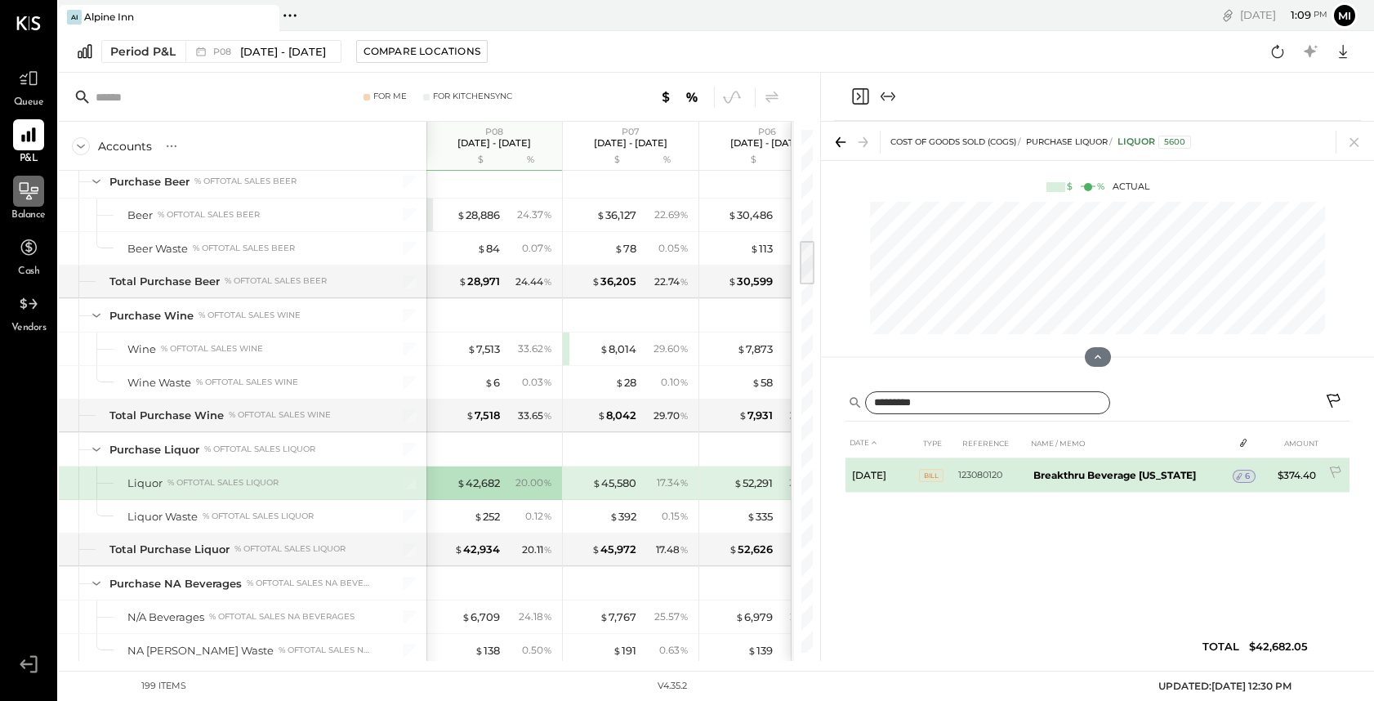
type input "*********"
click at [1023, 480] on td "123080120" at bounding box center [992, 475] width 69 height 34
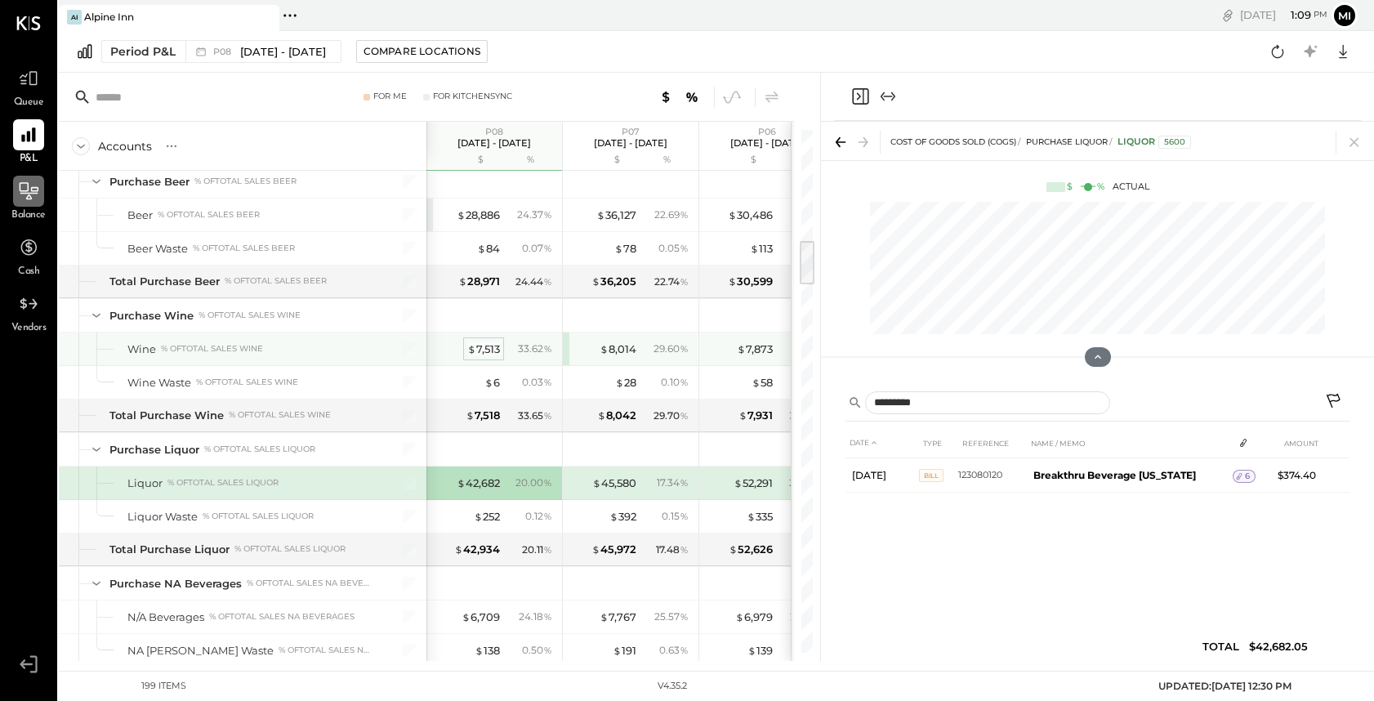
click at [484, 350] on div "$ 7,513" at bounding box center [483, 350] width 33 height 16
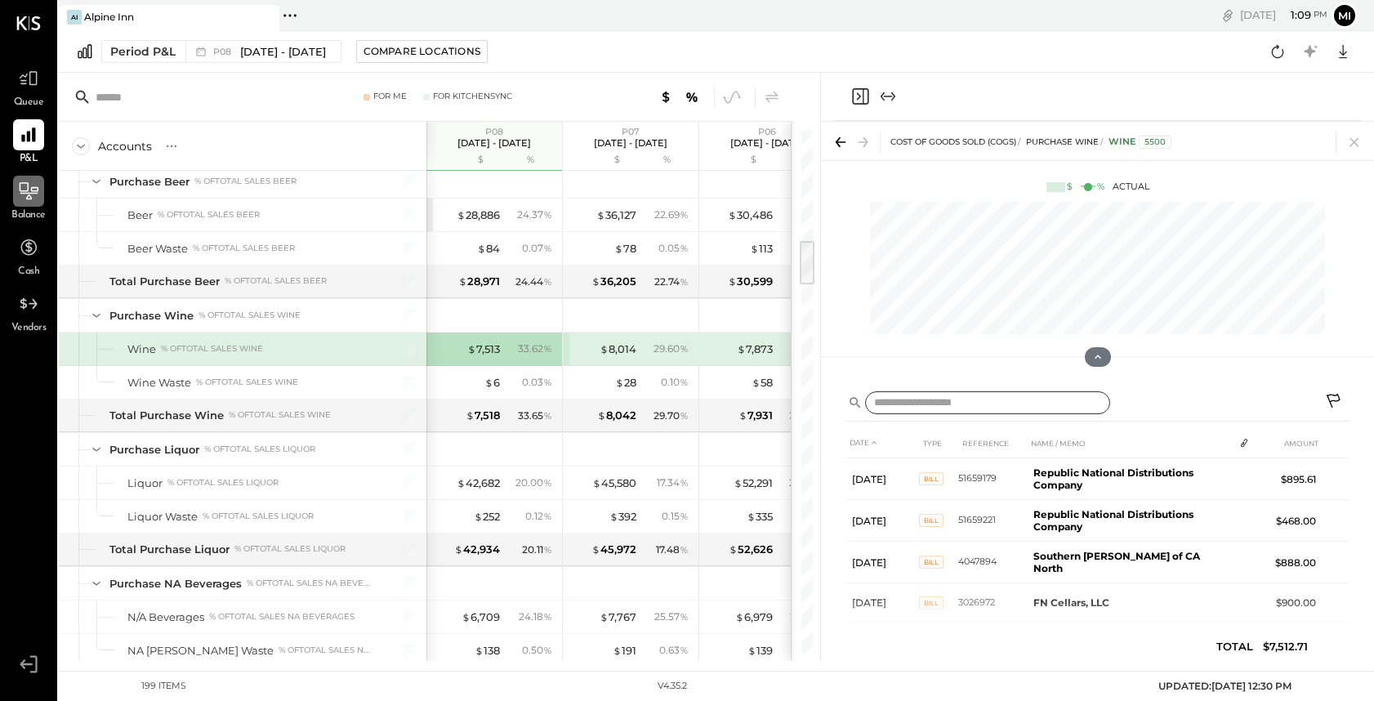
click at [902, 393] on input "text" at bounding box center [987, 403] width 245 height 24
paste input "*********"
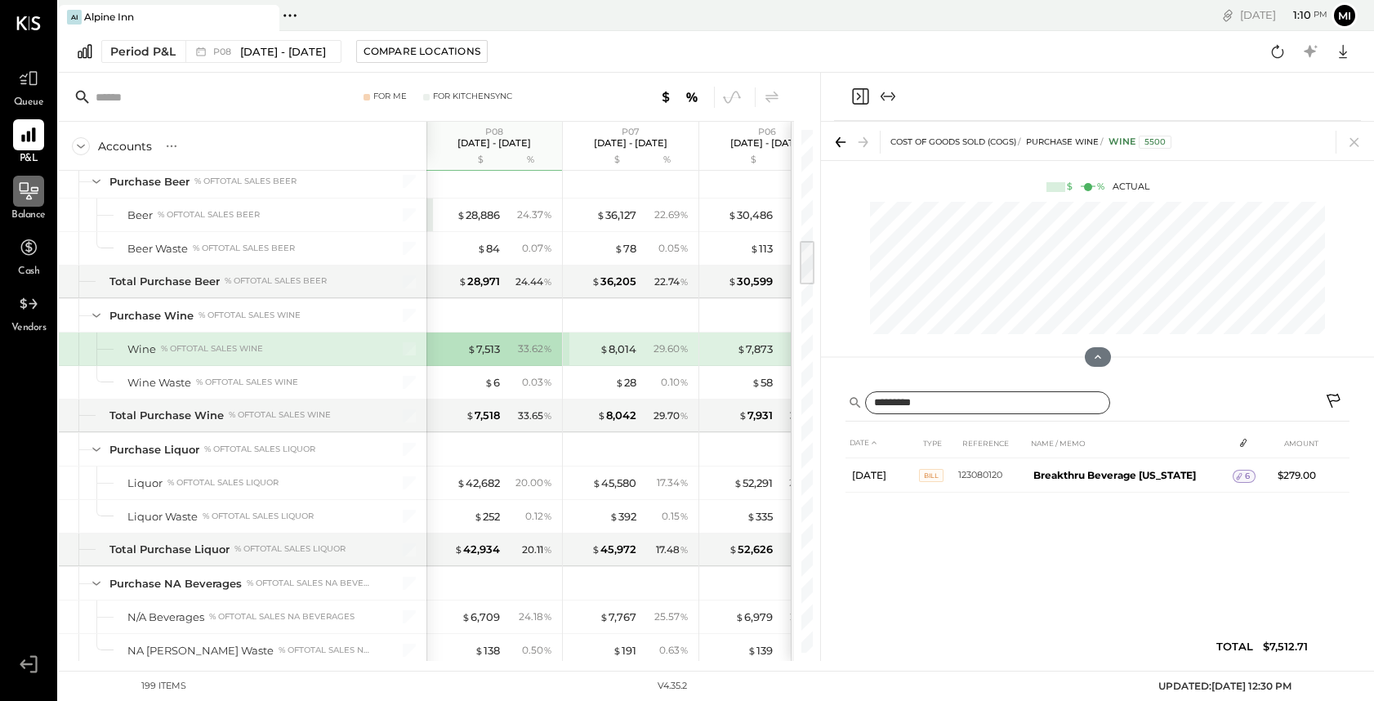
type input "*********"
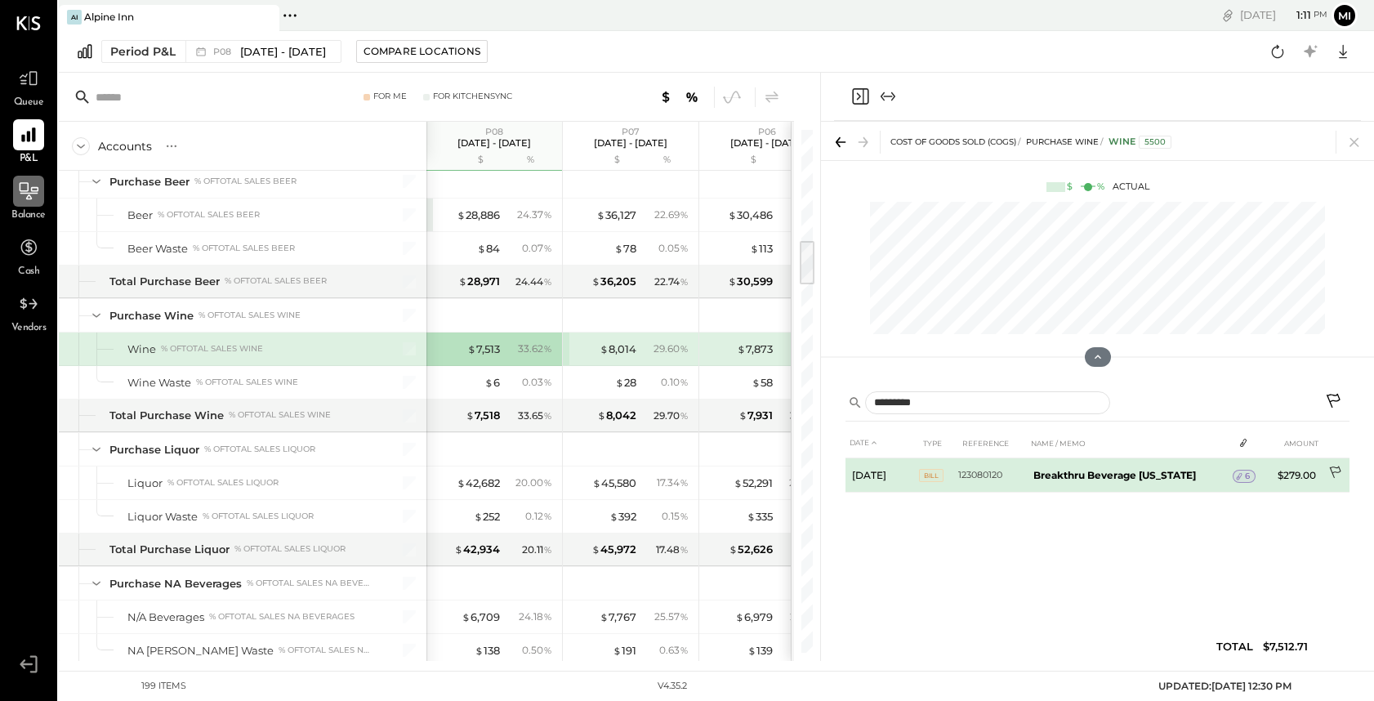
click at [1338, 469] on icon at bounding box center [1336, 474] width 16 height 16
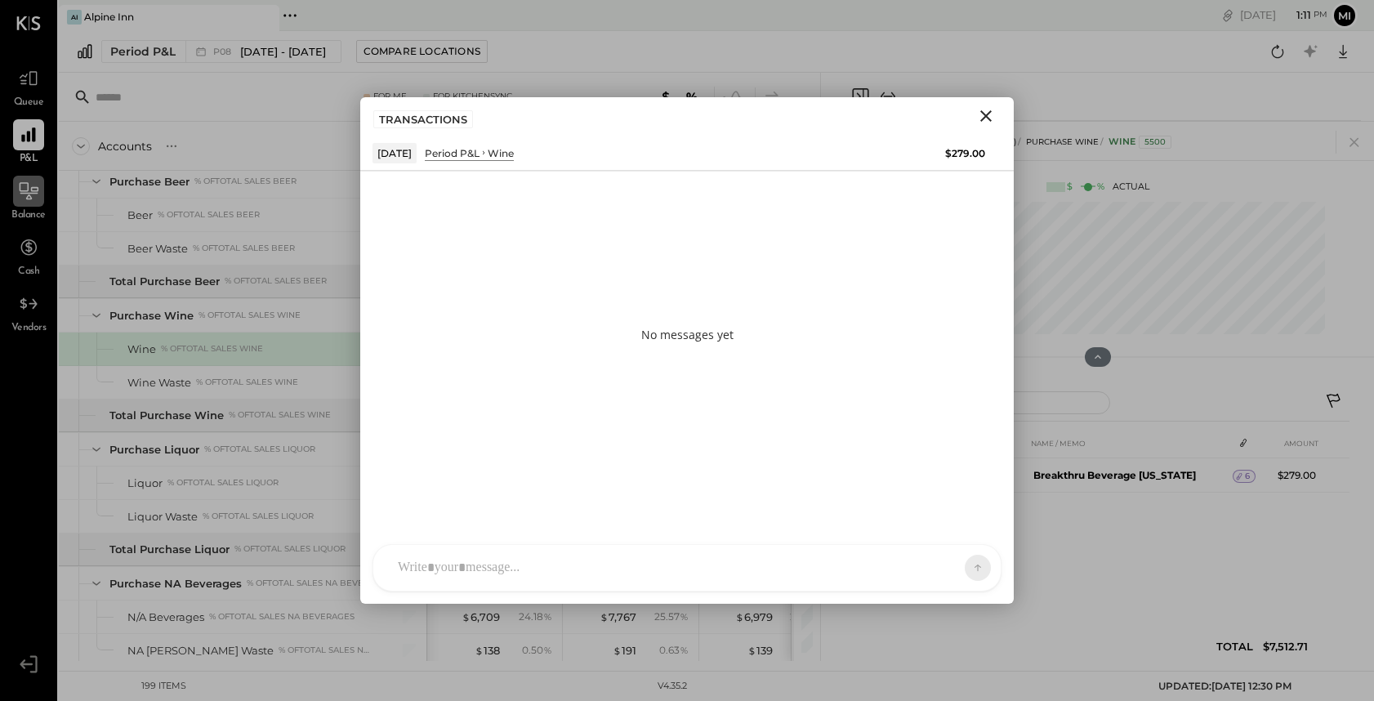
click at [568, 571] on div "NS [PERSON_NAME] B [PERSON_NAME] D [PERSON_NAME] CR [PERSON_NAME] R [PERSON_NAM…" at bounding box center [687, 567] width 629 height 47
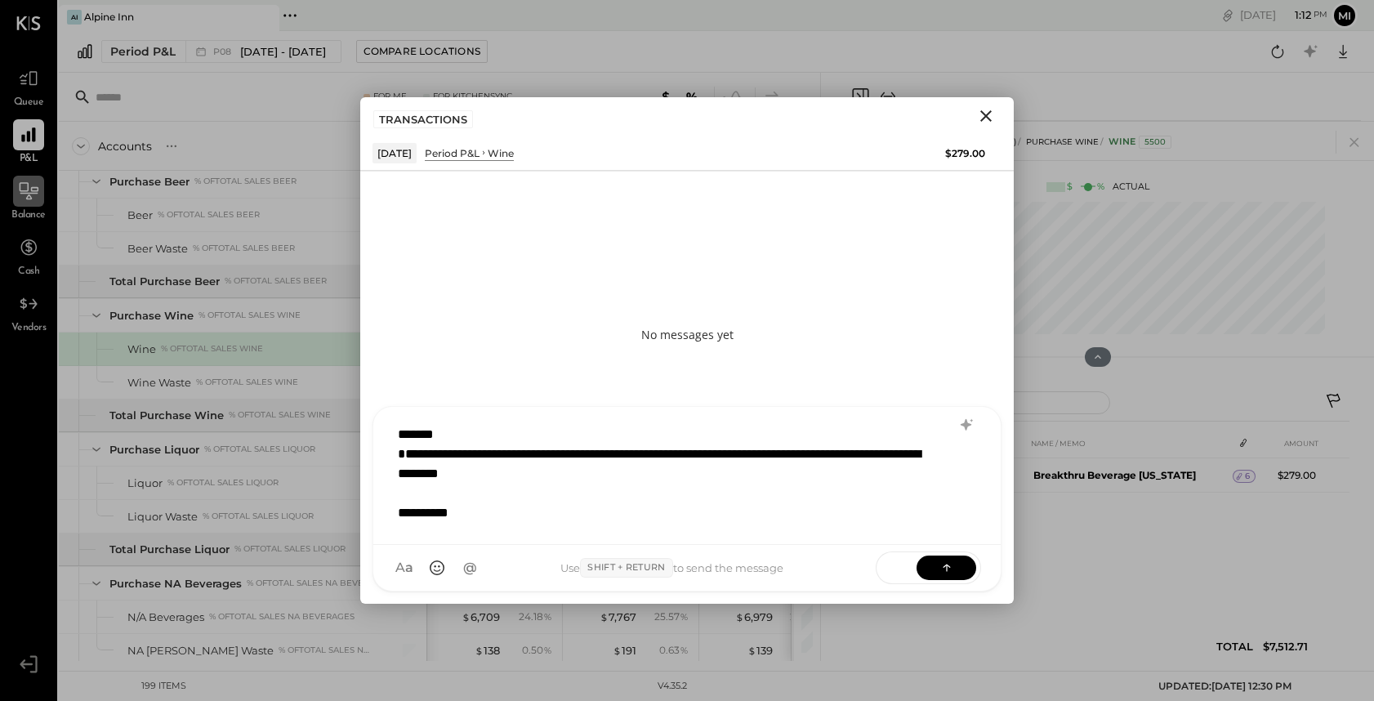
scroll to position [1, 0]
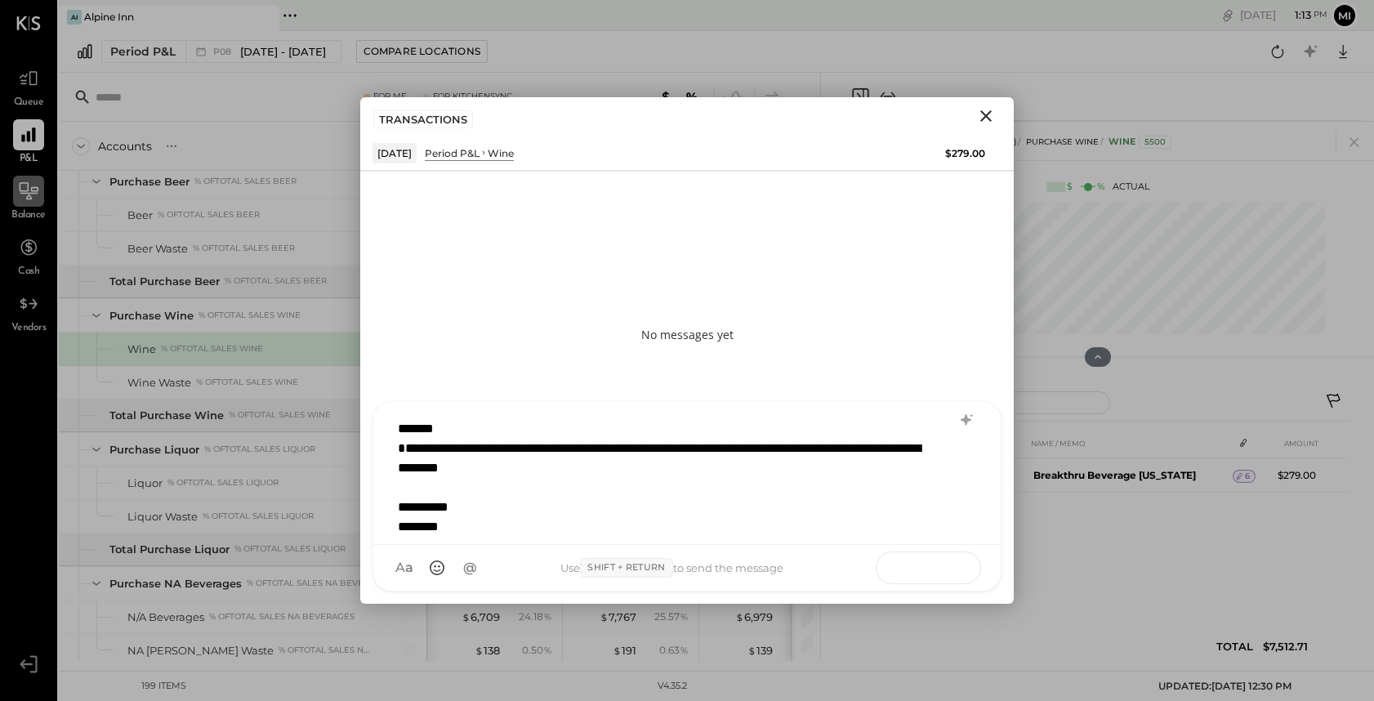
click at [949, 570] on icon at bounding box center [947, 567] width 16 height 16
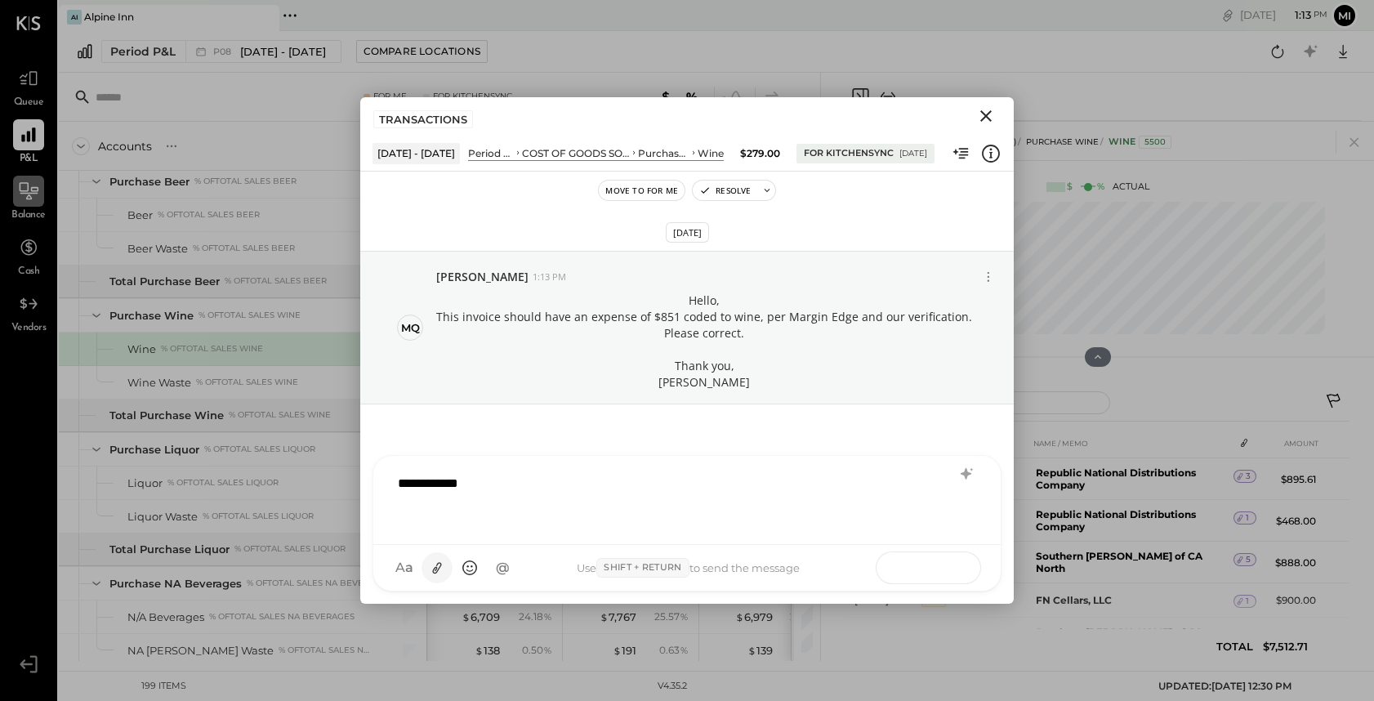
click at [436, 569] on icon at bounding box center [437, 568] width 17 height 17
click at [477, 506] on div "Screenshot [DATE] 12.16.55 PM.png" at bounding box center [686, 514] width 601 height 35
click at [404, 498] on icon at bounding box center [406, 500] width 4 height 4
click at [438, 567] on icon at bounding box center [437, 568] width 17 height 17
click at [946, 565] on icon at bounding box center [947, 567] width 16 height 16
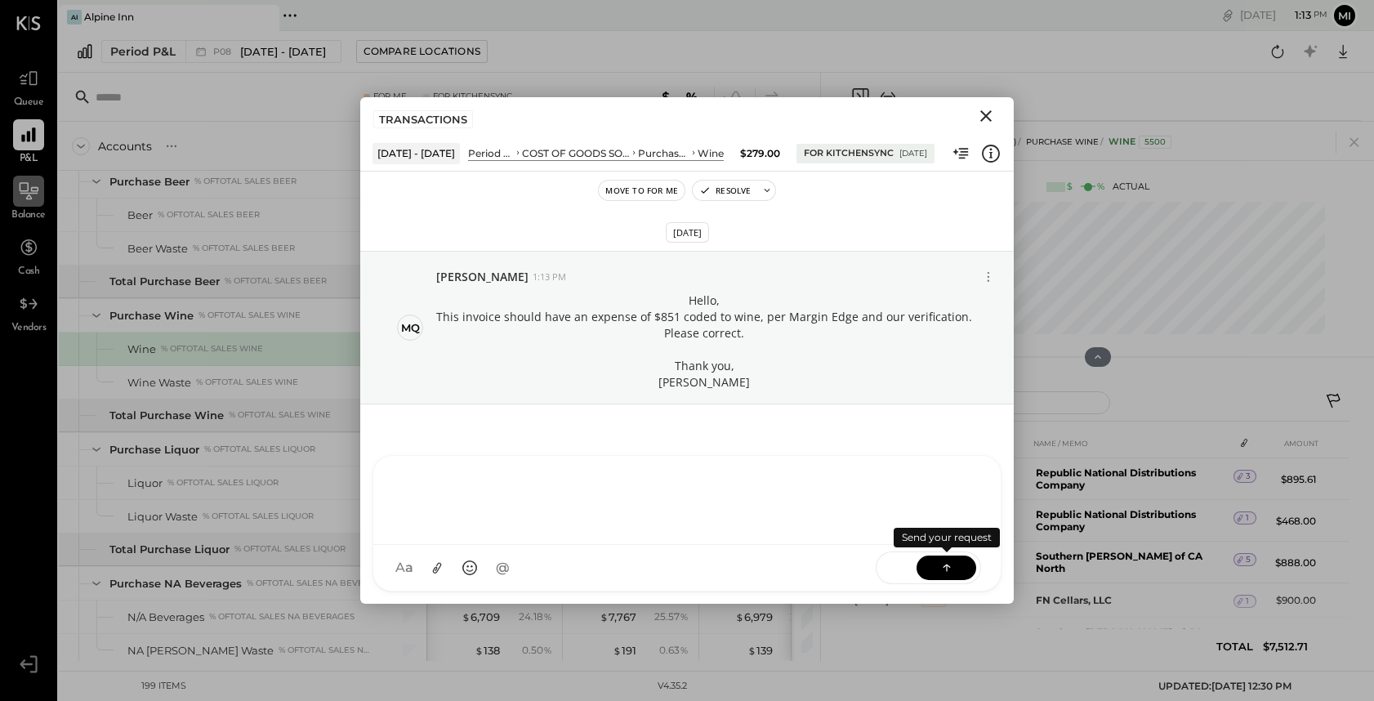
scroll to position [19, 0]
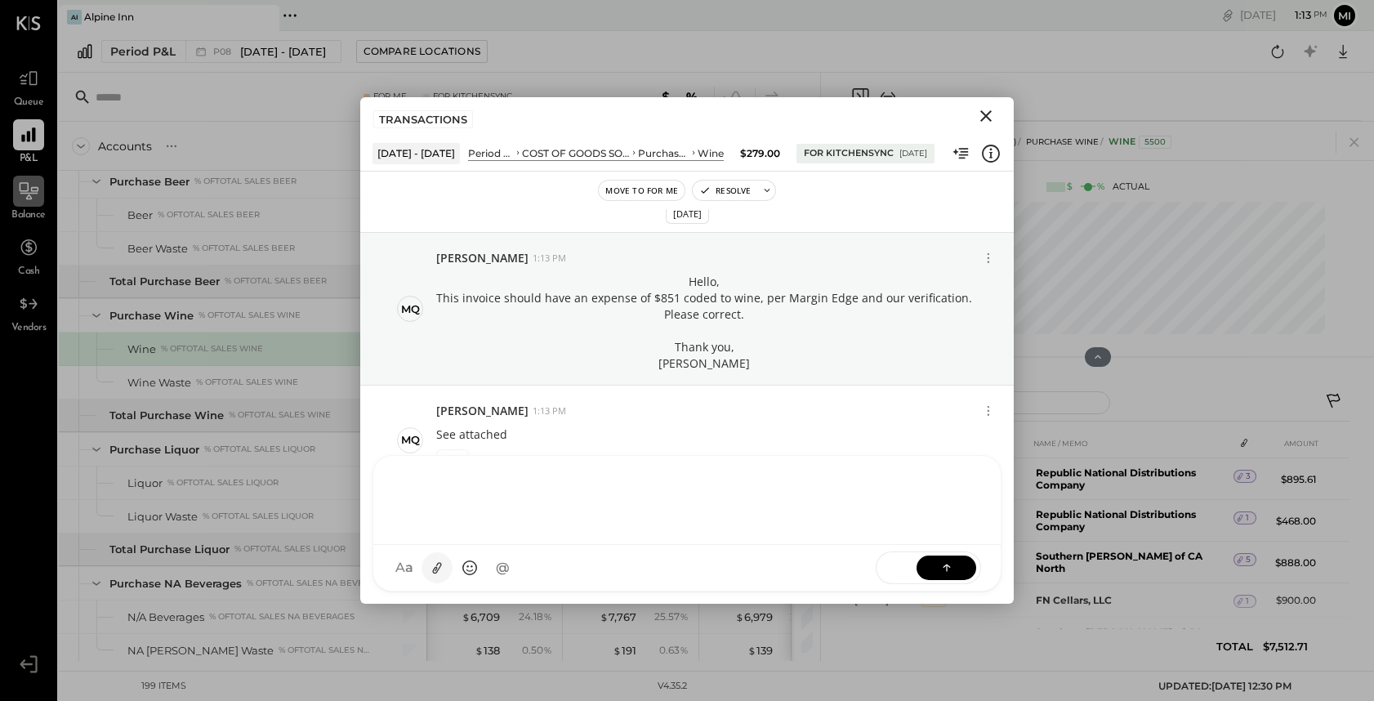
click at [435, 568] on icon at bounding box center [437, 567] width 9 height 11
click at [958, 569] on button at bounding box center [947, 568] width 60 height 25
click at [939, 569] on icon at bounding box center [947, 568] width 16 height 16
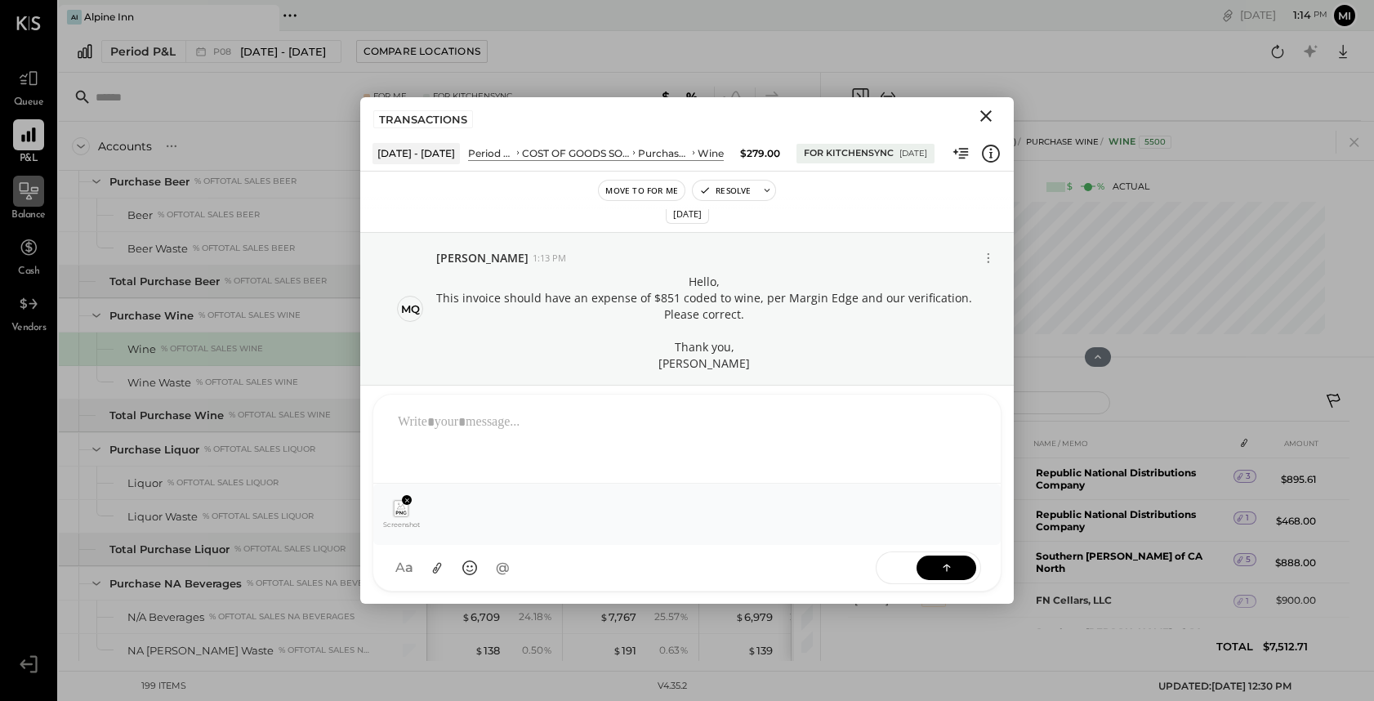
click at [826, 561] on div "A a @ Use Shift + Return to send the message SEND" at bounding box center [686, 568] width 627 height 46
click at [949, 555] on div "SEND" at bounding box center [928, 567] width 105 height 33
click at [947, 554] on div "SEND" at bounding box center [928, 567] width 105 height 33
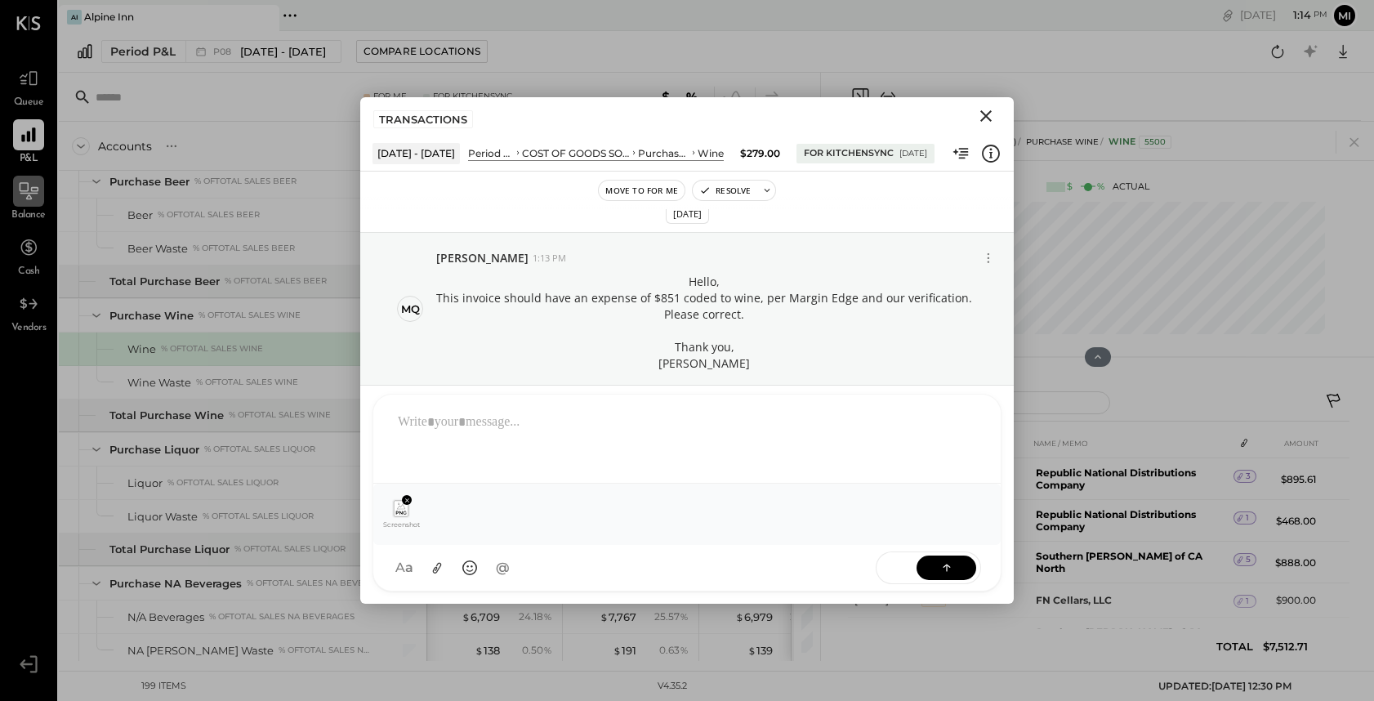
click at [947, 556] on div "SEND" at bounding box center [928, 567] width 105 height 33
click at [688, 523] on div "Screenshot [DATE] 1.05.48 PM.png" at bounding box center [686, 514] width 601 height 35
click at [944, 569] on icon at bounding box center [947, 568] width 16 height 16
click at [449, 507] on div "Screenshot [DATE] 1.05.48 PM.png" at bounding box center [686, 514] width 601 height 35
click at [518, 437] on div at bounding box center [687, 436] width 595 height 65
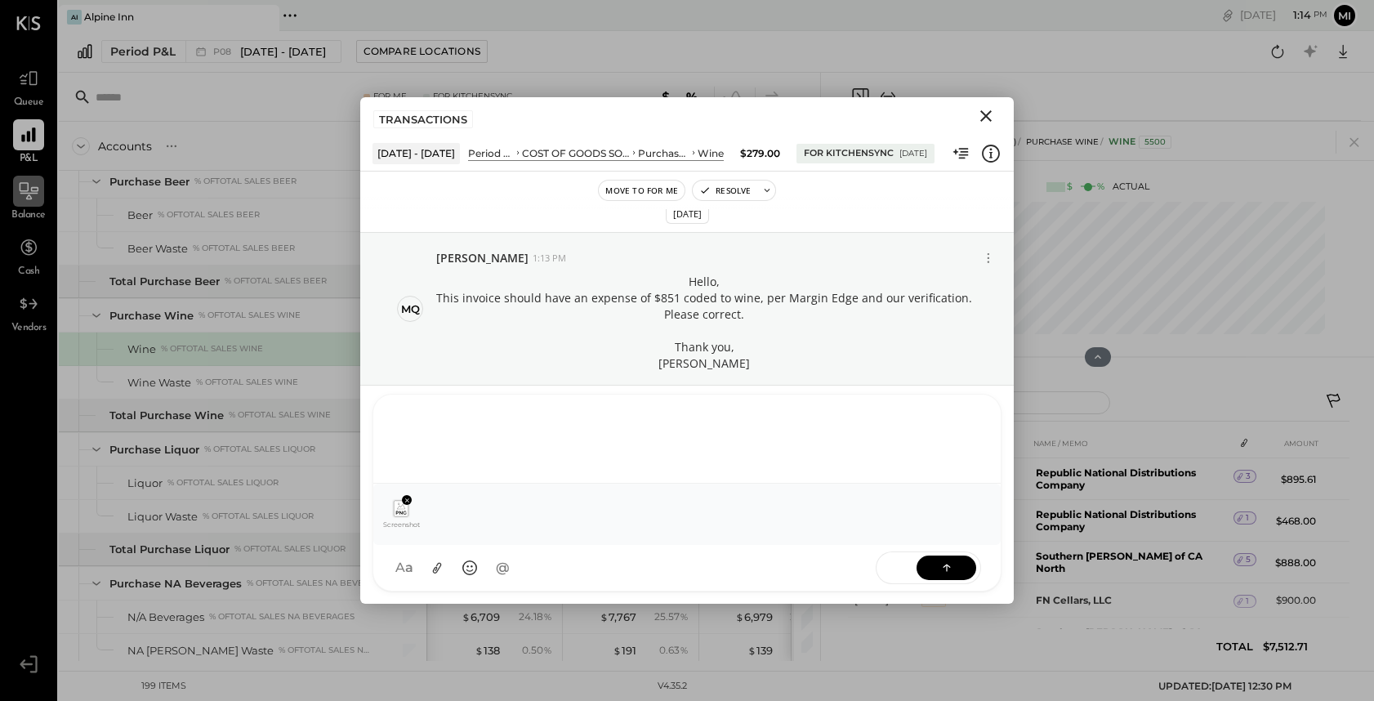
click at [940, 571] on icon at bounding box center [947, 568] width 16 height 16
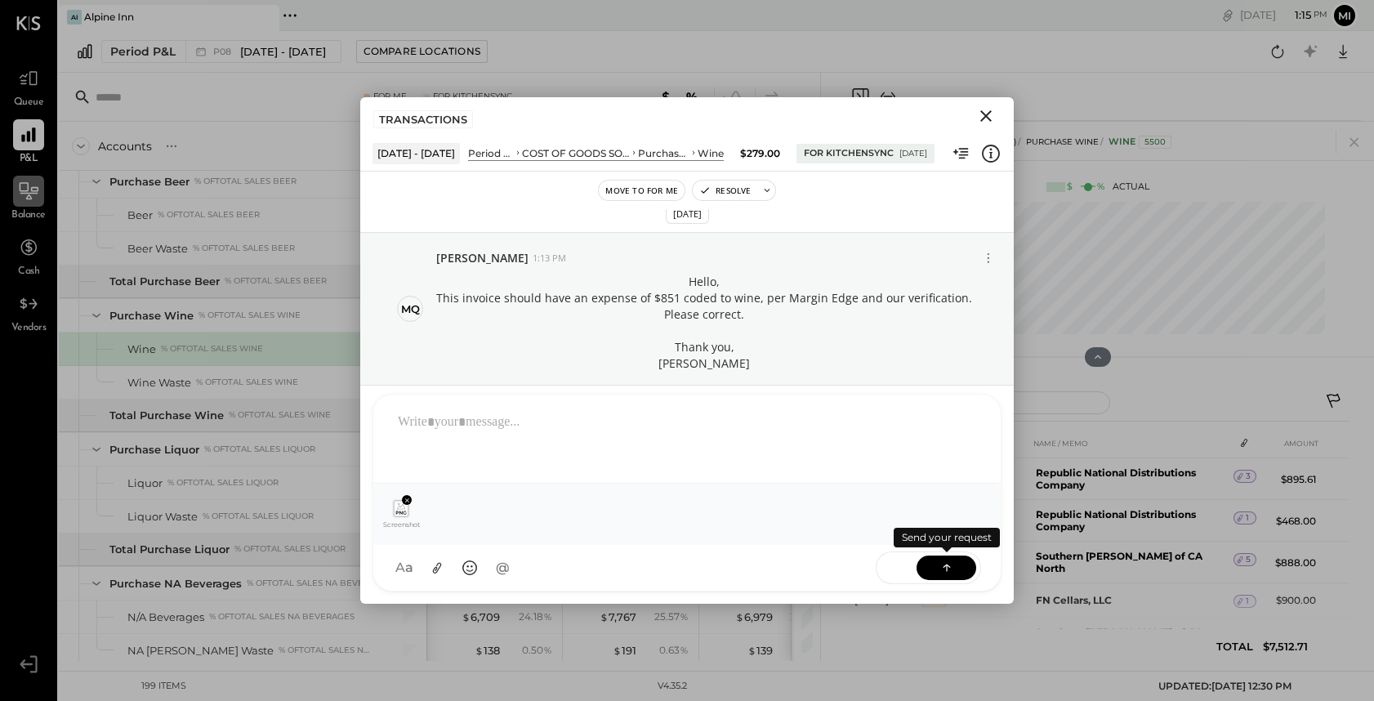
click at [940, 571] on icon at bounding box center [947, 568] width 16 height 16
click at [937, 575] on button at bounding box center [947, 568] width 60 height 25
drag, startPoint x: 937, startPoint y: 575, endPoint x: 935, endPoint y: 590, distance: 14.9
click at [935, 590] on div "A a @ Use Shift + Return to send the message SEND" at bounding box center [686, 568] width 627 height 46
click at [927, 589] on div "A a @ Use Shift + Return to send the message SEND" at bounding box center [686, 568] width 627 height 46
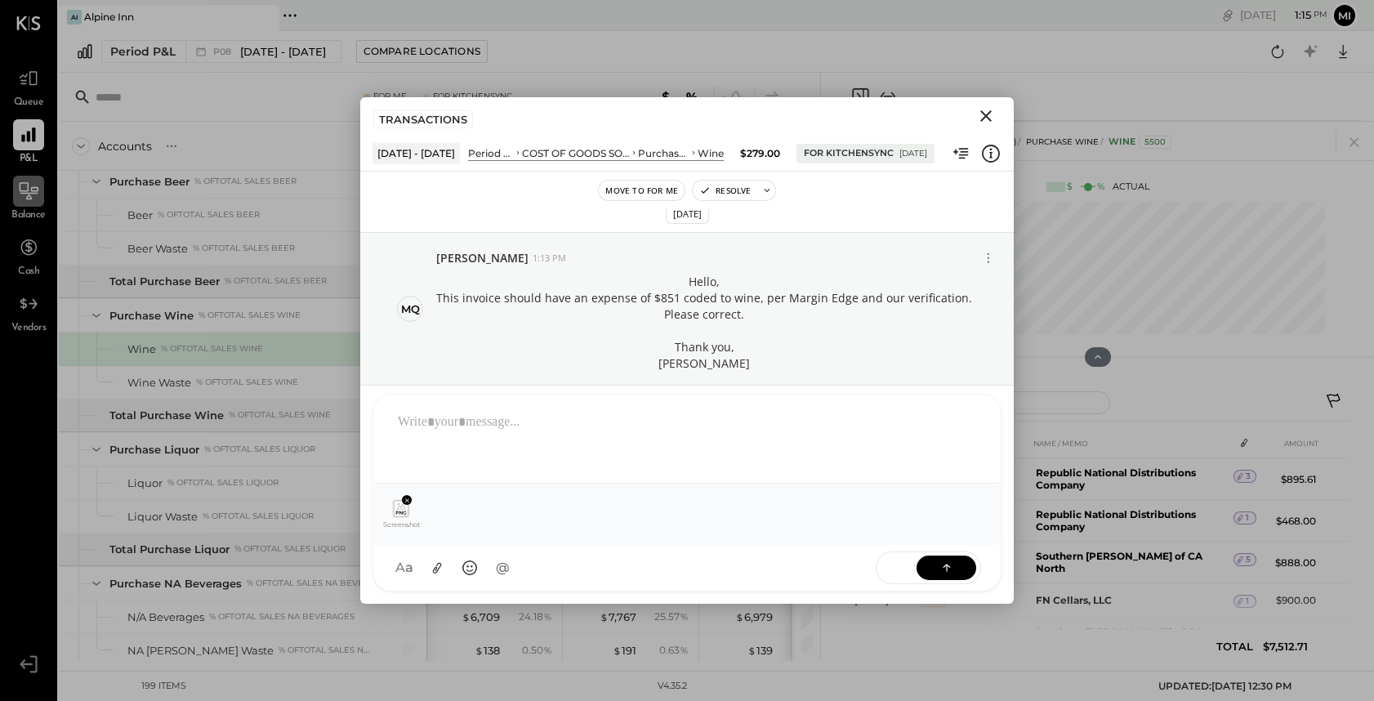
click at [957, 565] on button at bounding box center [947, 568] width 60 height 25
click at [953, 568] on icon at bounding box center [947, 568] width 16 height 16
click at [953, 567] on icon at bounding box center [947, 568] width 16 height 16
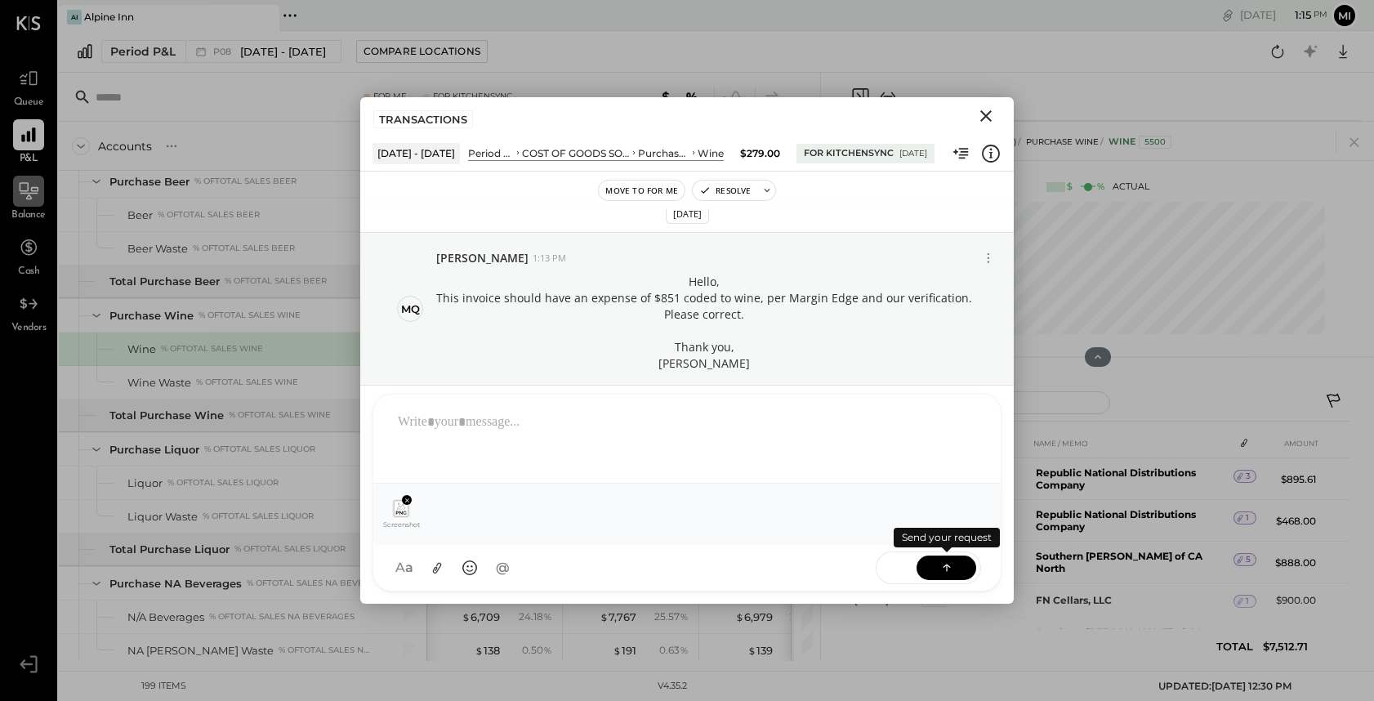
click at [953, 567] on icon at bounding box center [947, 568] width 16 height 16
click at [951, 566] on icon at bounding box center [947, 568] width 16 height 16
click at [947, 565] on icon at bounding box center [946, 566] width 7 height 3
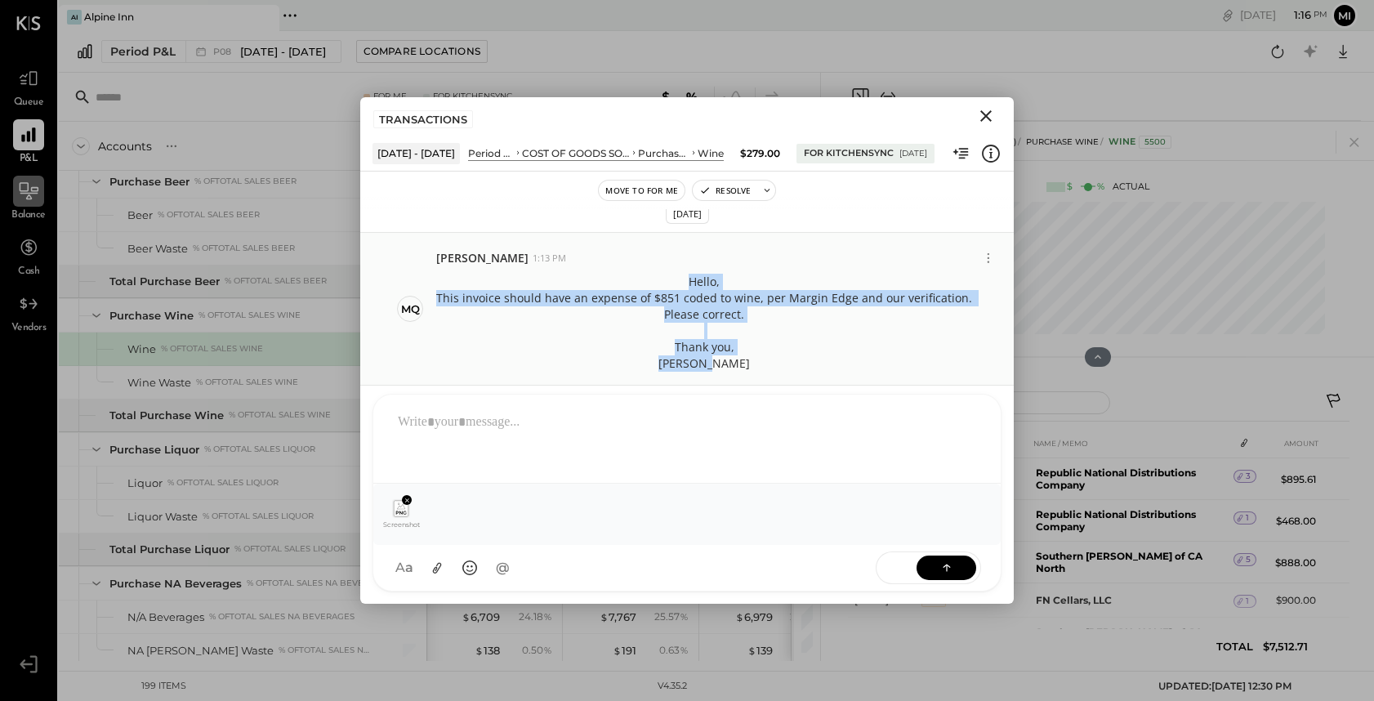
drag, startPoint x: 728, startPoint y: 360, endPoint x: 540, endPoint y: 280, distance: 204.3
click at [540, 280] on p "Hello, This invoice should have an expense of $851 coded to wine, per Margin Ed…" at bounding box center [704, 323] width 536 height 98
copy p "Hello, This invoice should have an expense of $851 coded to wine, per Margin Ed…"
click at [950, 567] on icon at bounding box center [946, 566] width 7 height 3
click at [953, 568] on icon at bounding box center [947, 568] width 16 height 16
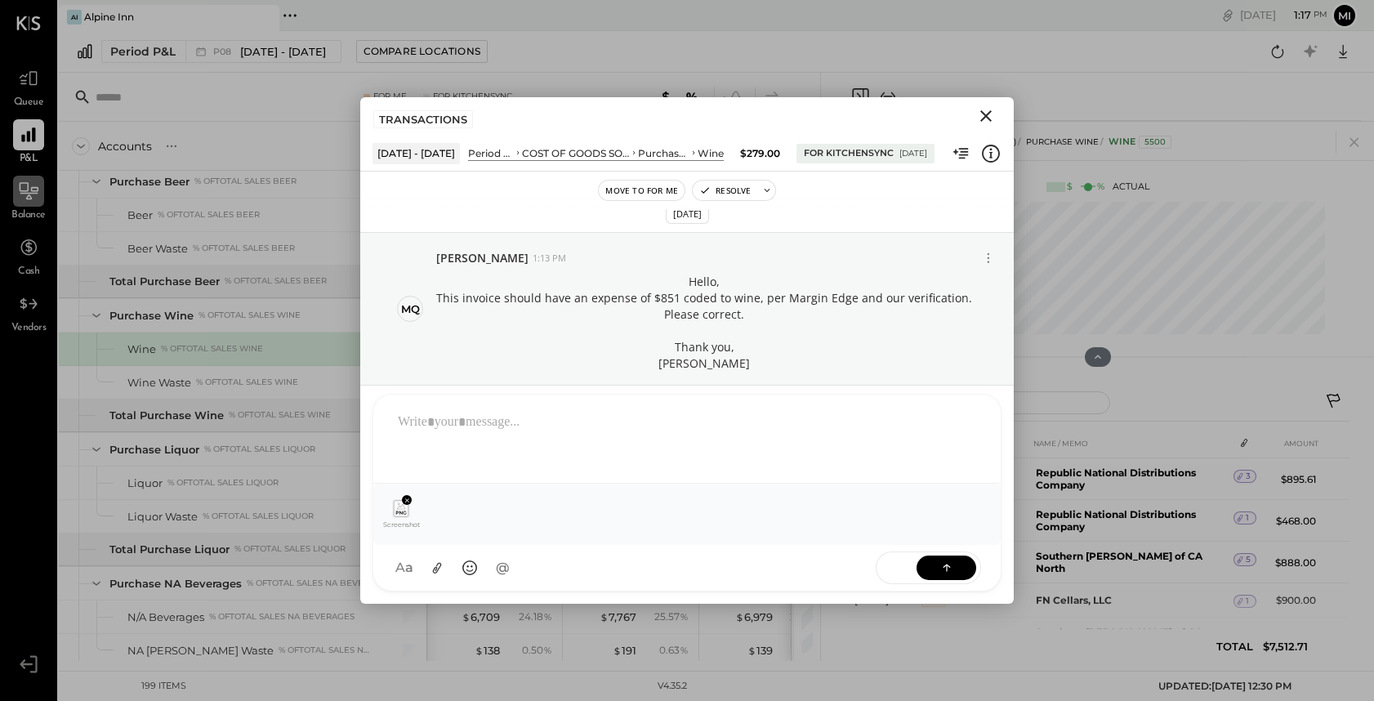
click at [690, 149] on icon at bounding box center [694, 153] width 8 height 16
click at [989, 110] on icon "Close" at bounding box center [986, 116] width 20 height 20
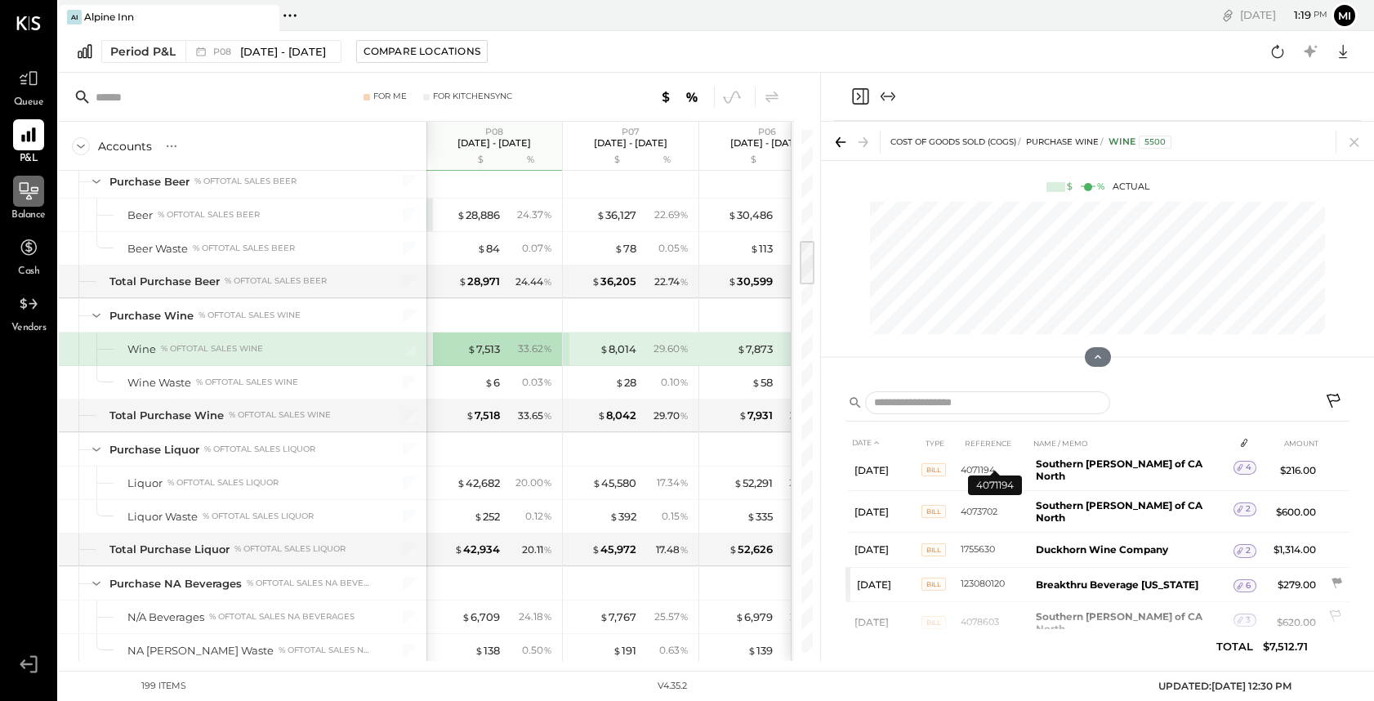
scroll to position [373, 0]
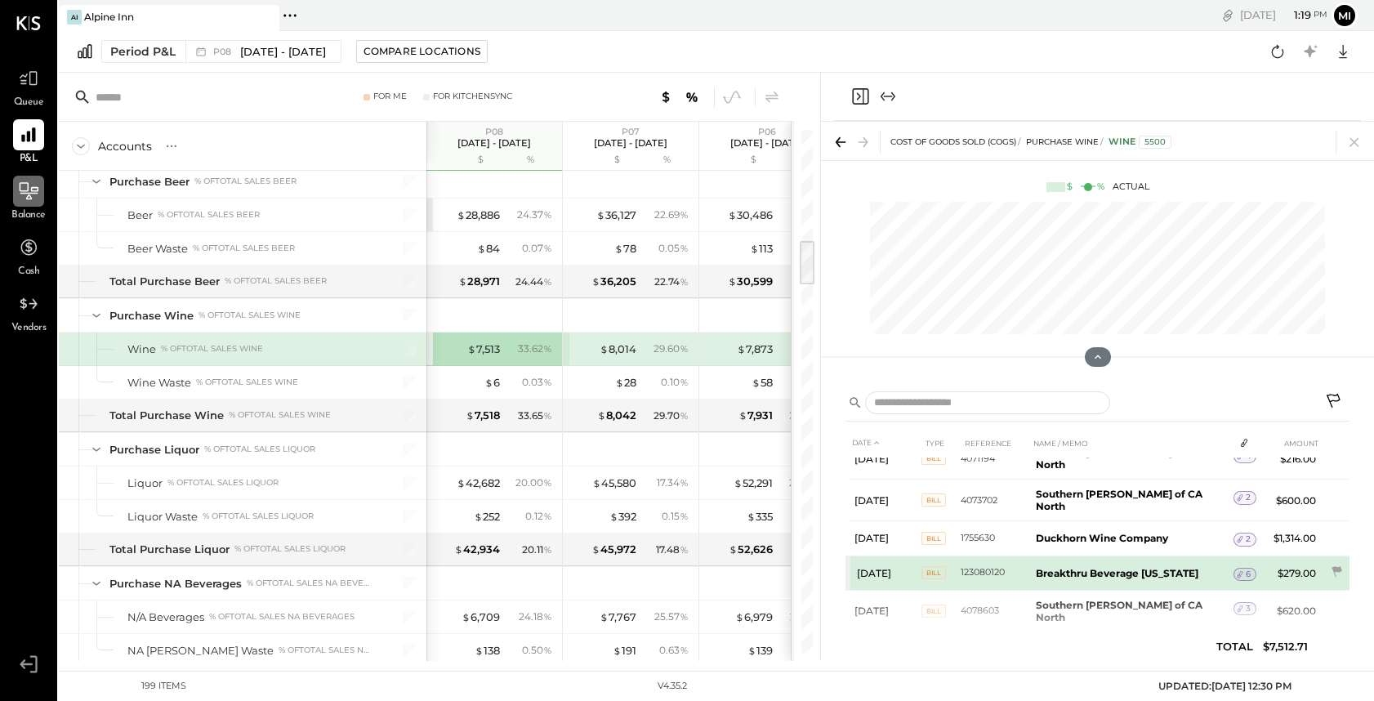
click at [979, 556] on td "123080120" at bounding box center [995, 573] width 69 height 34
click at [978, 556] on td "123080120" at bounding box center [995, 573] width 69 height 34
click at [1337, 564] on icon at bounding box center [1336, 572] width 16 height 16
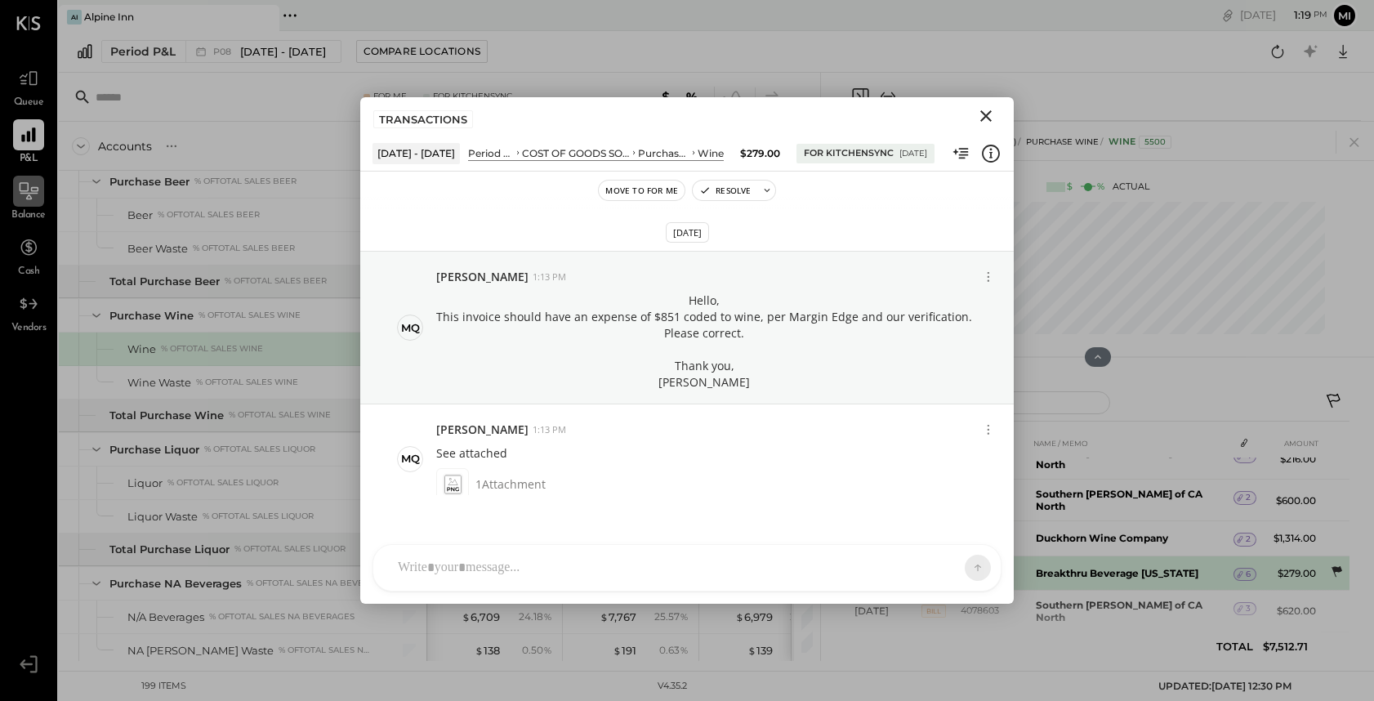
scroll to position [19, 0]
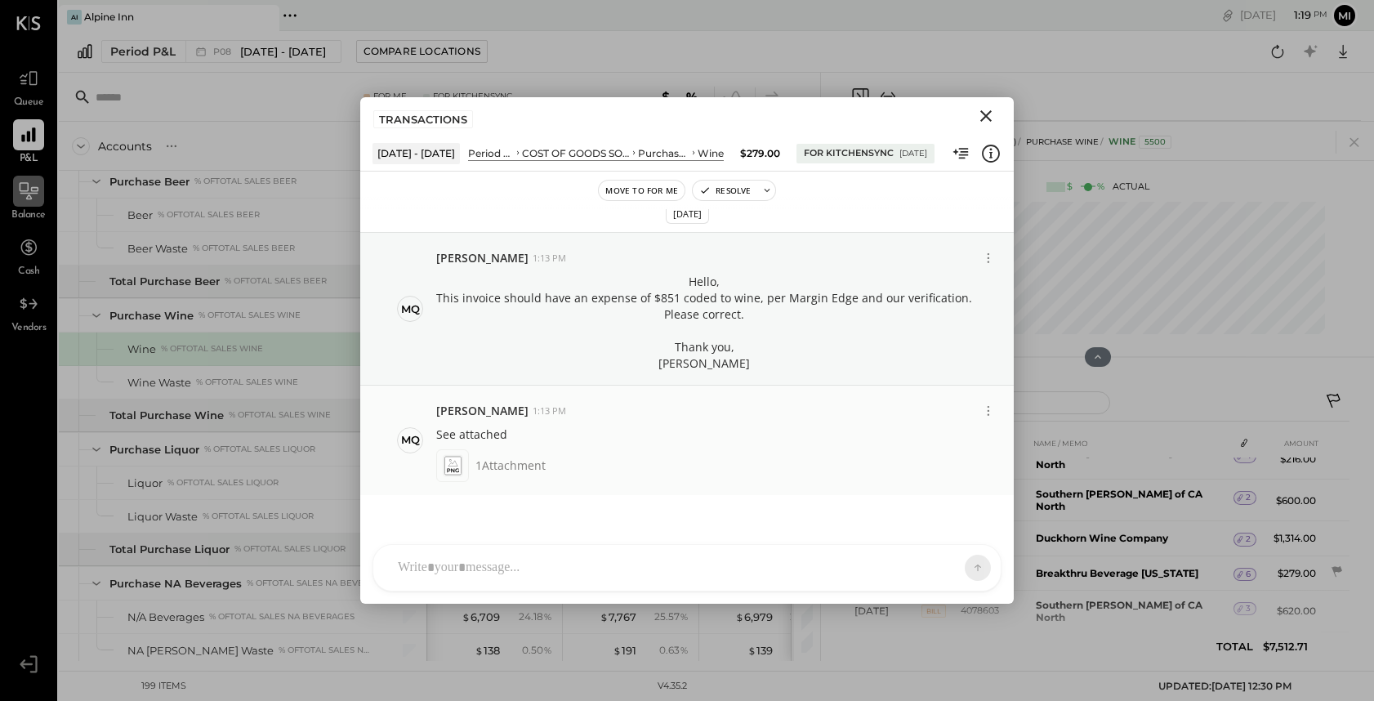
click at [446, 465] on icon at bounding box center [452, 465] width 17 height 19
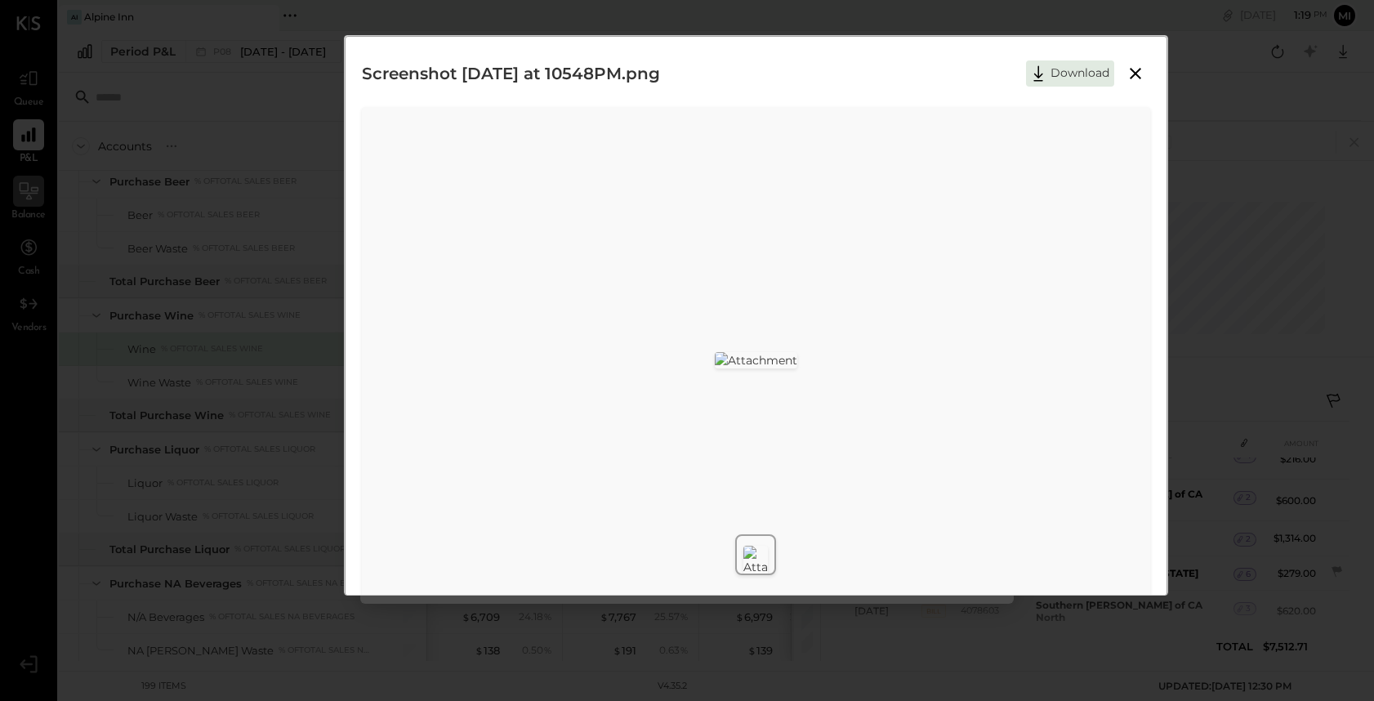
click at [1133, 74] on icon at bounding box center [1135, 73] width 11 height 11
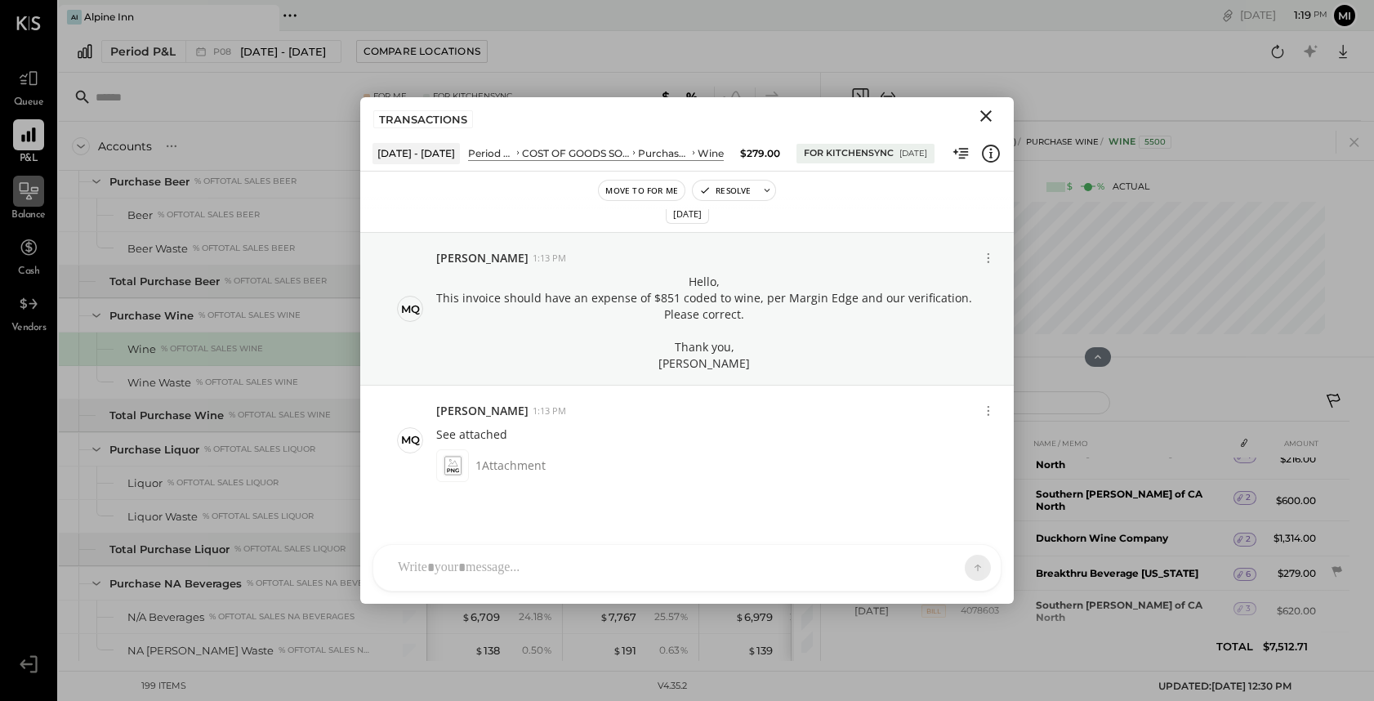
click at [985, 114] on icon "Close" at bounding box center [985, 115] width 11 height 11
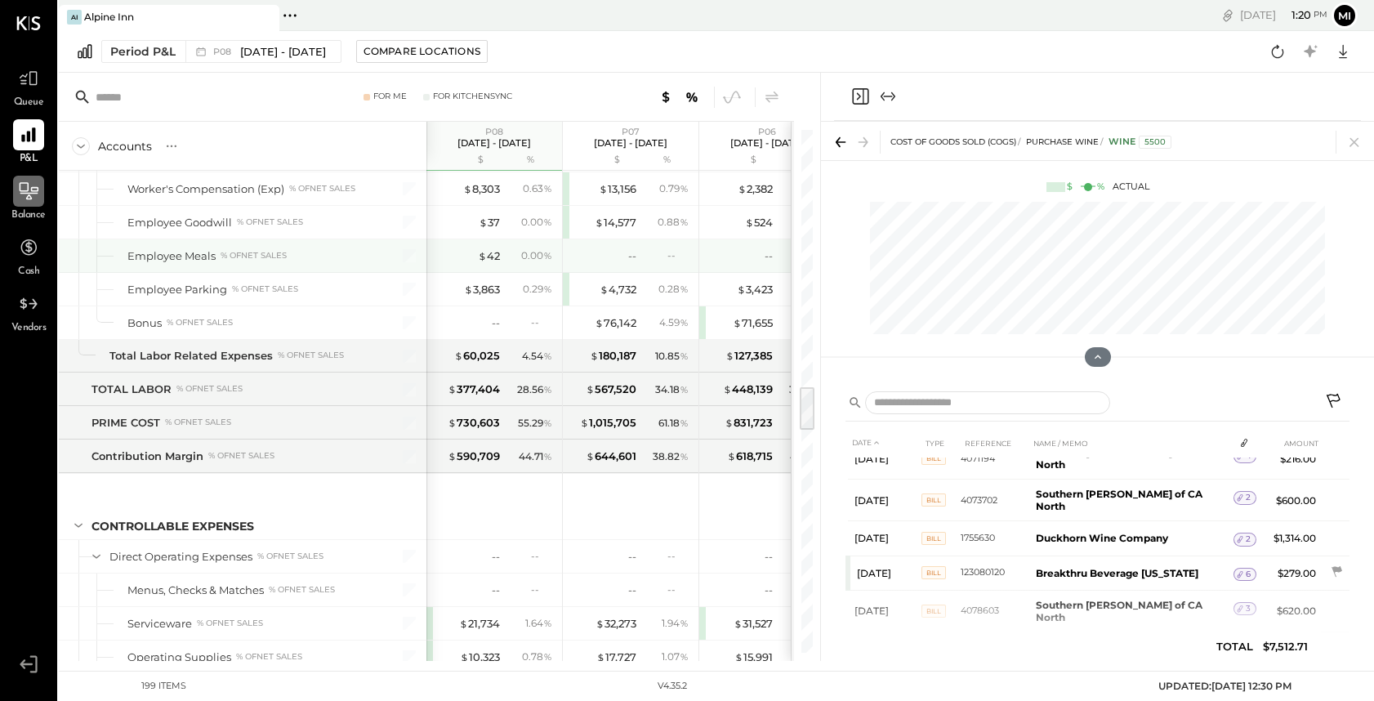
scroll to position [2948, 0]
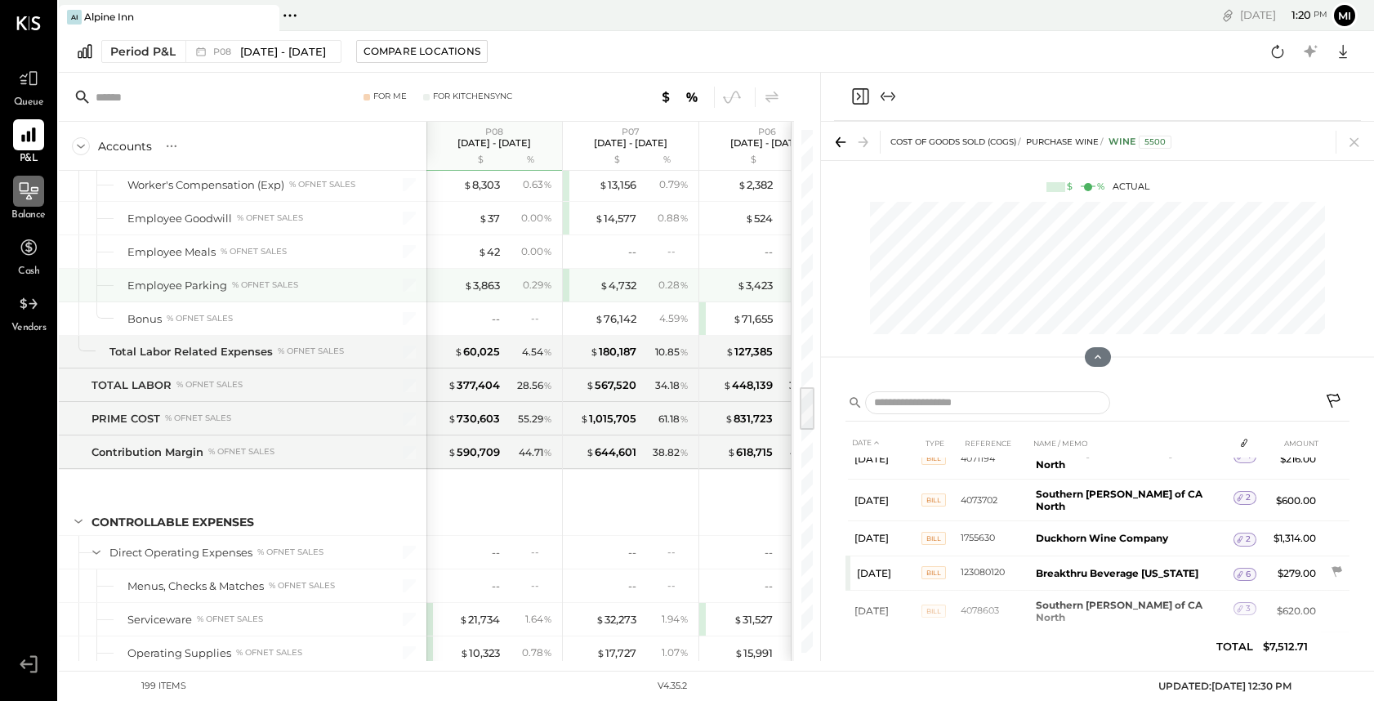
click at [590, 286] on div "$ 4,732" at bounding box center [603, 286] width 65 height 16
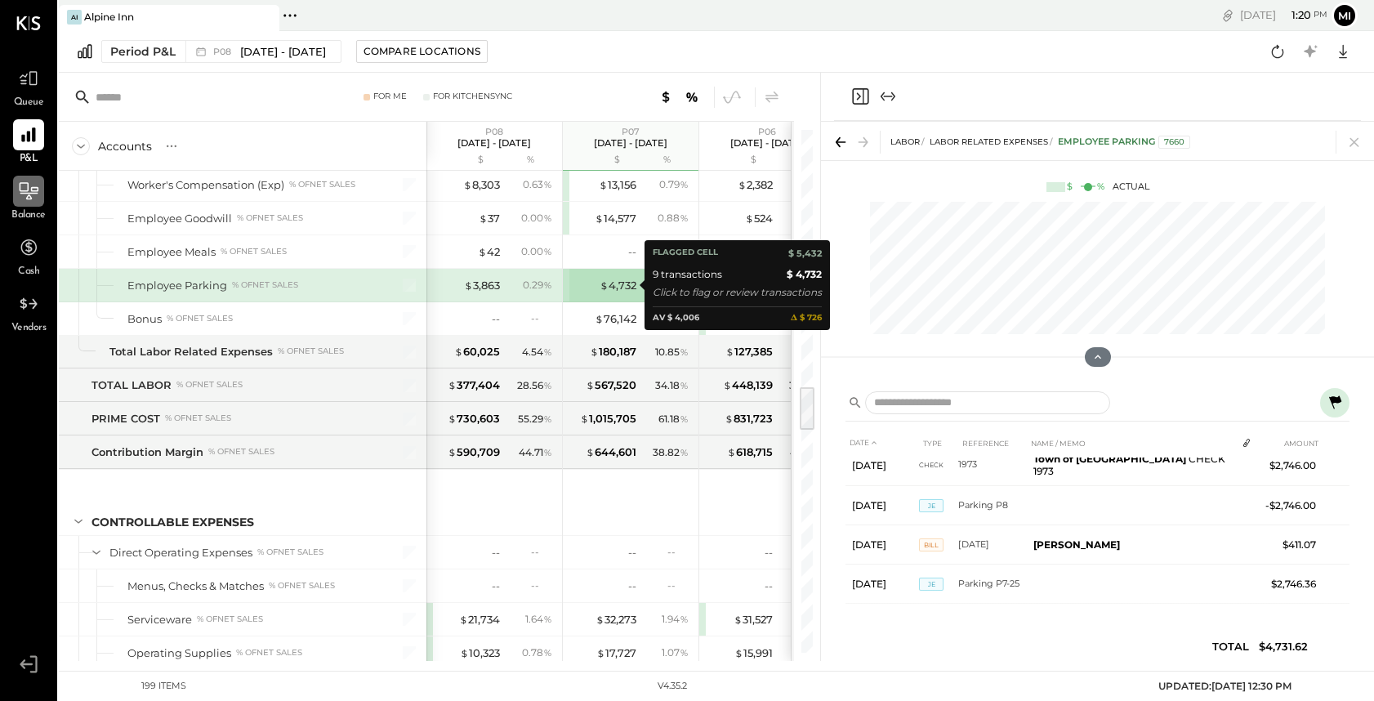
scroll to position [221, 0]
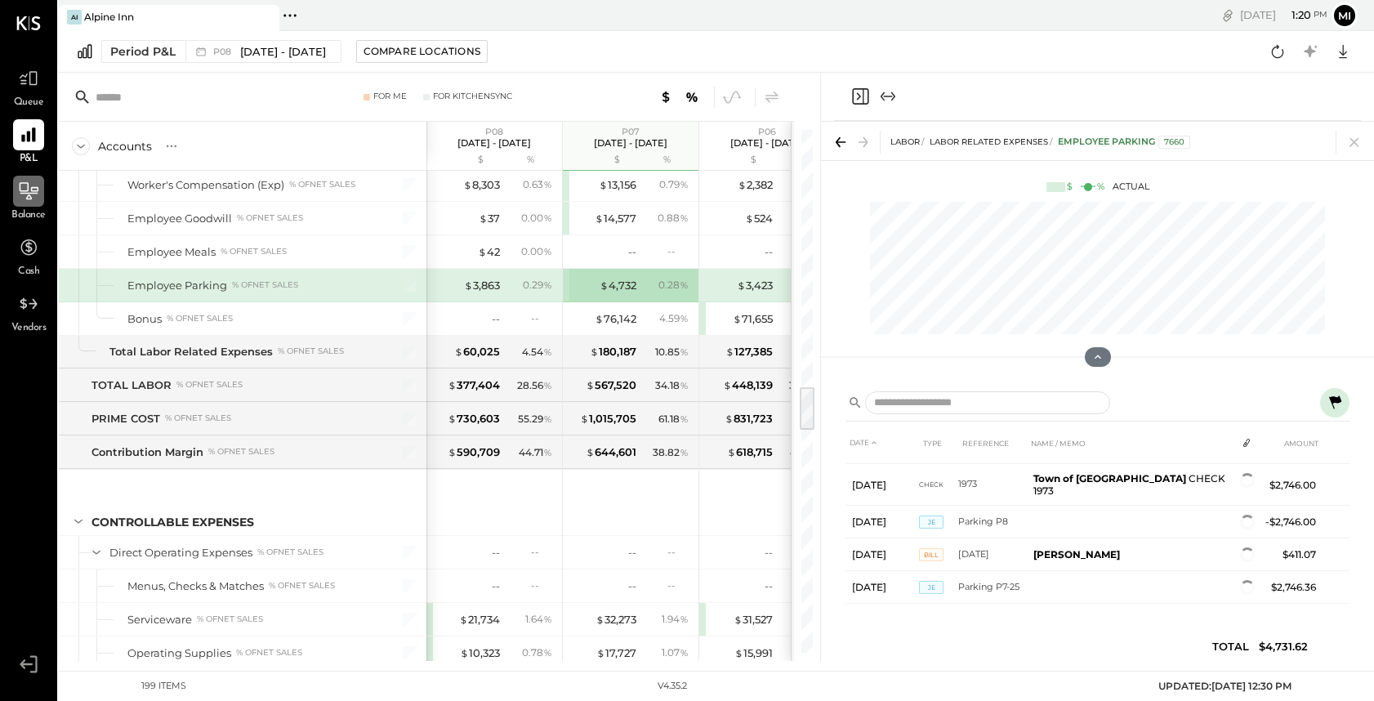
scroll to position [168, 0]
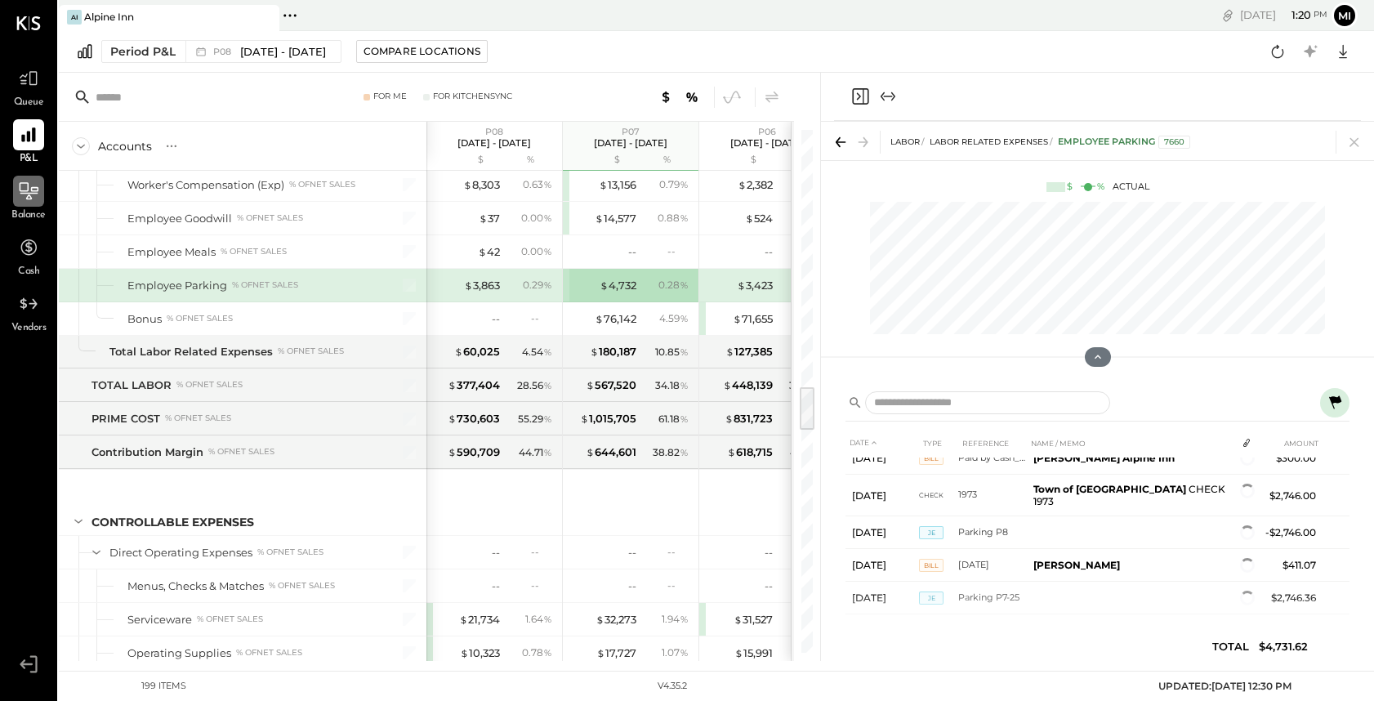
click at [1333, 403] on icon at bounding box center [1335, 401] width 12 height 13
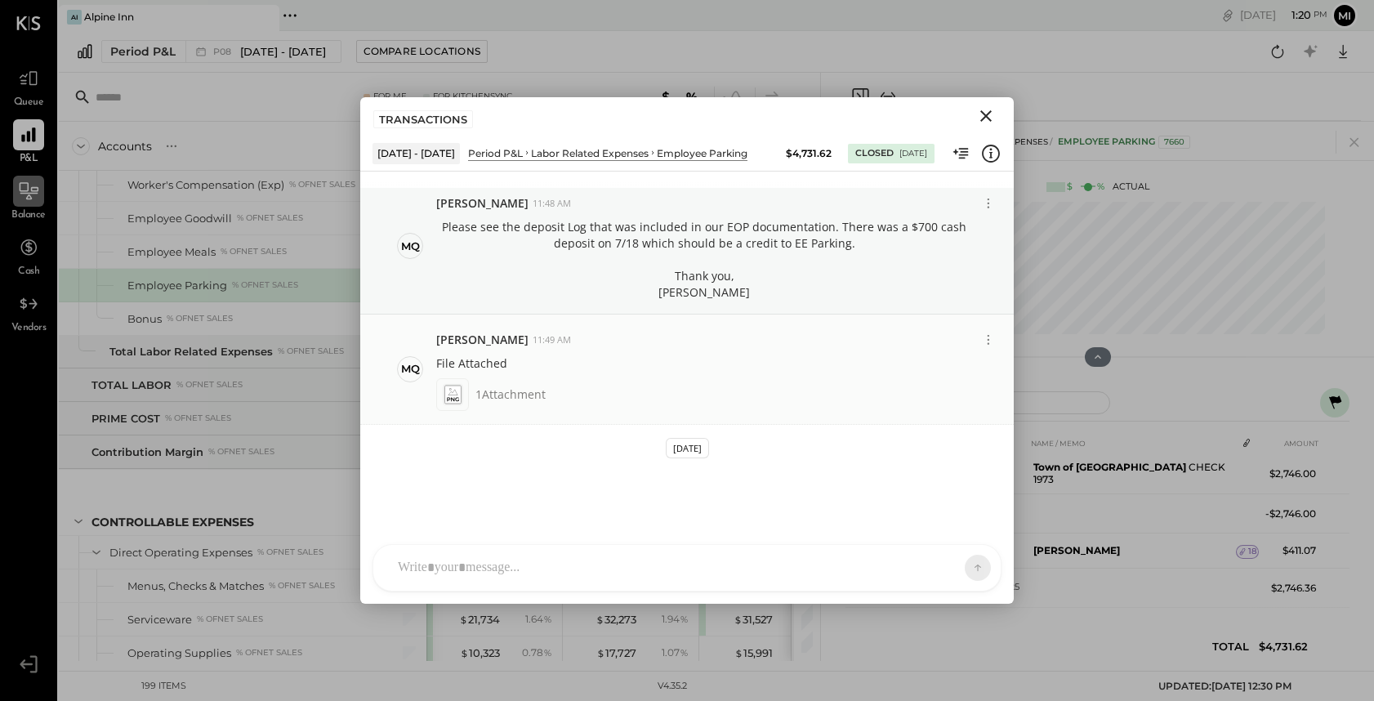
scroll to position [0, 0]
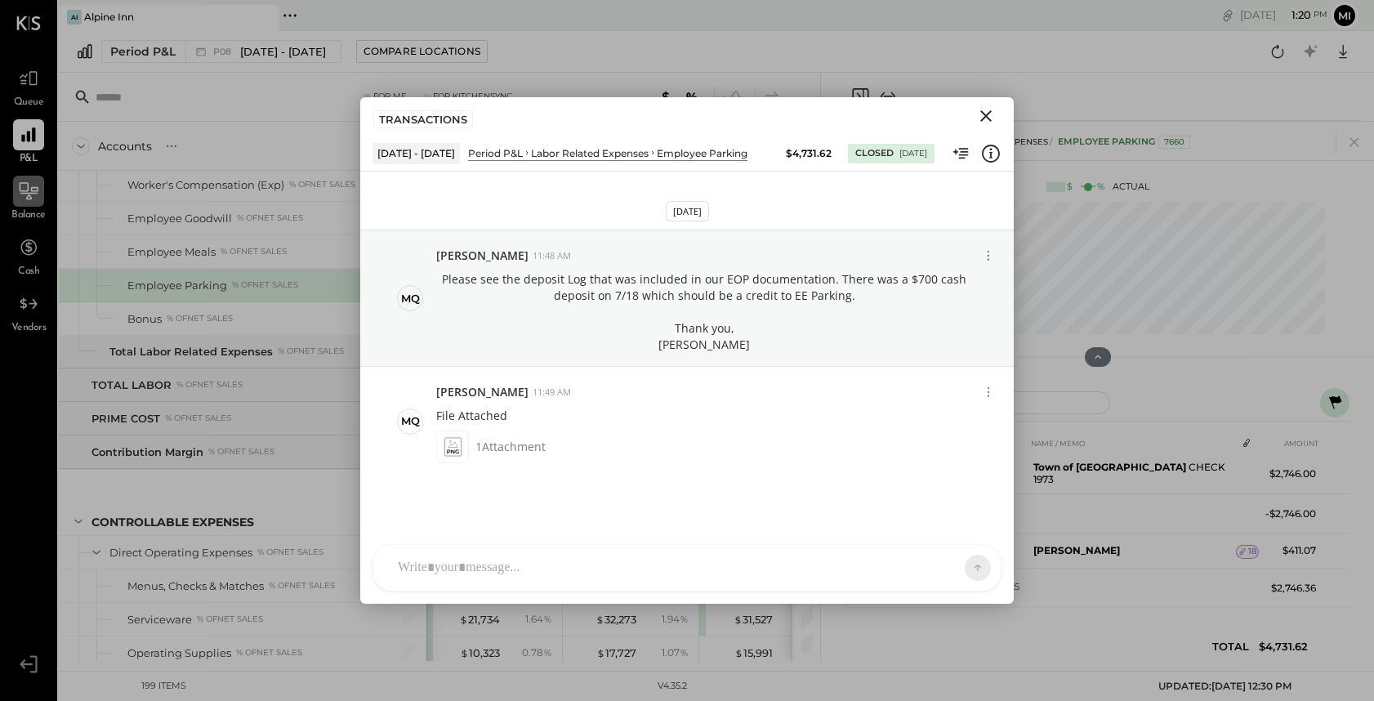
click at [980, 120] on icon "Close" at bounding box center [986, 116] width 20 height 20
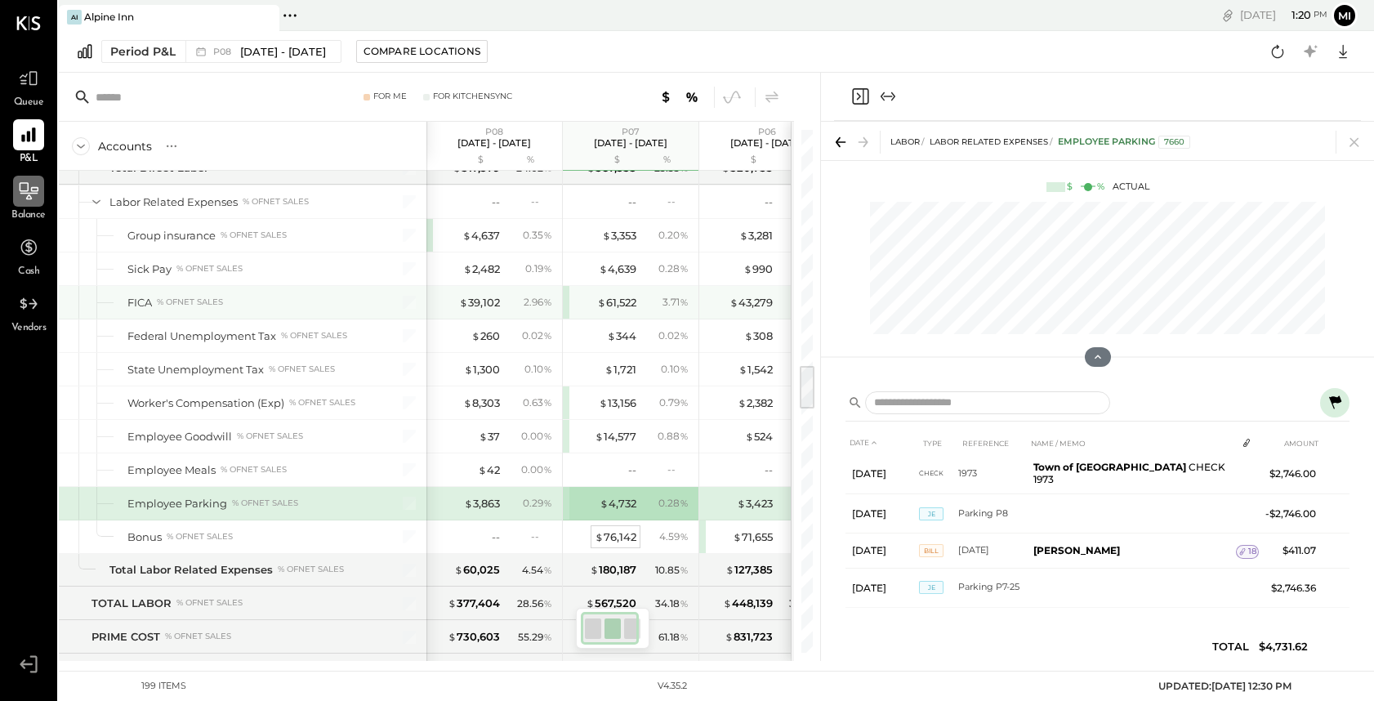
scroll to position [2695, 0]
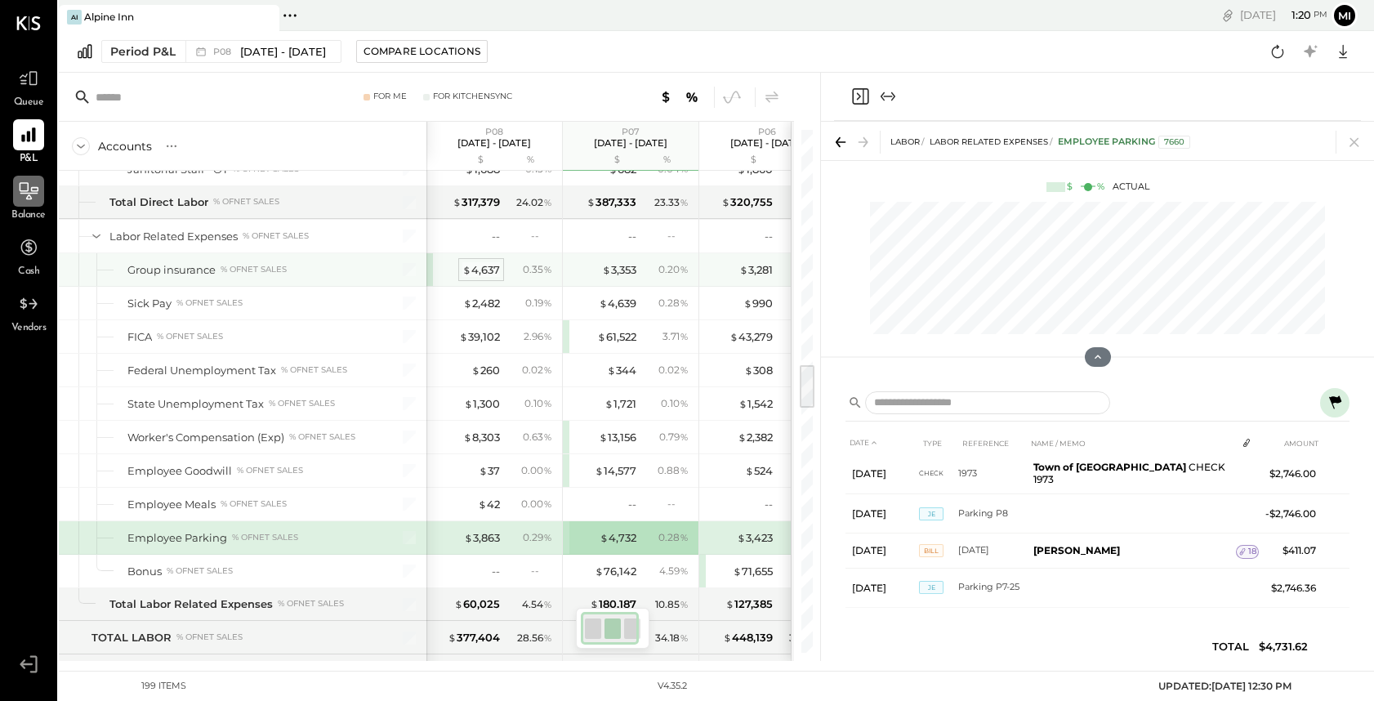
click at [481, 262] on div "$ 4,637" at bounding box center [481, 270] width 38 height 16
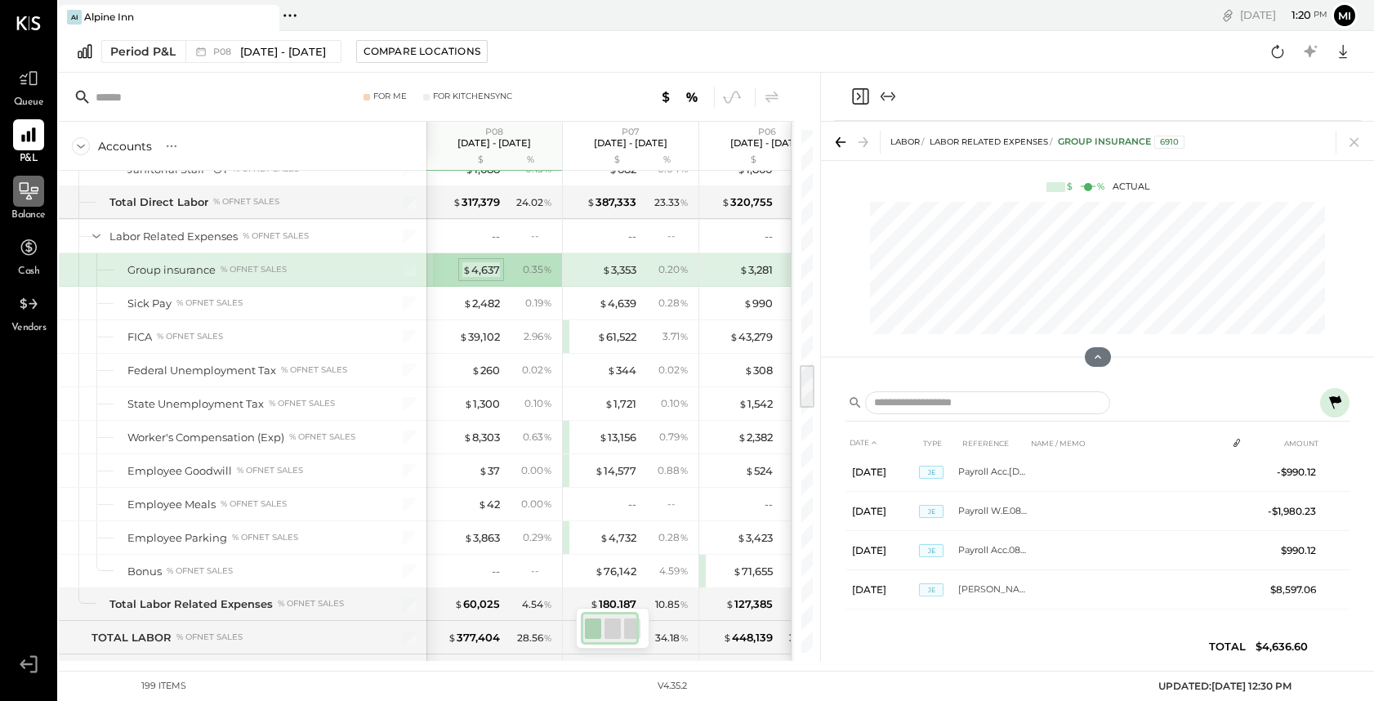
scroll to position [208, 0]
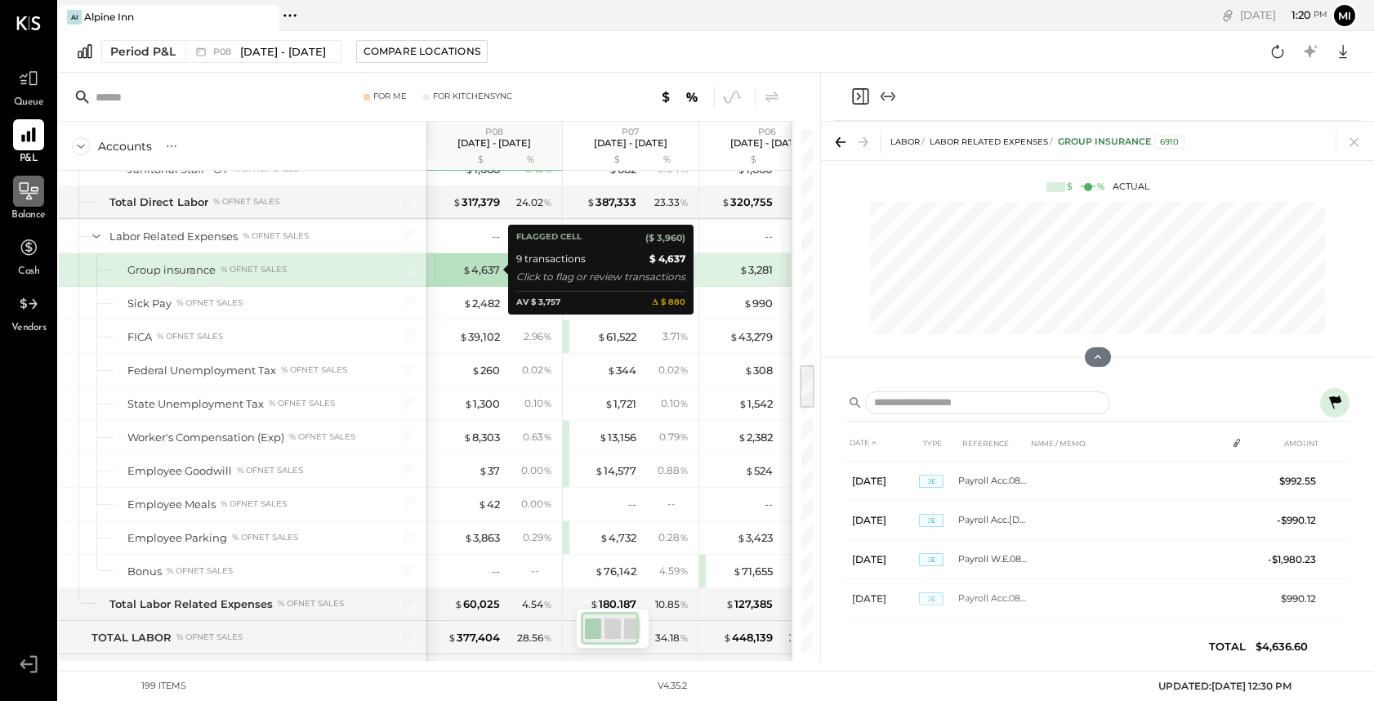
scroll to position [198, 0]
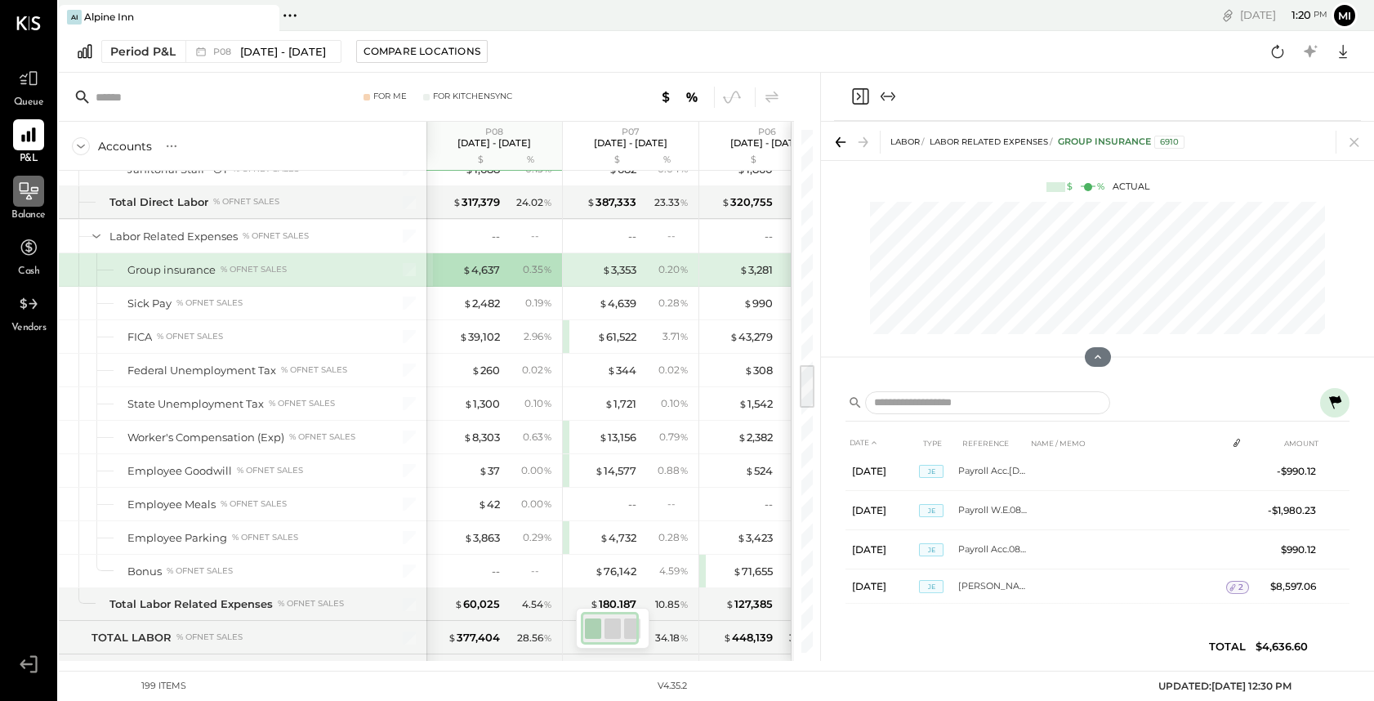
click at [1336, 399] on icon at bounding box center [1335, 401] width 12 height 13
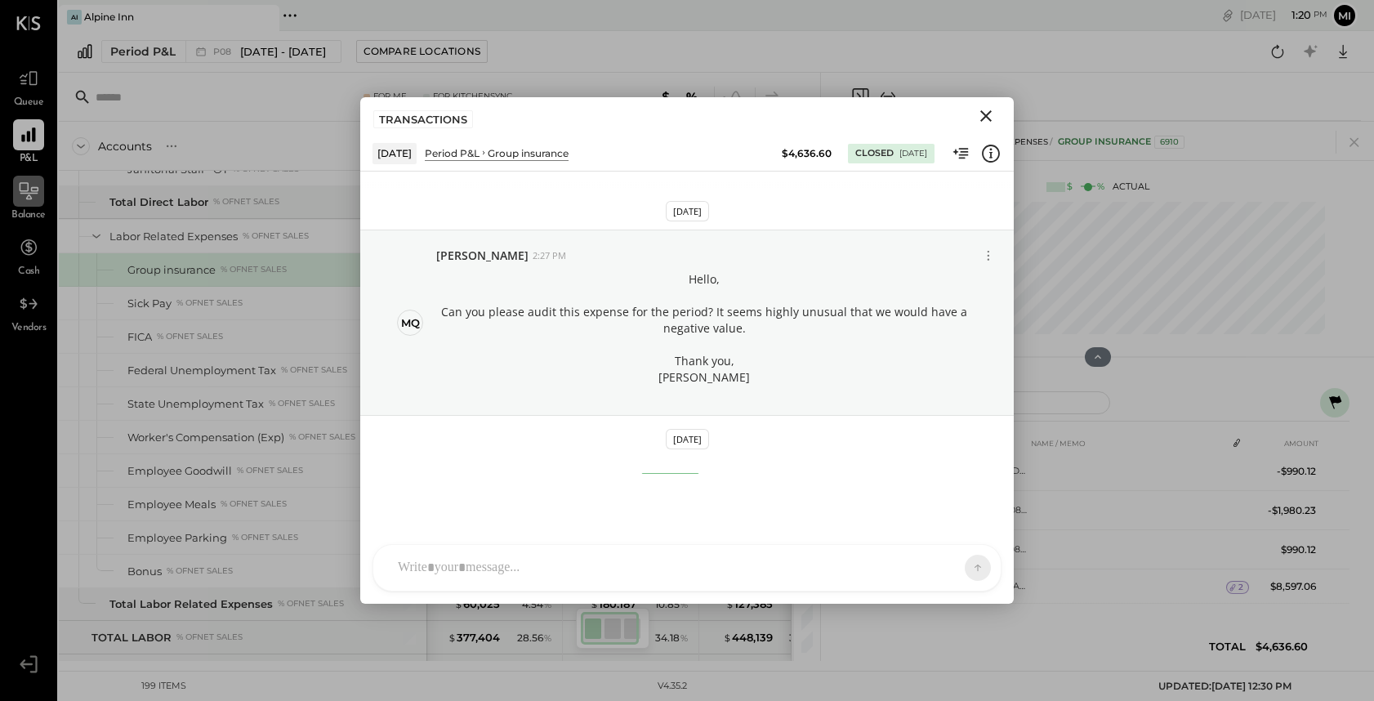
scroll to position [62, 0]
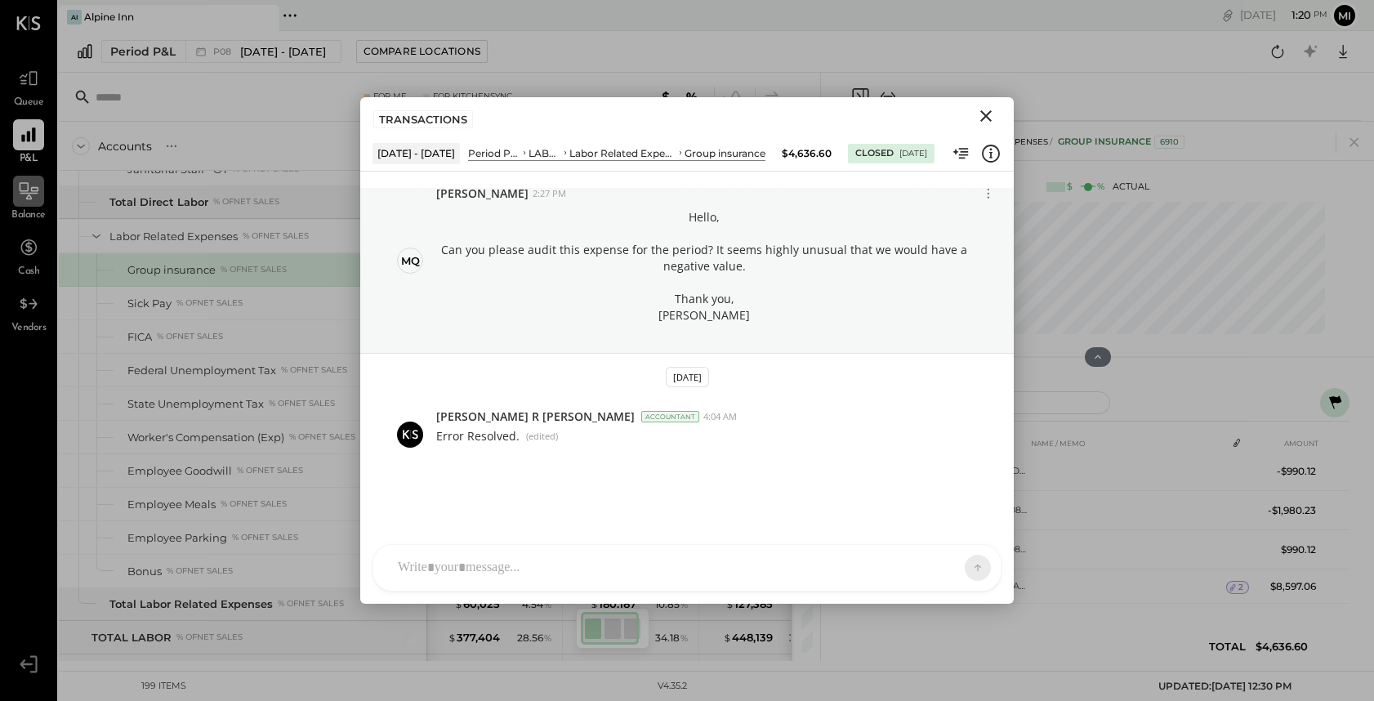
click at [986, 113] on icon "Close" at bounding box center [986, 116] width 20 height 20
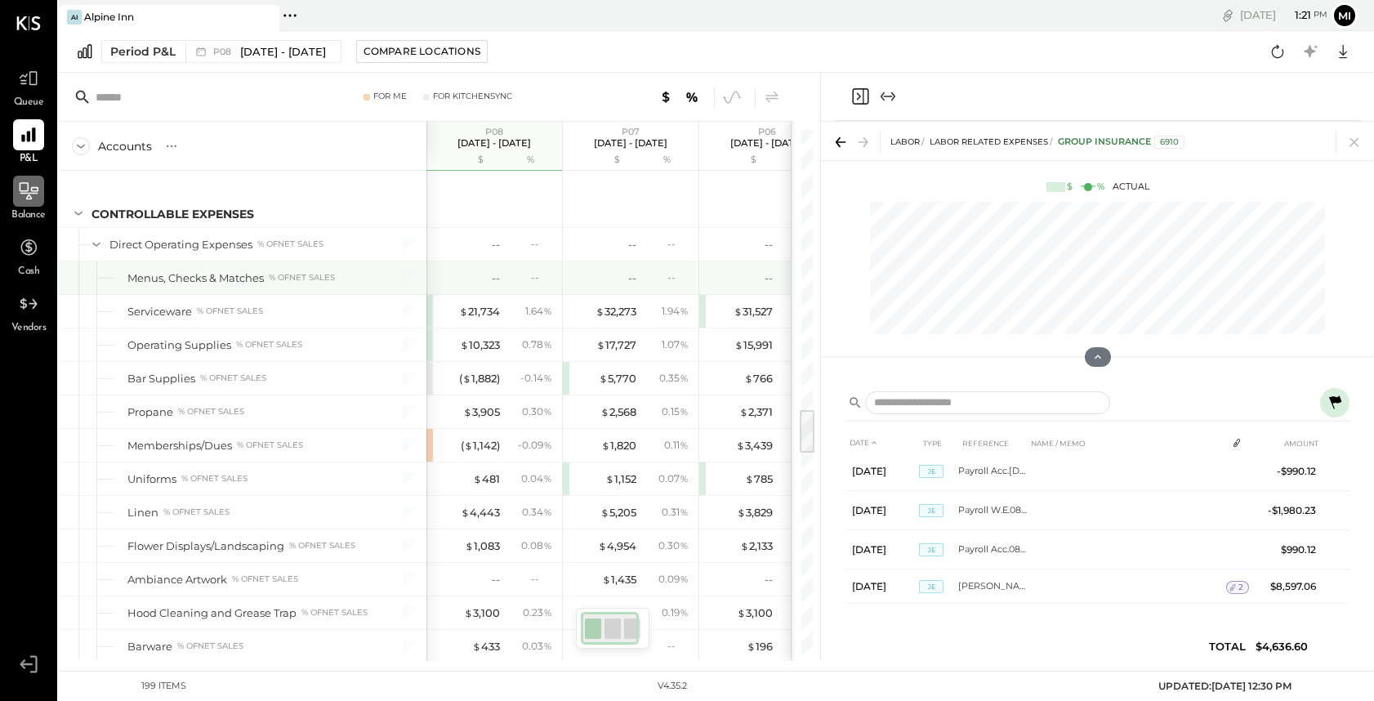
scroll to position [3285, 0]
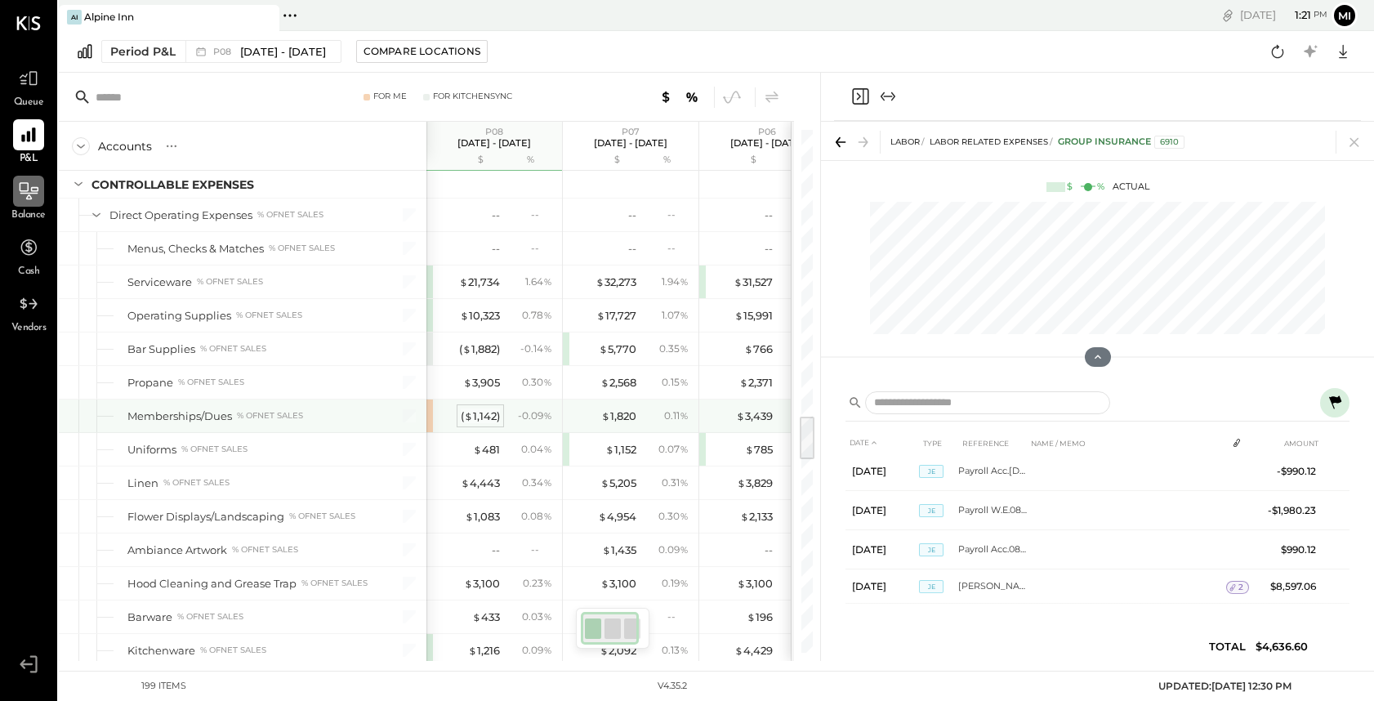
click at [472, 412] on div "( $ 1,142 )" at bounding box center [480, 416] width 39 height 16
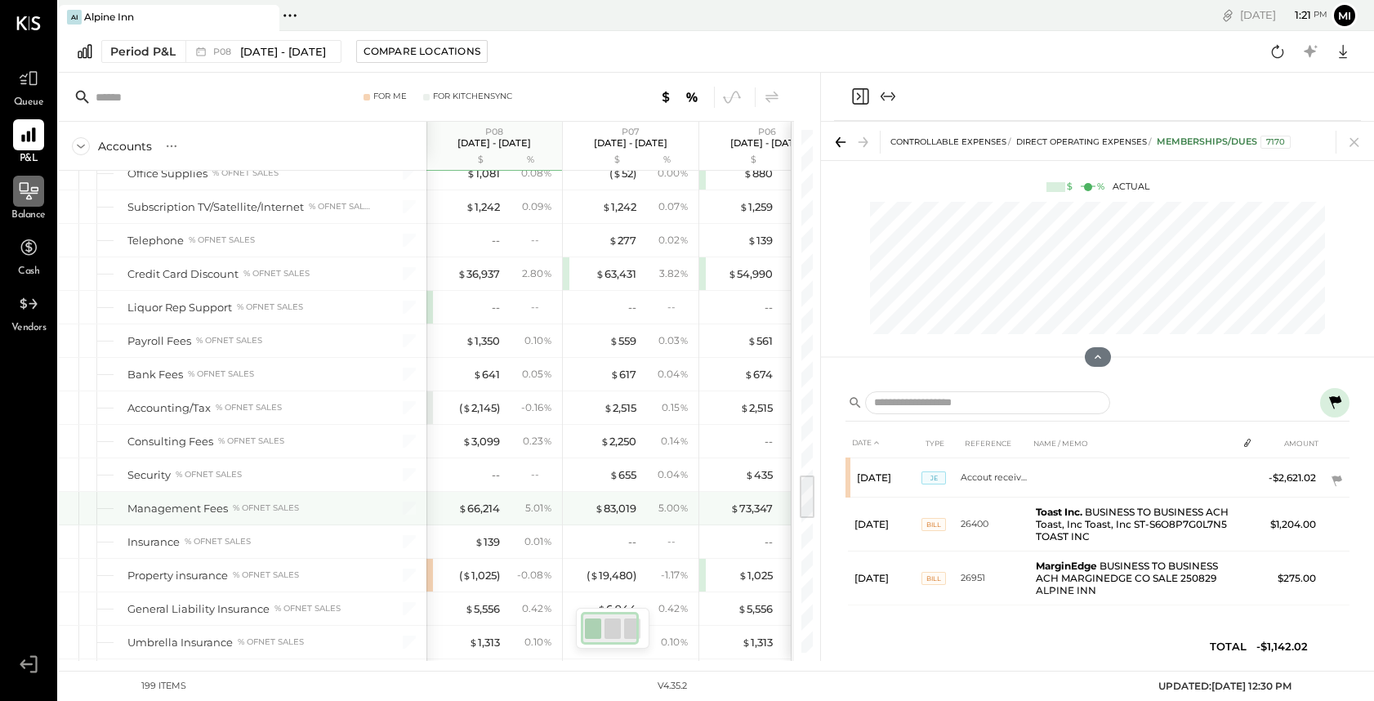
scroll to position [3974, 0]
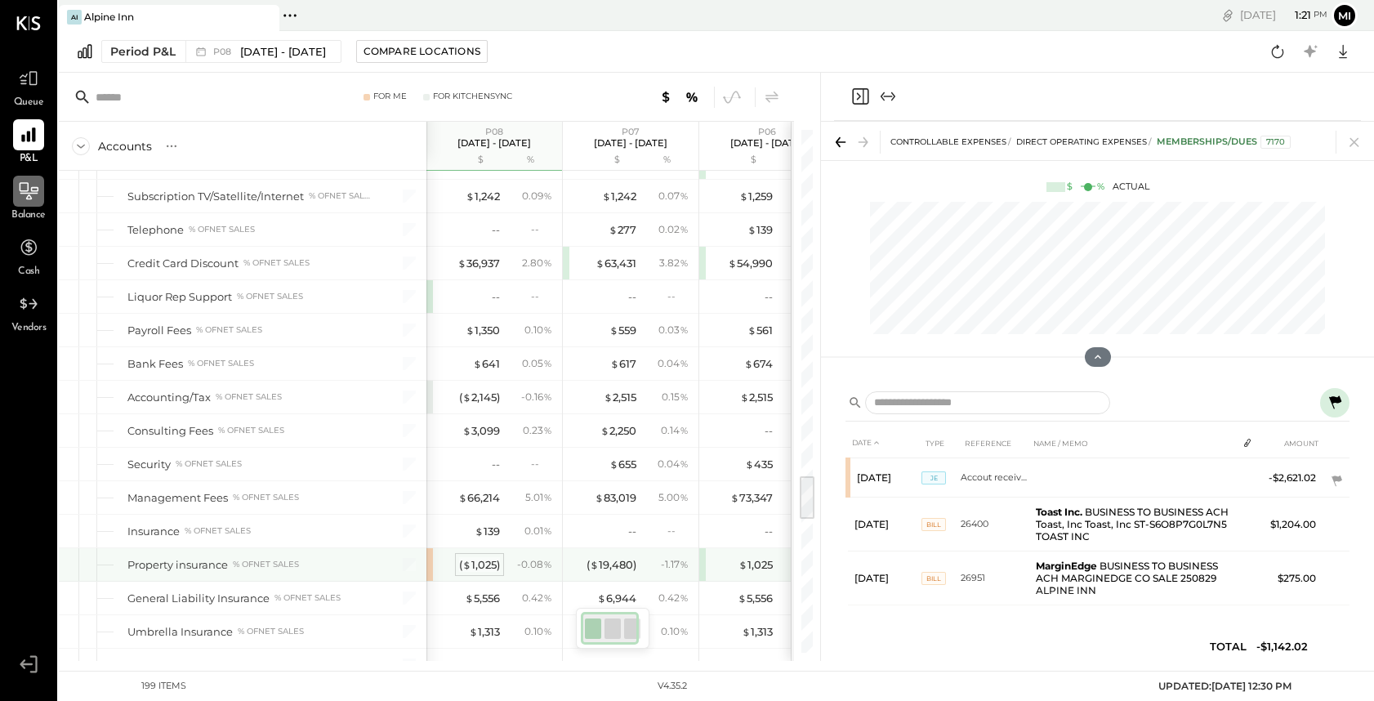
click at [484, 557] on div "( $ 1,025 )" at bounding box center [479, 565] width 41 height 16
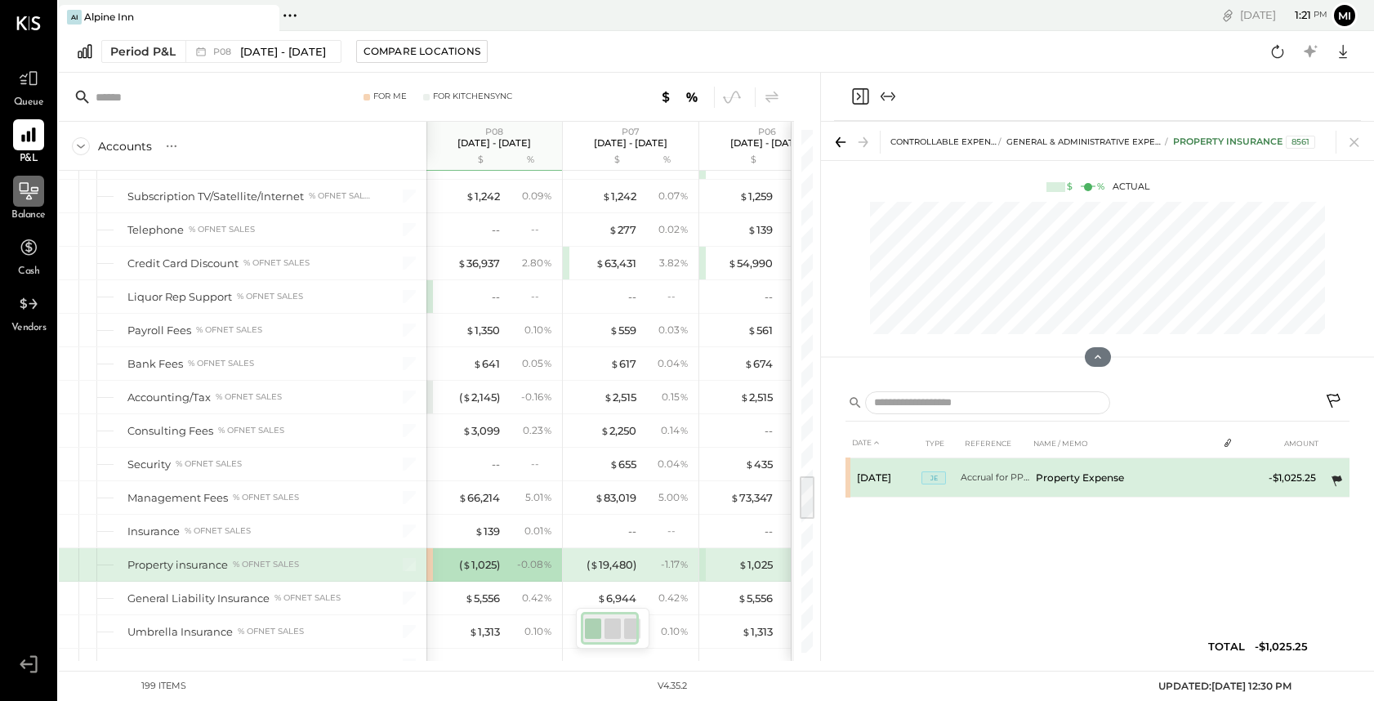
click at [1340, 478] on icon at bounding box center [1337, 480] width 11 height 11
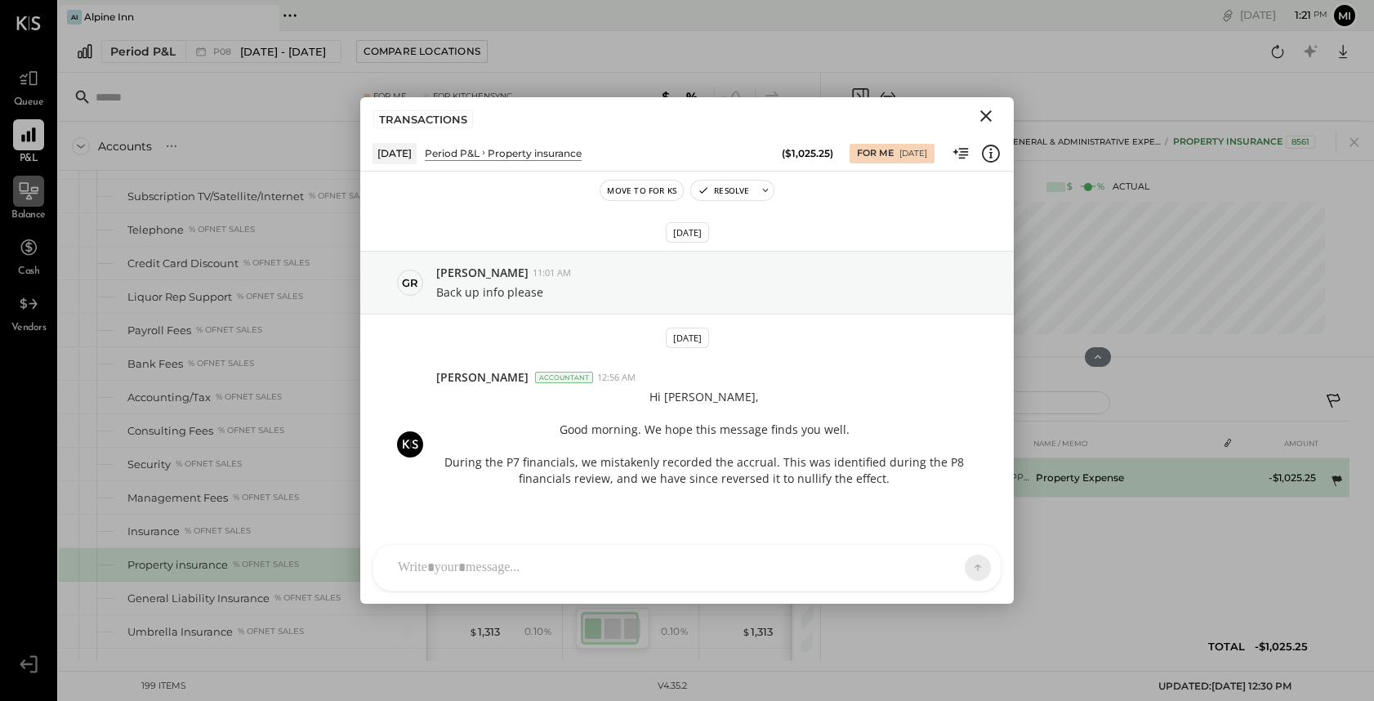
scroll to position [38, 0]
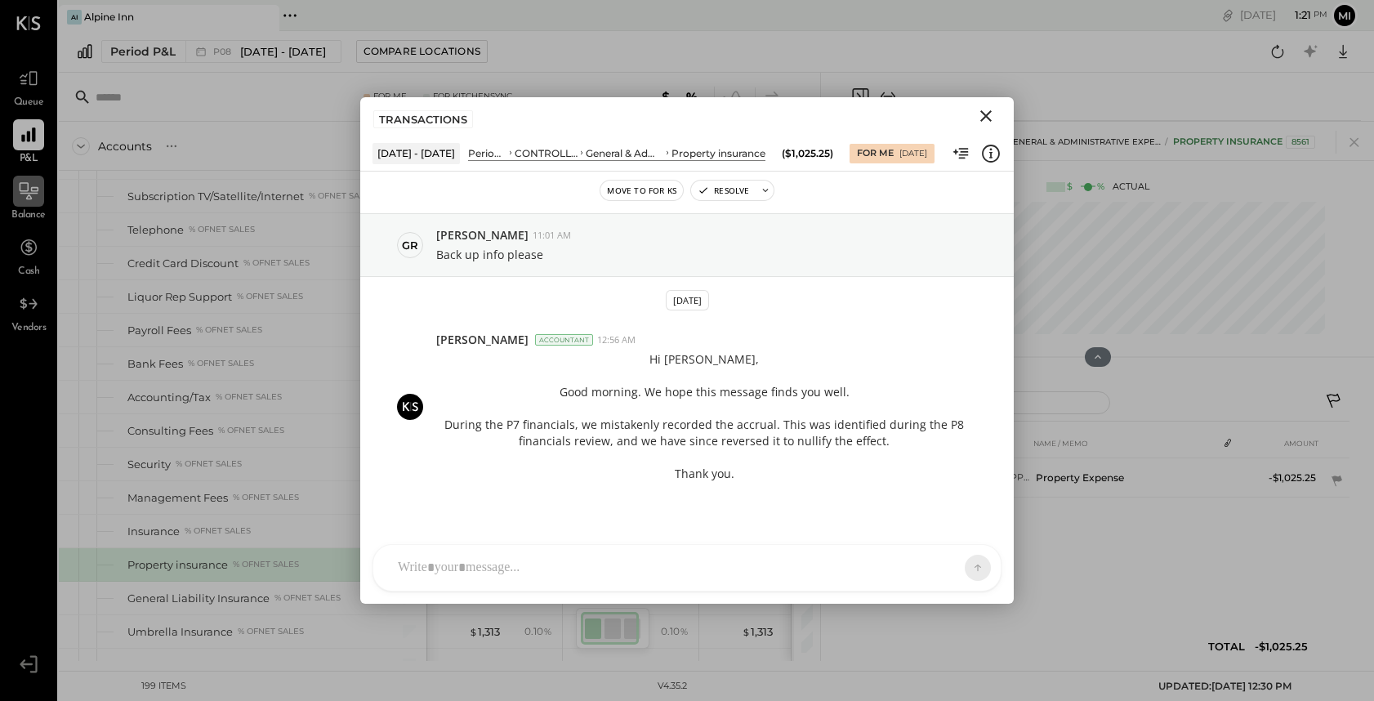
click at [991, 112] on icon "Close" at bounding box center [985, 115] width 11 height 11
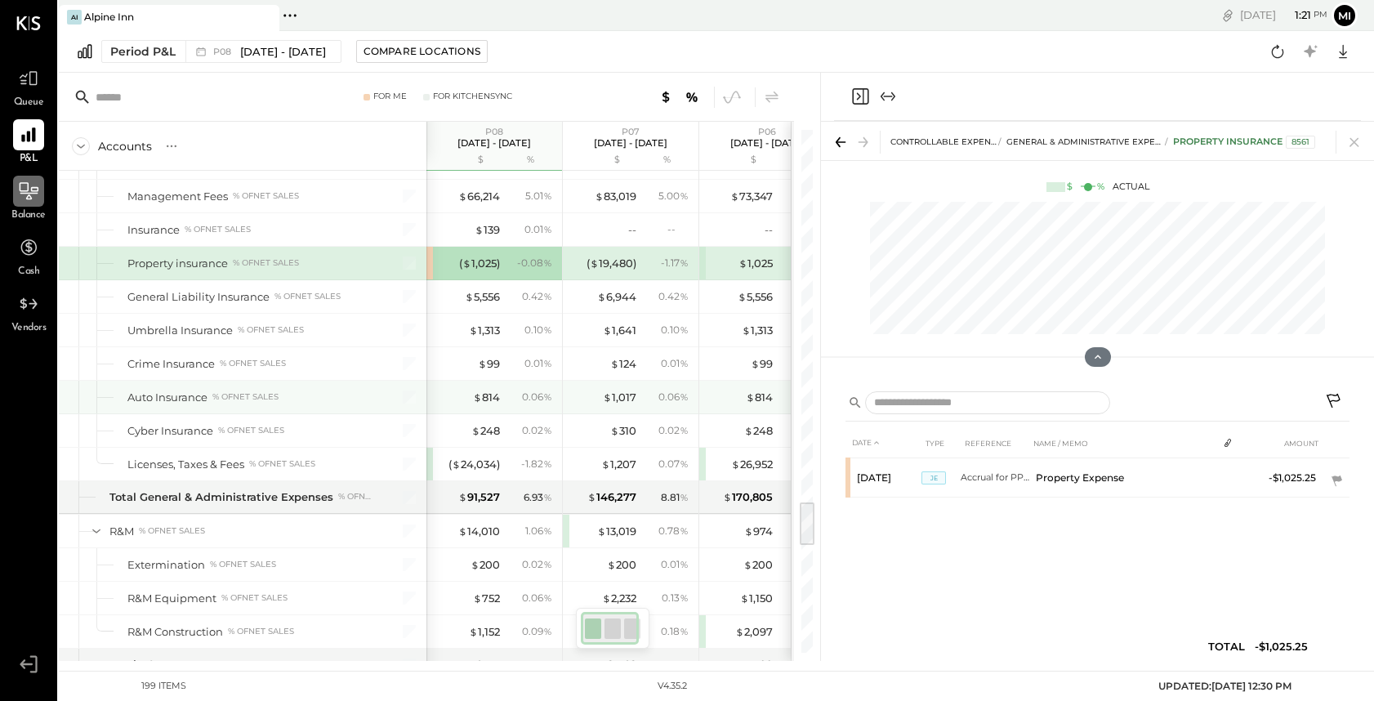
scroll to position [4276, 0]
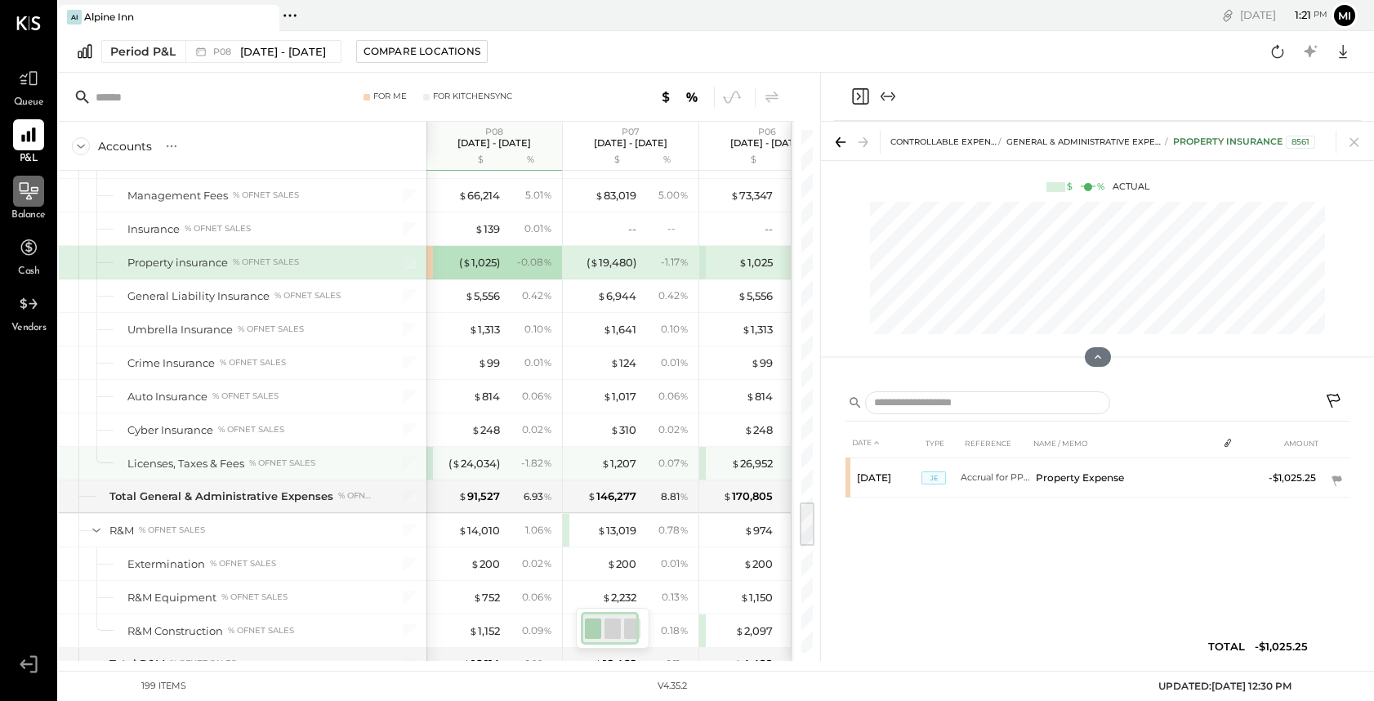
click at [511, 462] on div "- 1.82 %" at bounding box center [530, 463] width 53 height 15
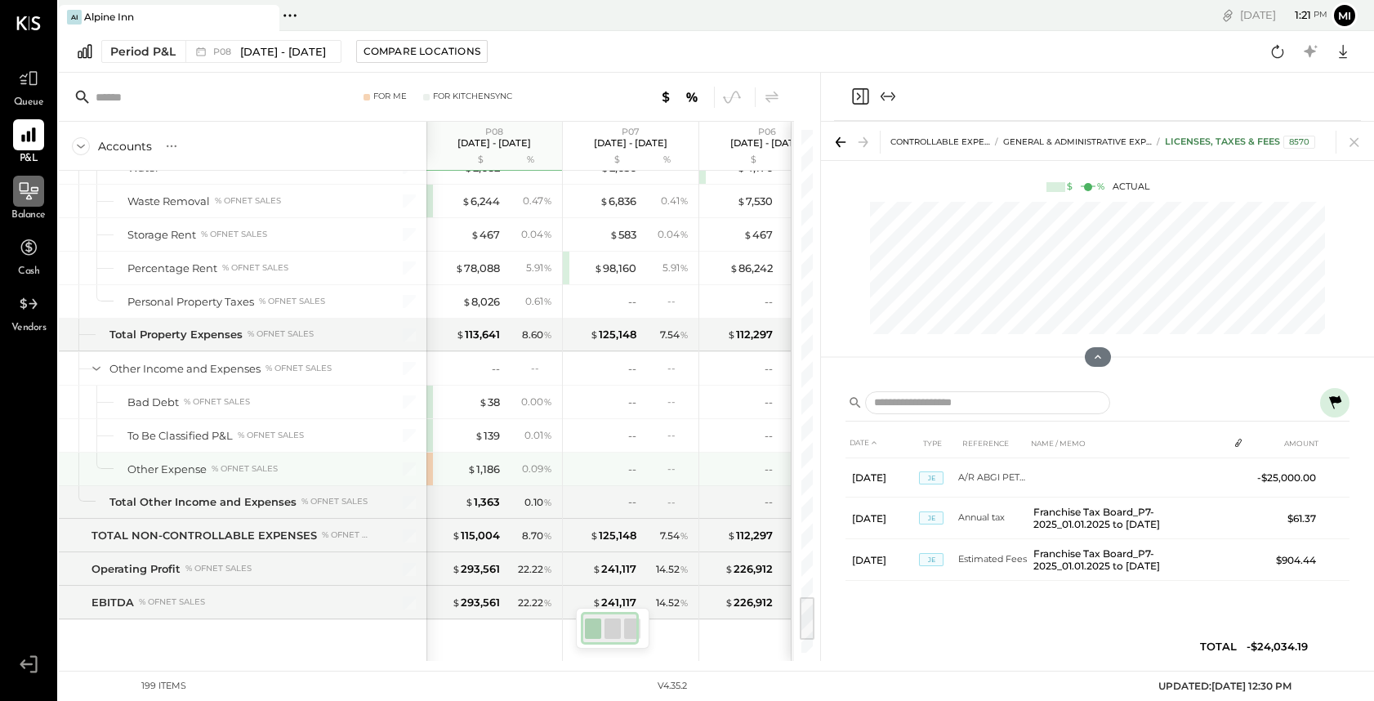
scroll to position [5363, 0]
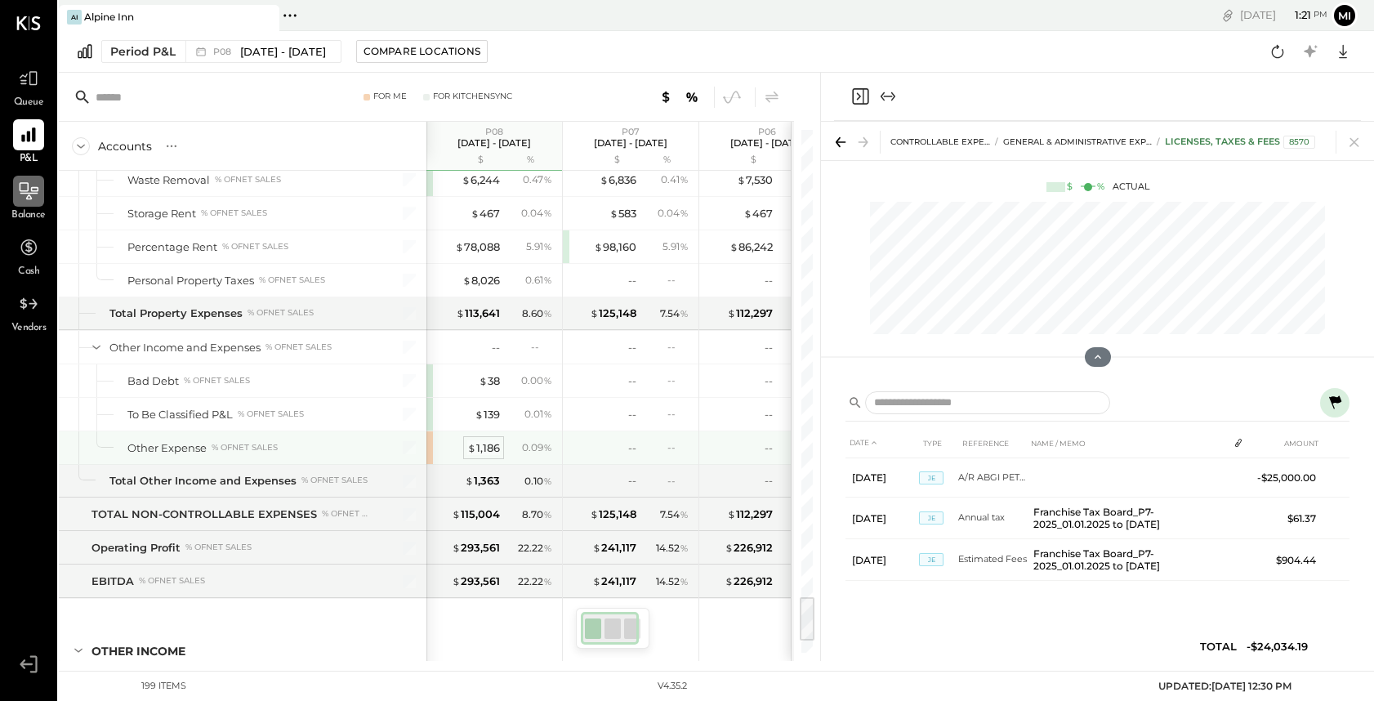
click at [478, 447] on div "$ 1,186" at bounding box center [483, 448] width 33 height 16
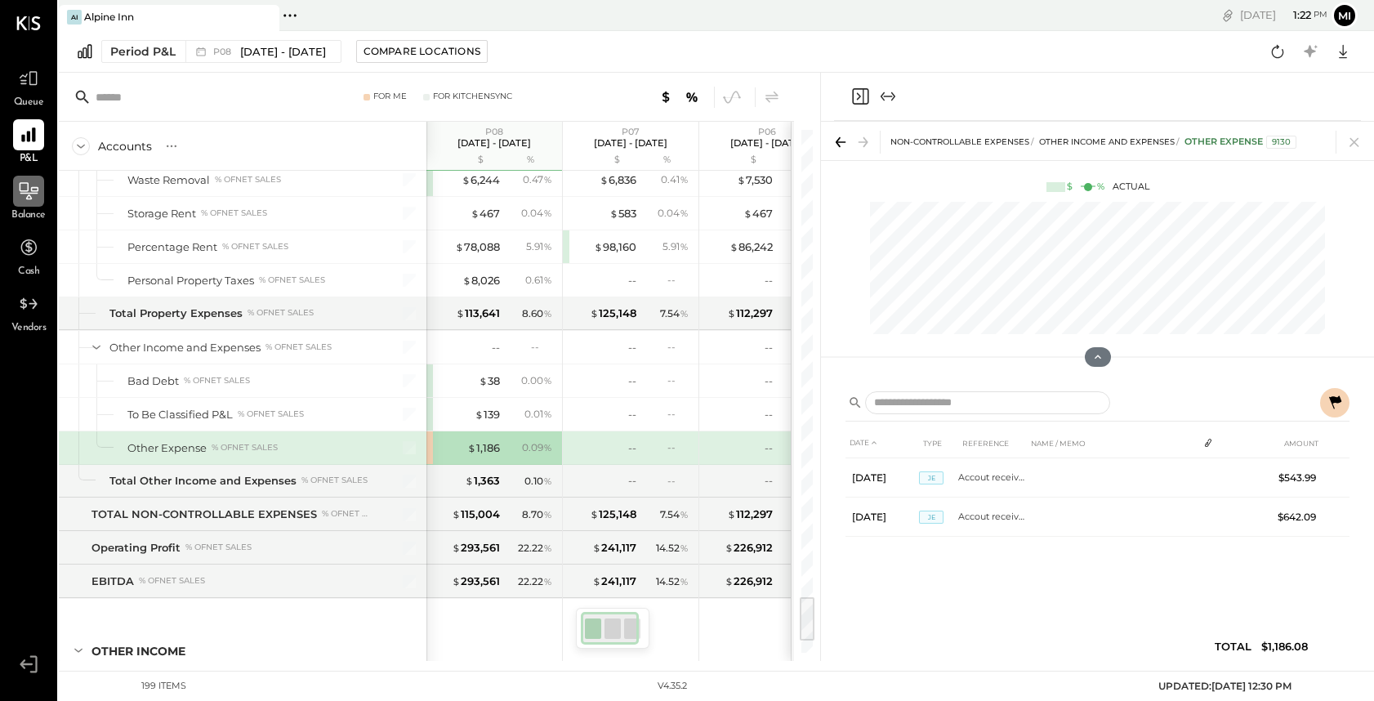
click at [1337, 401] on icon at bounding box center [1335, 401] width 12 height 13
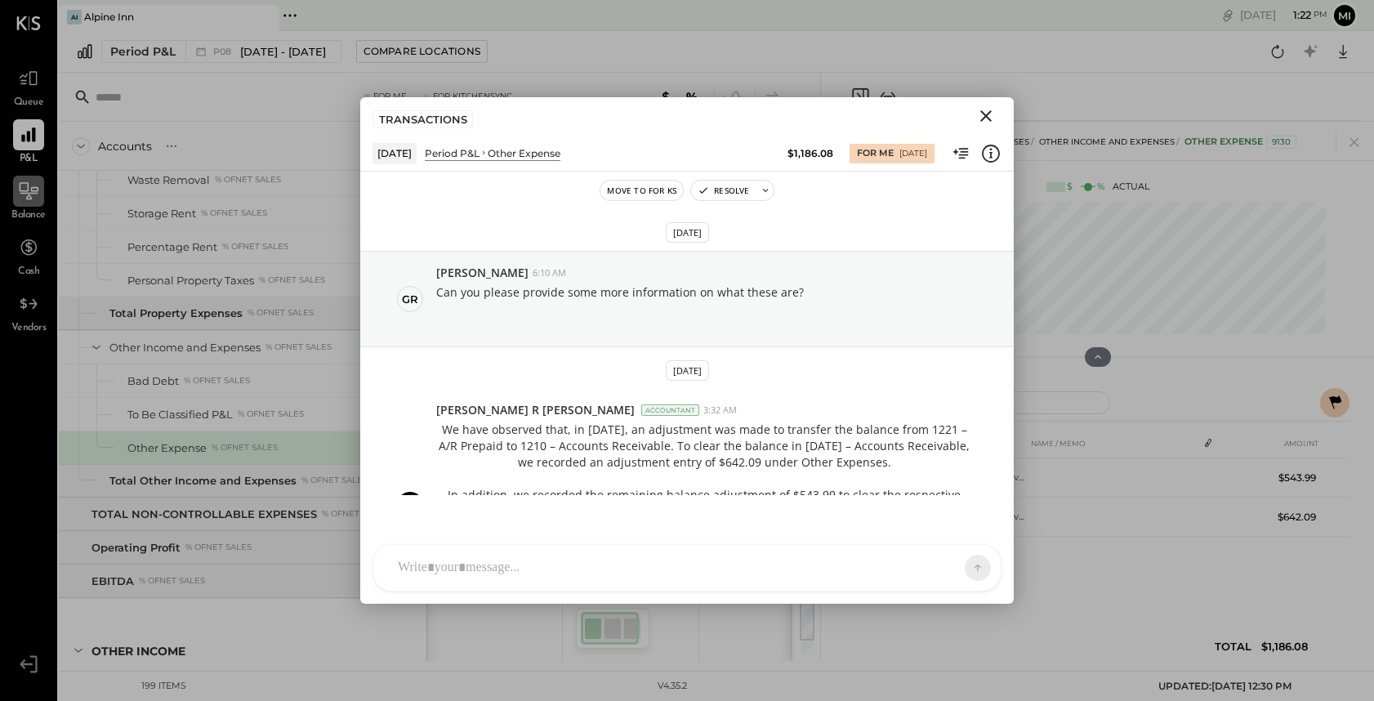
scroll to position [126, 0]
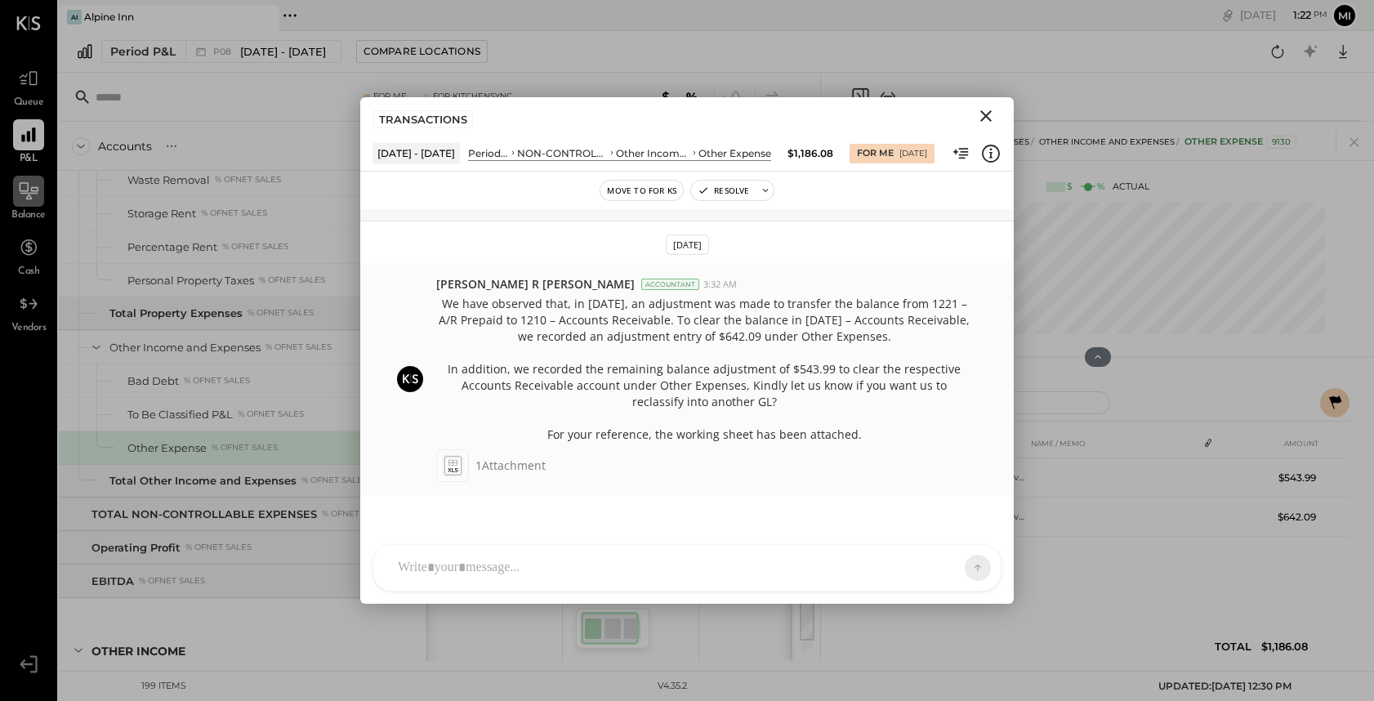
click at [476, 444] on div "[PERSON_NAME] R [PERSON_NAME] Accountant 3:32 AM We have observed that, in [DAT…" at bounding box center [718, 379] width 565 height 206
click at [471, 459] on div "1 Attachment" at bounding box center [718, 465] width 565 height 33
click at [447, 466] on icon at bounding box center [452, 465] width 17 height 19
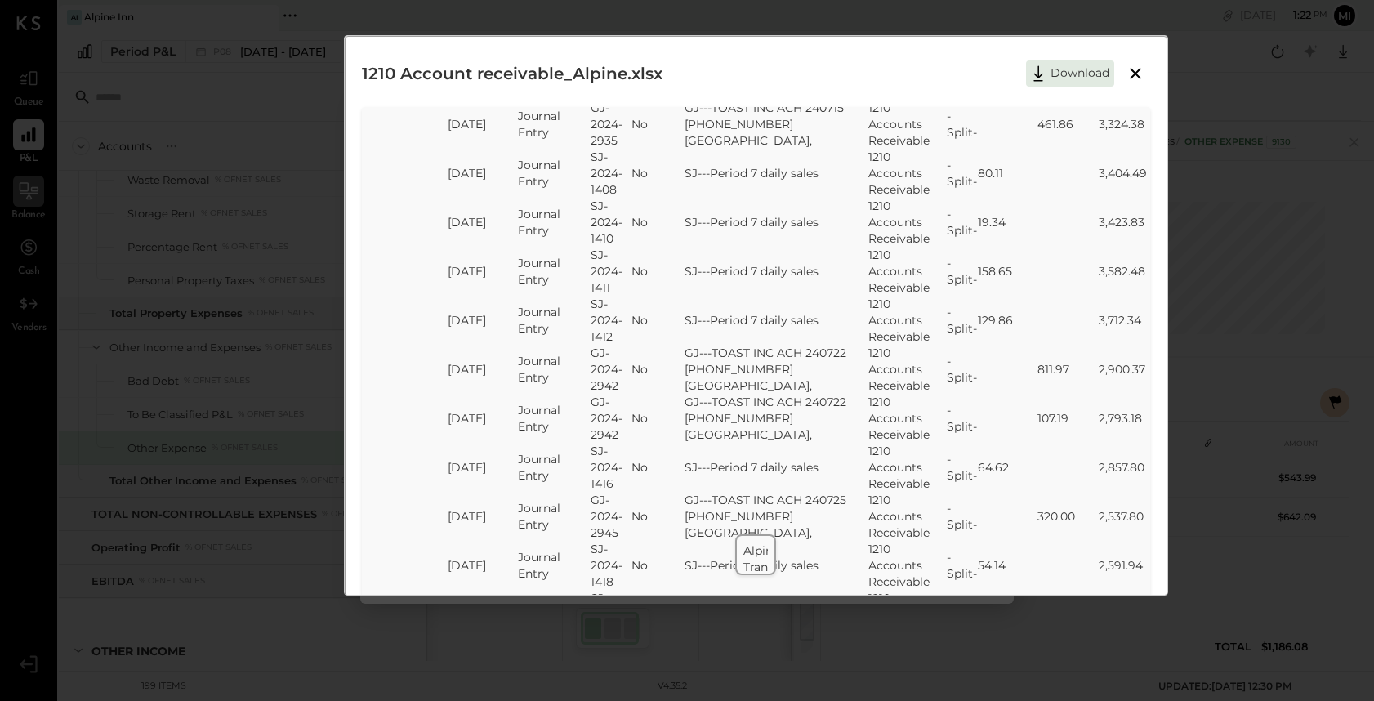
scroll to position [4703, 0]
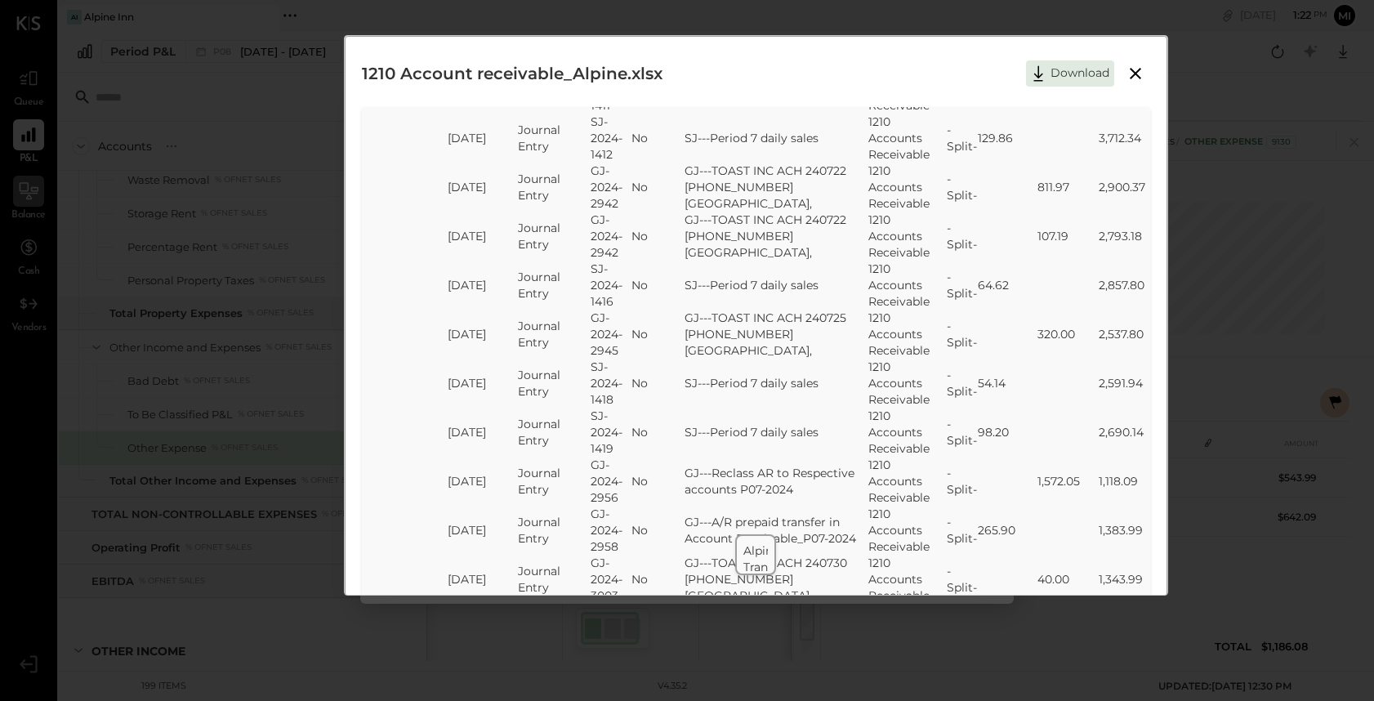
click at [1137, 72] on icon at bounding box center [1136, 74] width 20 height 20
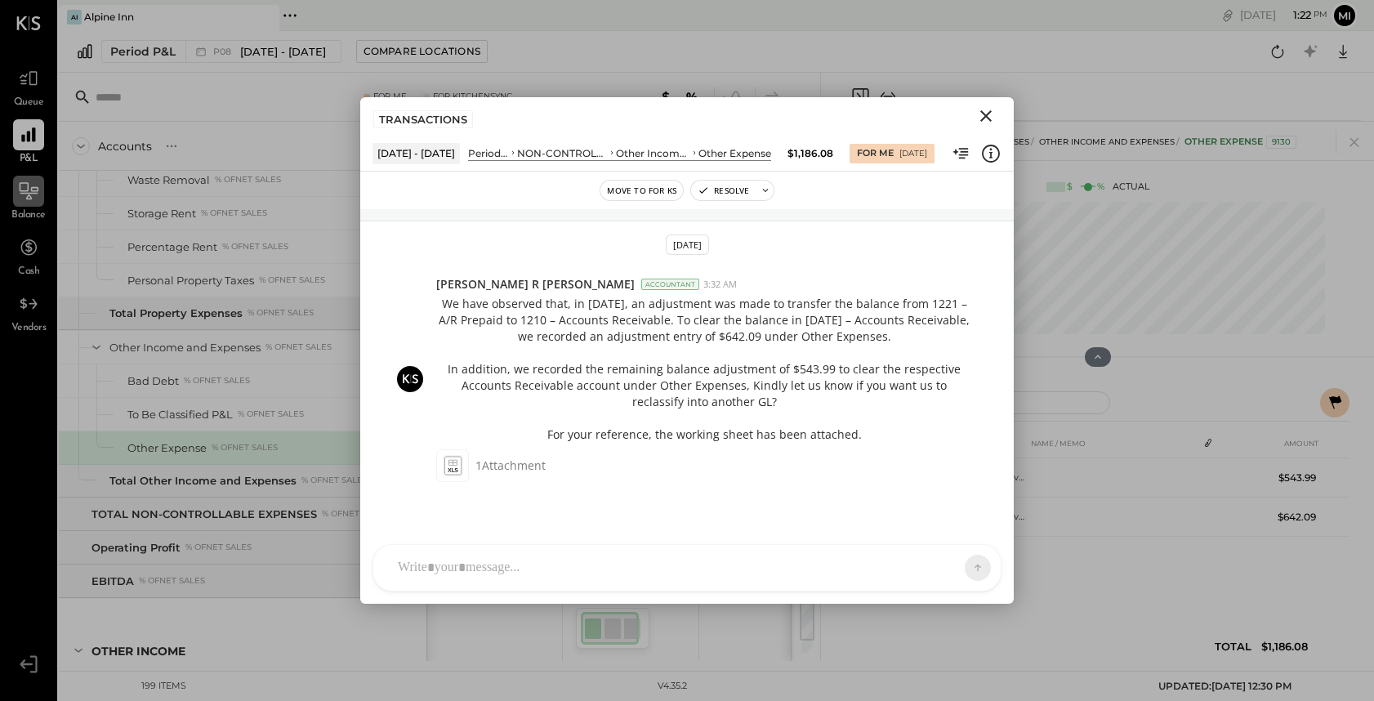
click at [979, 118] on icon "Close" at bounding box center [986, 116] width 20 height 20
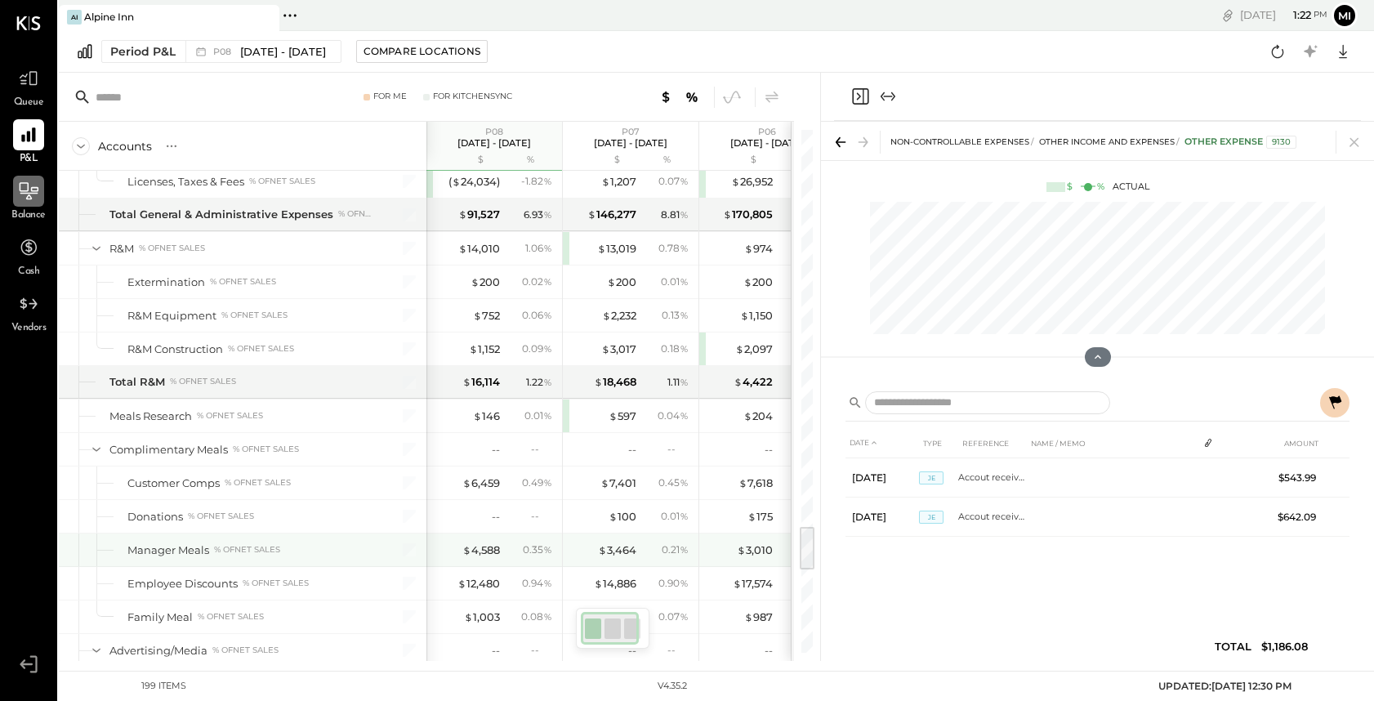
scroll to position [4556, 0]
